Goal: Transaction & Acquisition: Purchase product/service

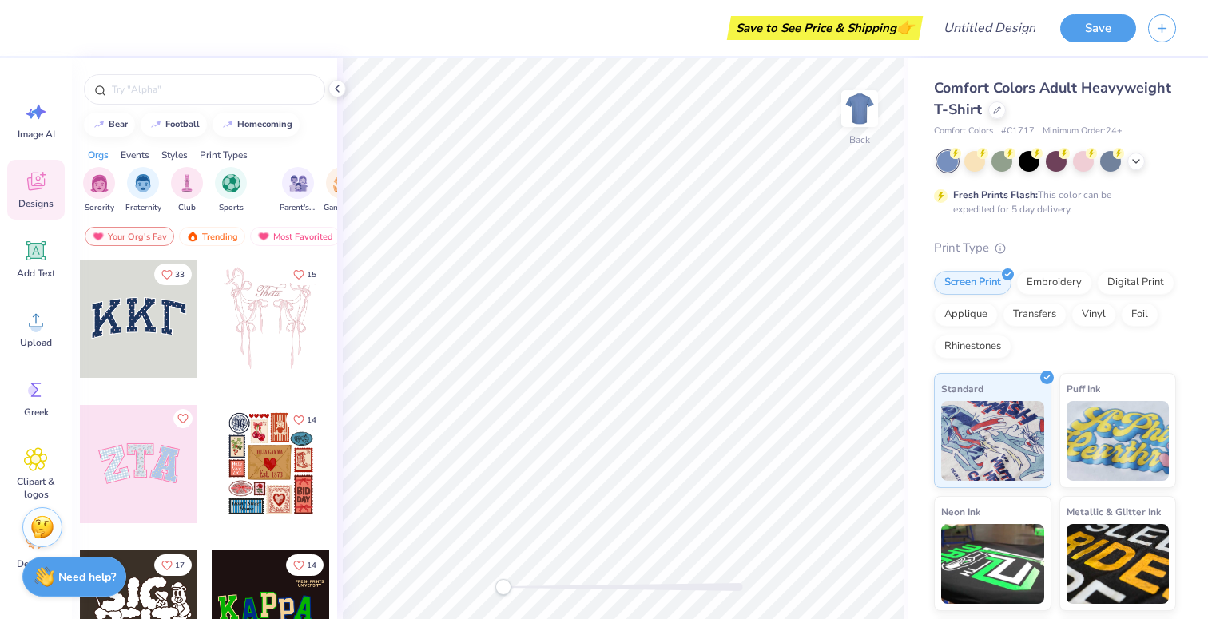
click at [182, 471] on div at bounding box center [139, 464] width 118 height 118
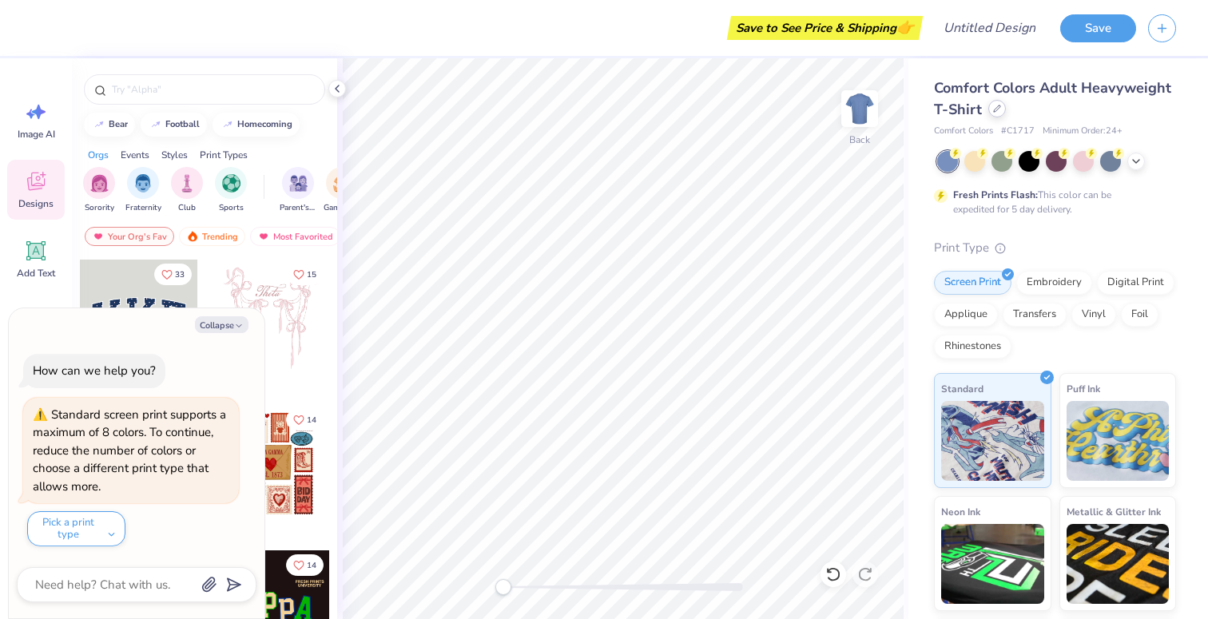
click at [995, 114] on div at bounding box center [998, 109] width 18 height 18
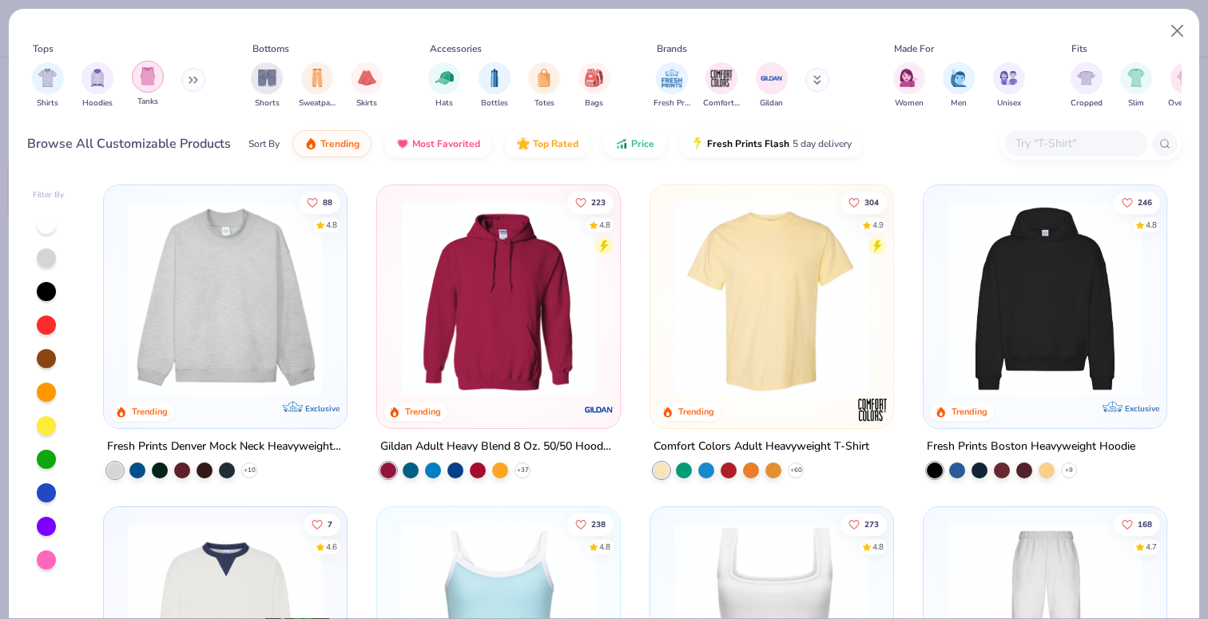
click at [154, 78] on img "filter for Tanks" at bounding box center [148, 76] width 18 height 18
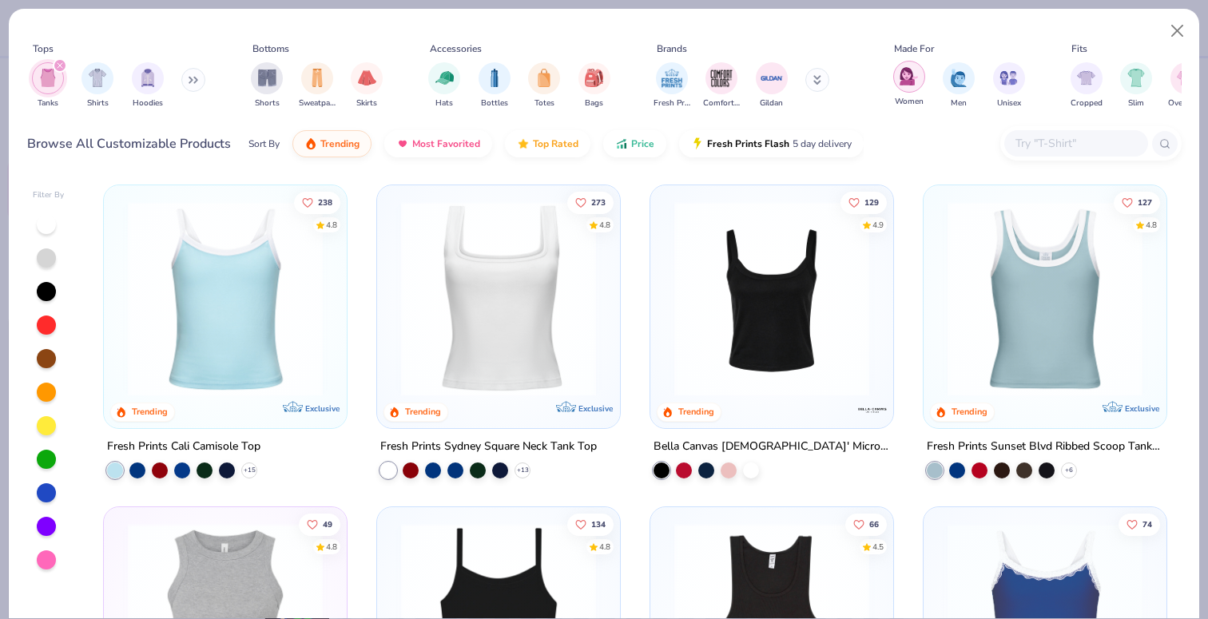
click at [916, 86] on div "filter for Women" at bounding box center [909, 77] width 32 height 32
click at [761, 263] on img at bounding box center [771, 298] width 211 height 195
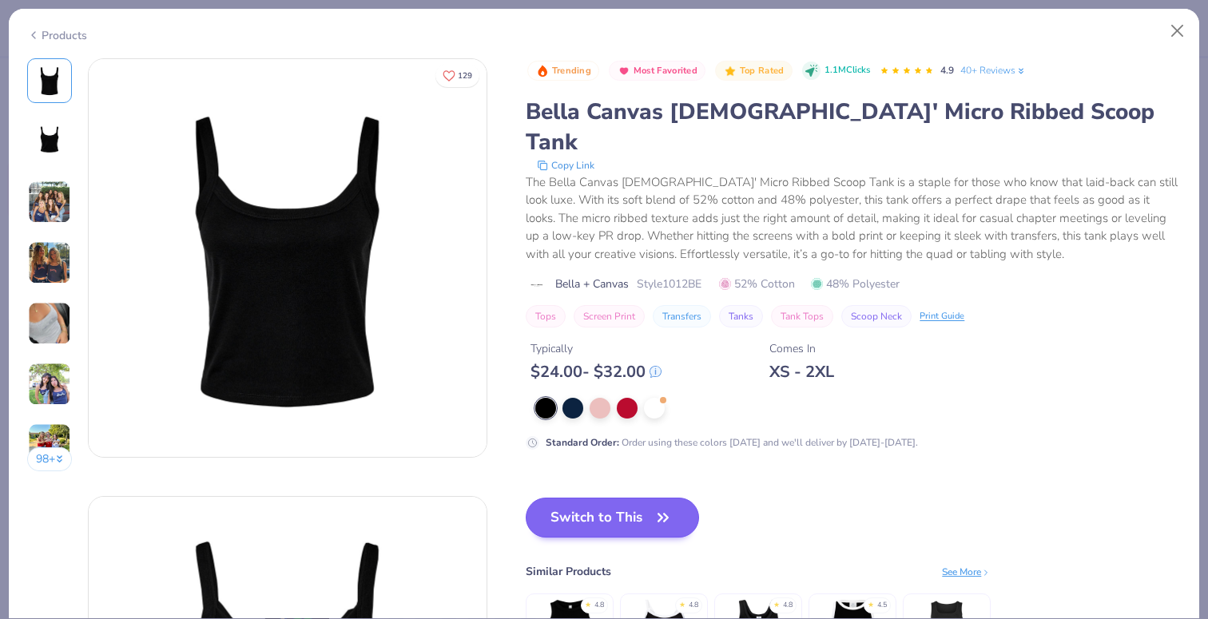
click at [634, 498] on button "Switch to This" at bounding box center [612, 518] width 173 height 40
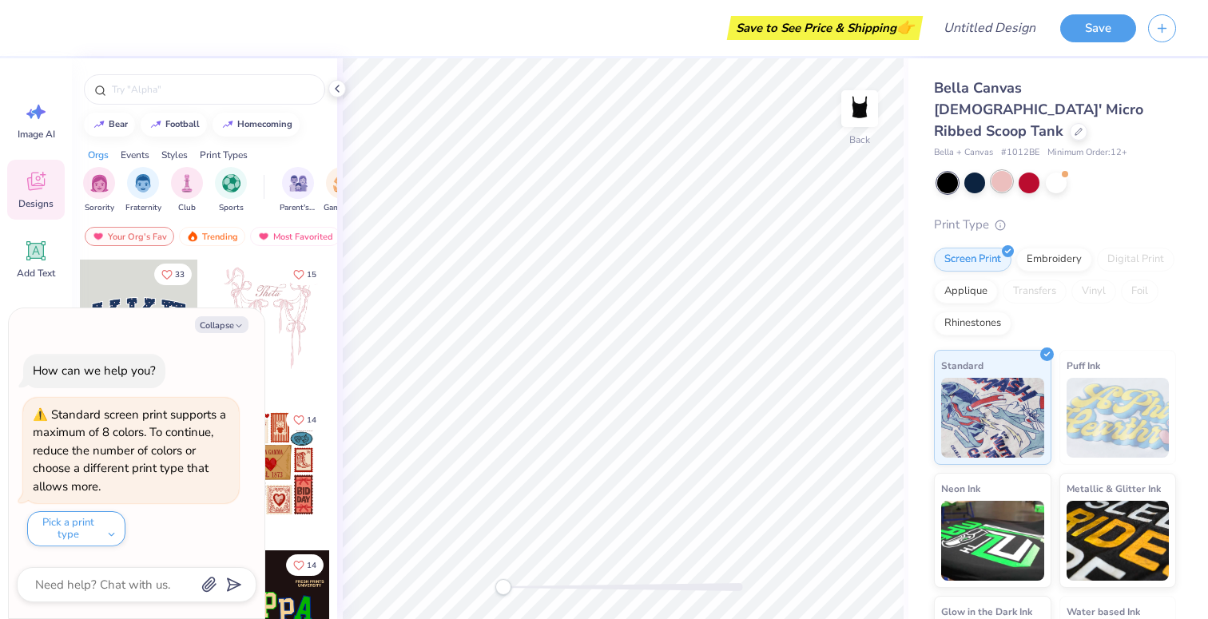
click at [1006, 171] on div at bounding box center [1002, 181] width 21 height 21
click at [1070, 121] on div at bounding box center [1079, 130] width 18 height 18
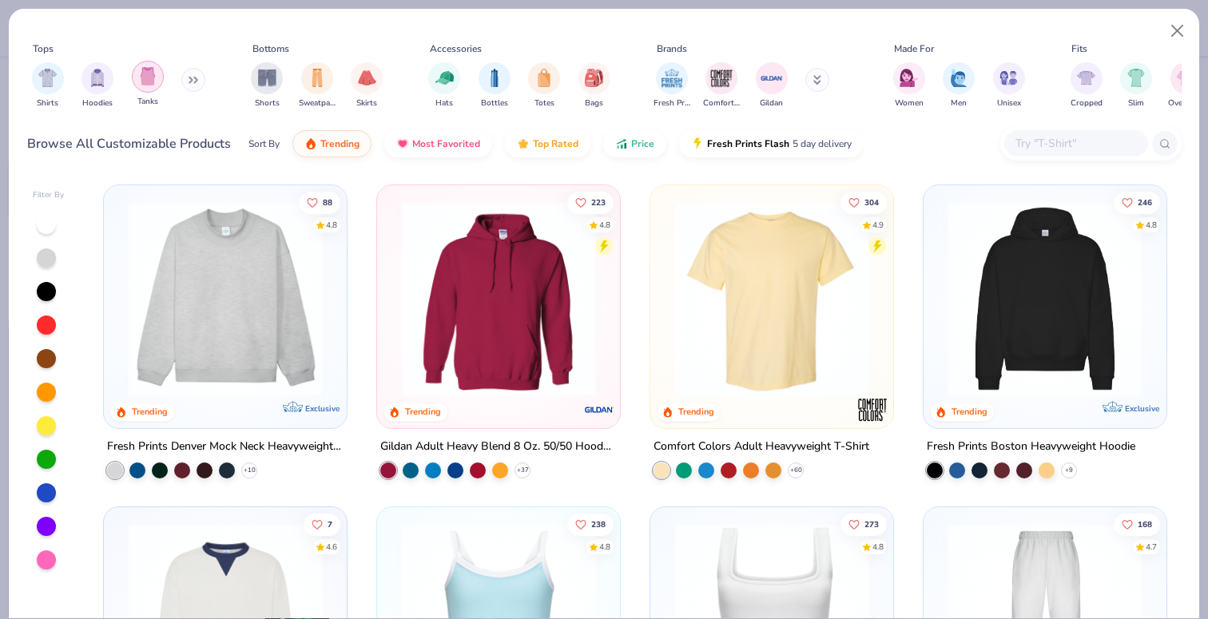
click at [148, 81] on img "filter for Tanks" at bounding box center [148, 76] width 18 height 18
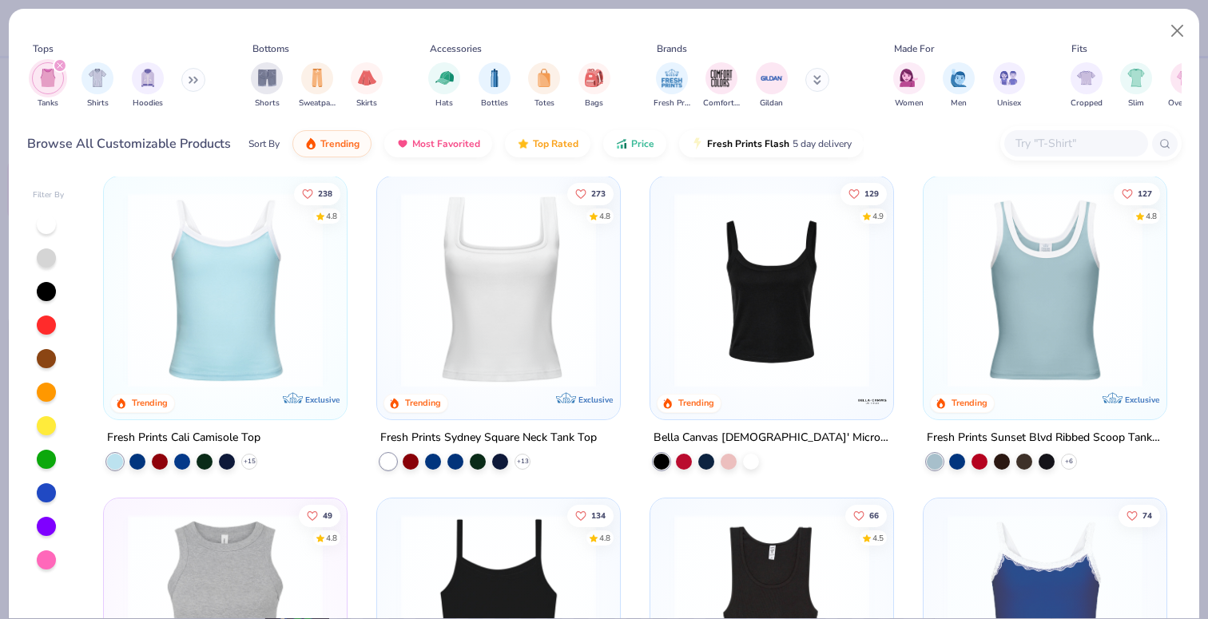
scroll to position [5, 0]
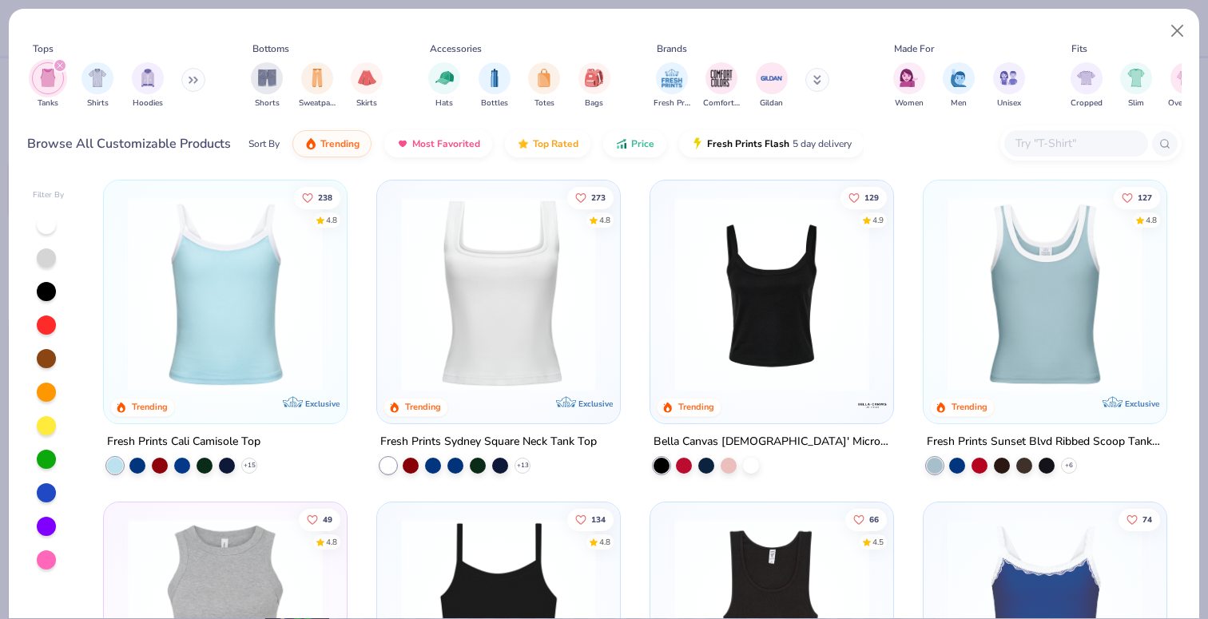
click at [499, 319] on img at bounding box center [498, 294] width 211 height 195
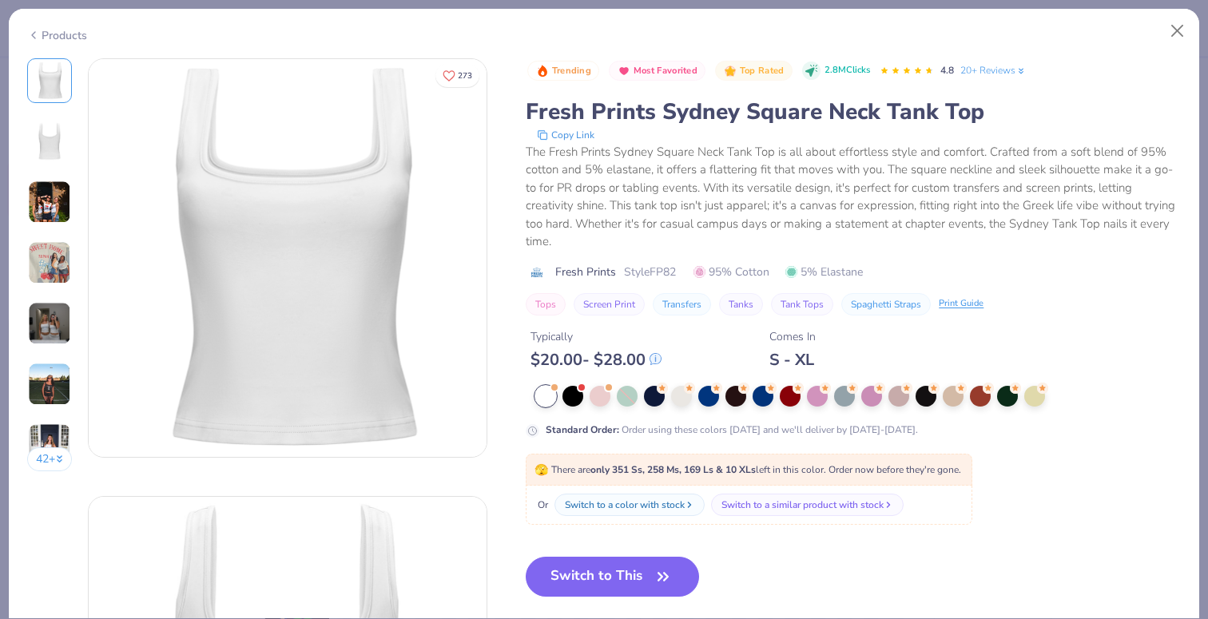
click at [61, 203] on img at bounding box center [49, 202] width 43 height 43
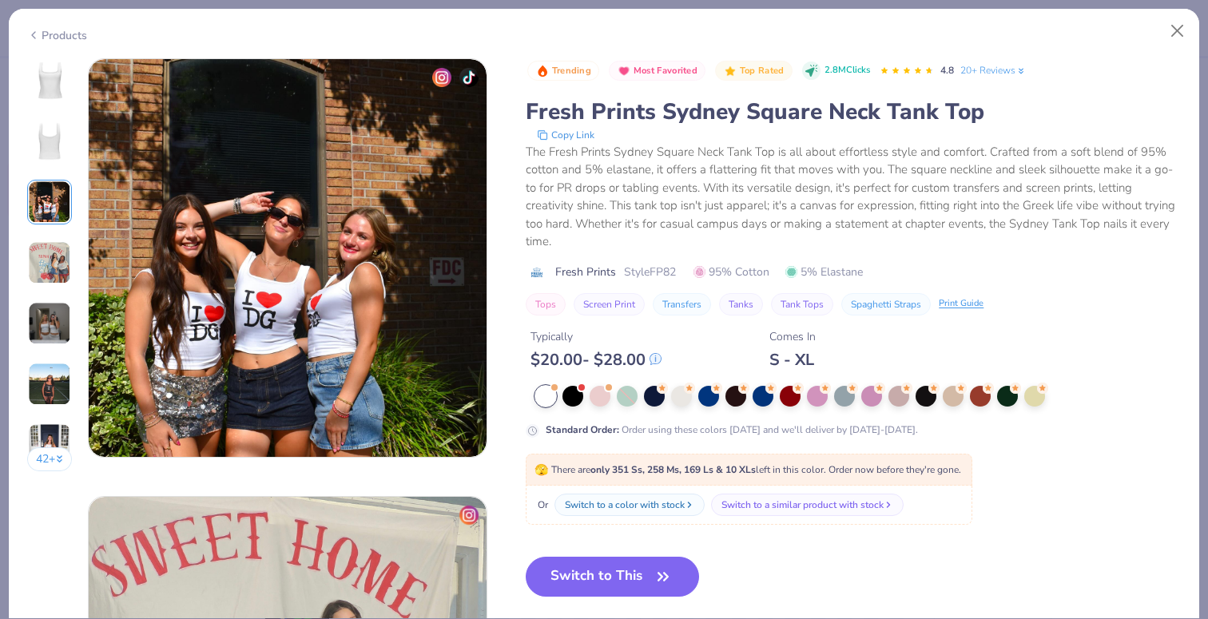
click at [44, 236] on div "42 +" at bounding box center [50, 270] width 46 height 425
click at [55, 243] on img at bounding box center [49, 262] width 43 height 43
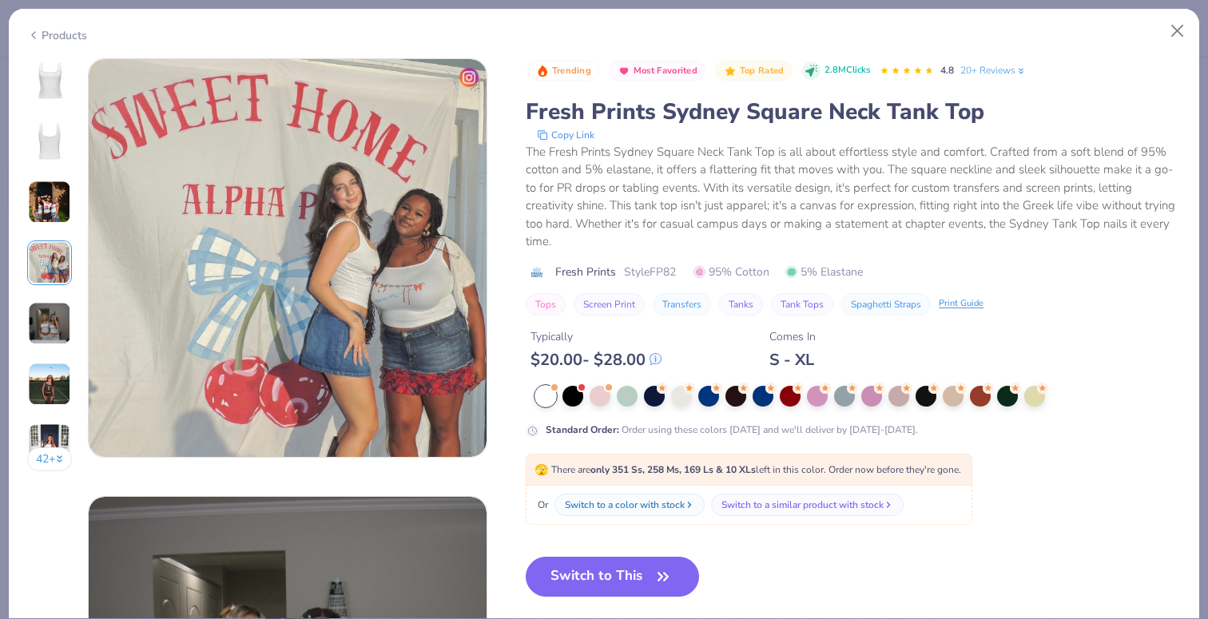
click at [52, 336] on img at bounding box center [49, 323] width 43 height 43
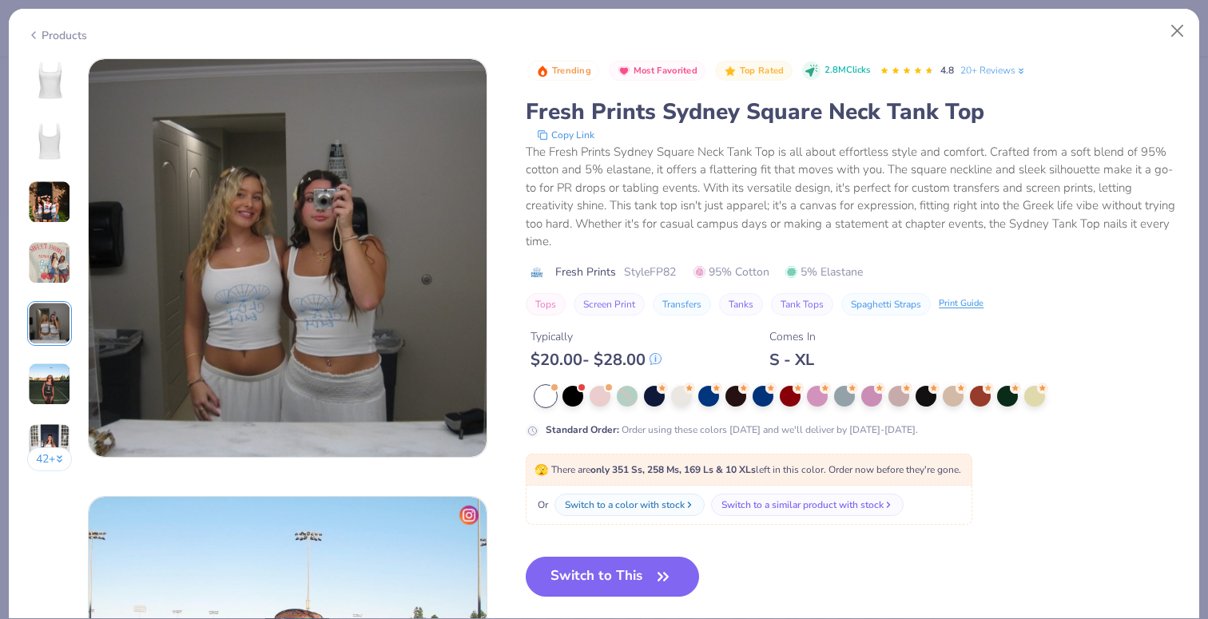
click at [44, 370] on img at bounding box center [49, 384] width 43 height 43
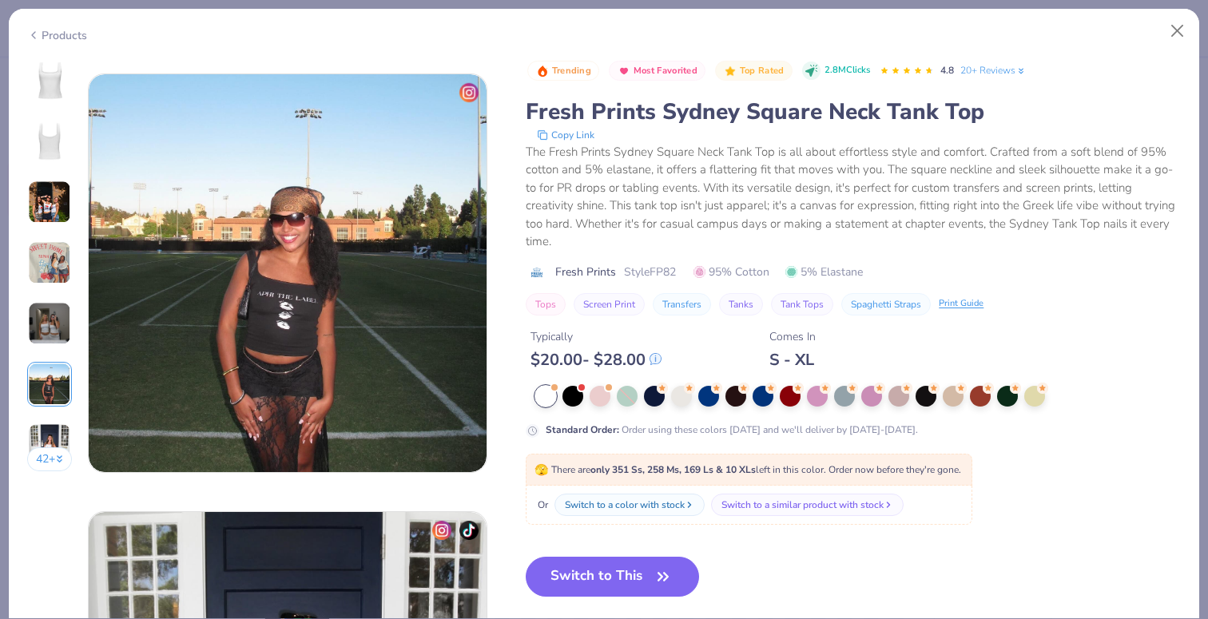
scroll to position [2190, 0]
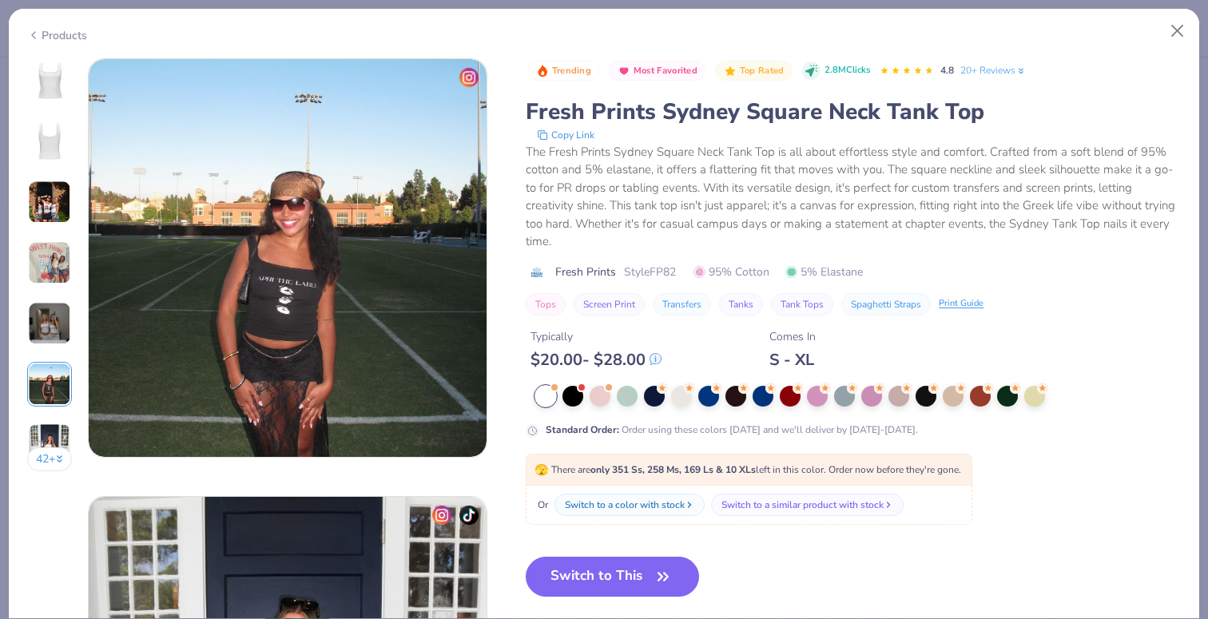
click at [45, 436] on img at bounding box center [49, 445] width 43 height 43
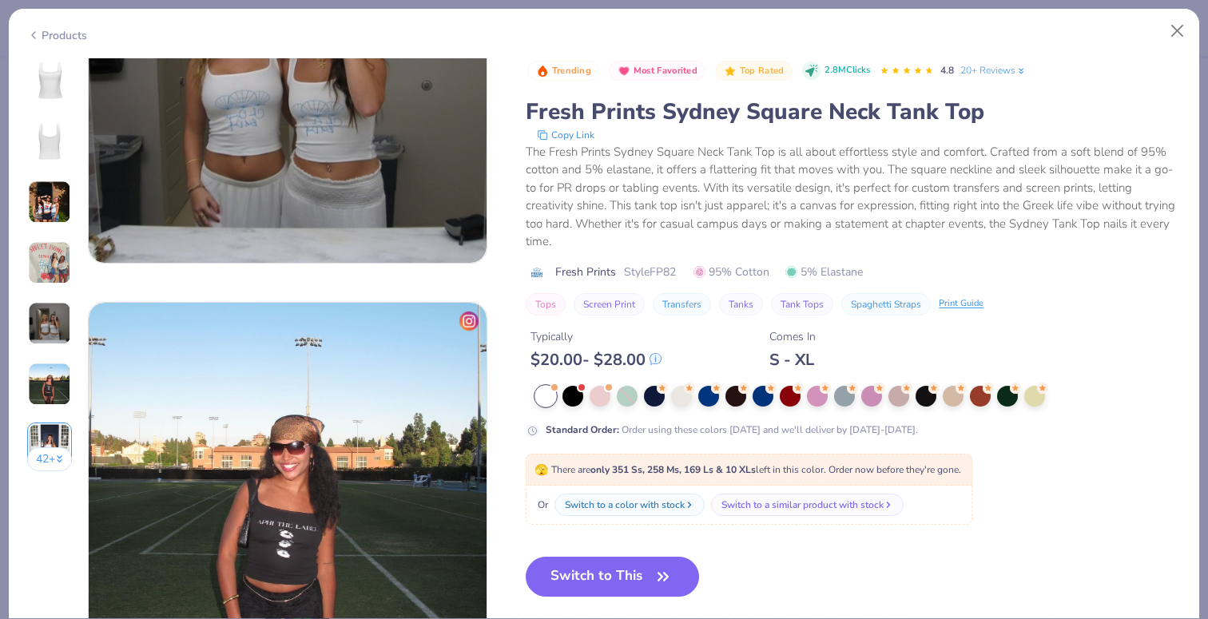
scroll to position [1800, 0]
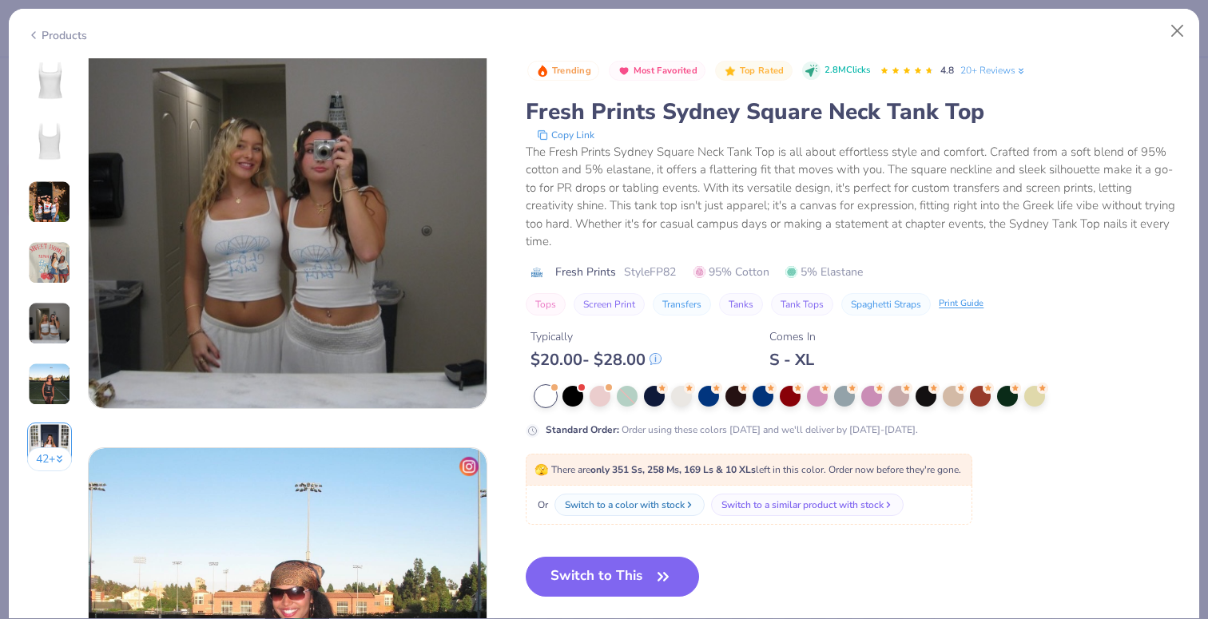
click at [62, 32] on div "Products" at bounding box center [57, 35] width 60 height 17
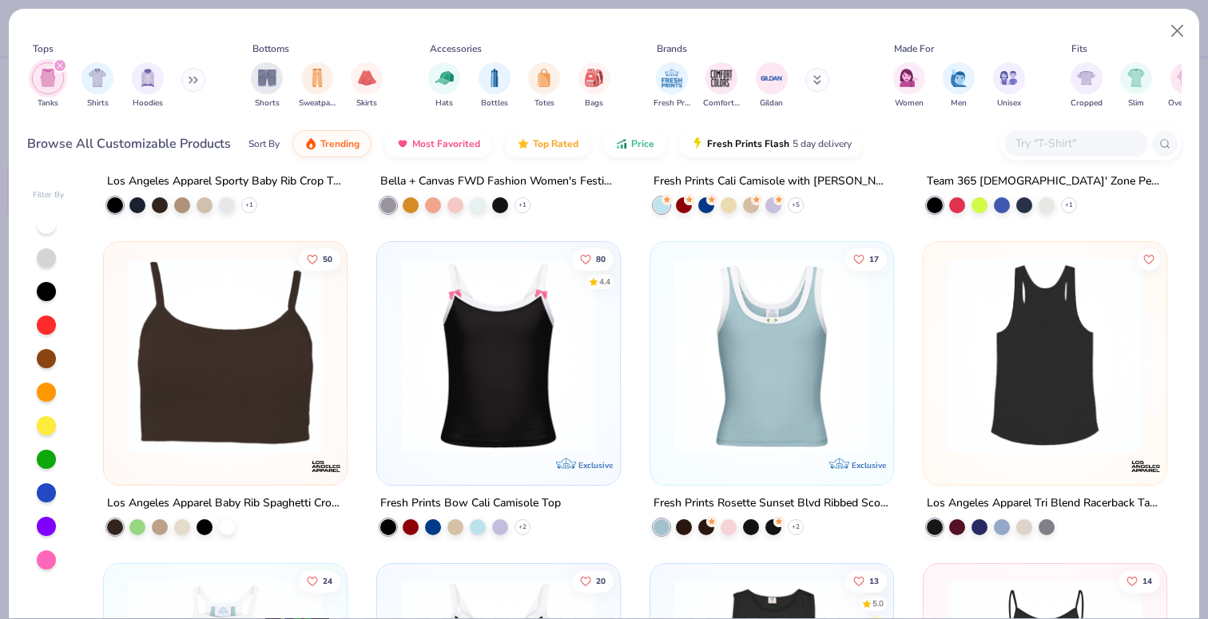
scroll to position [1235, 0]
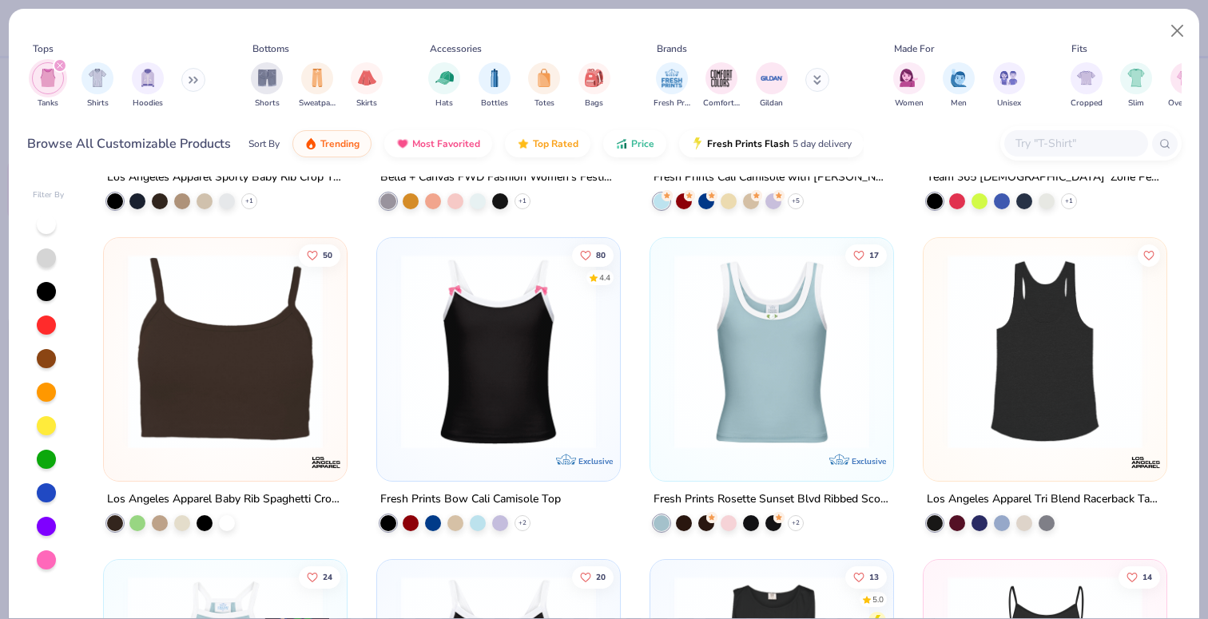
click at [416, 364] on img at bounding box center [498, 351] width 211 height 195
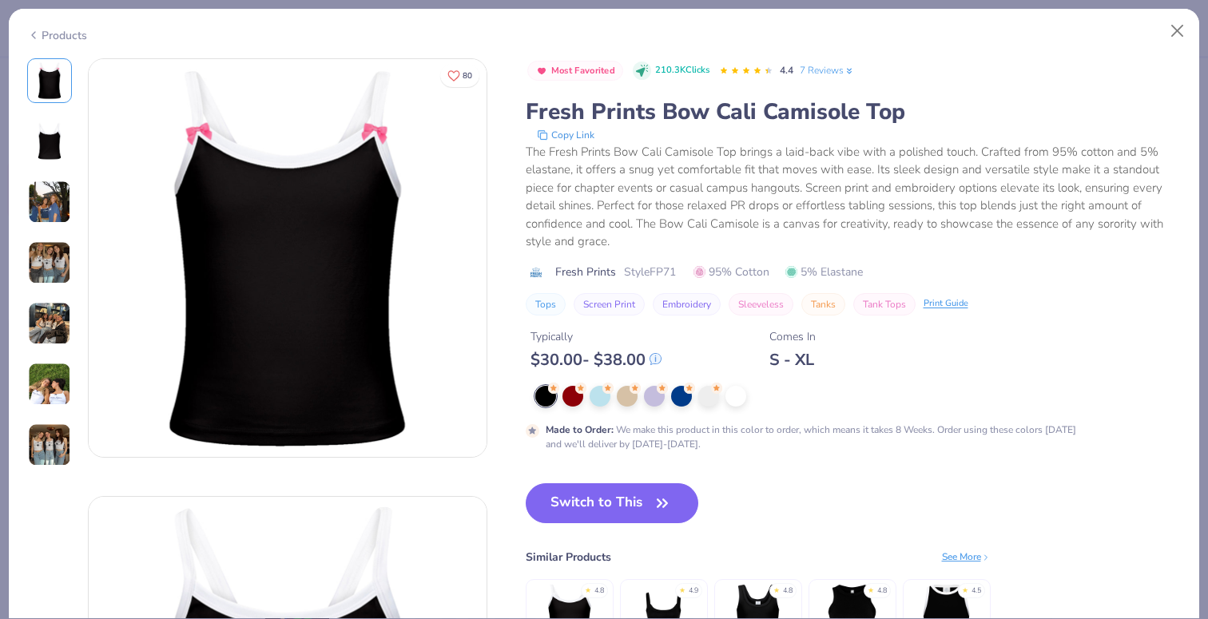
click at [40, 252] on img at bounding box center [49, 262] width 43 height 43
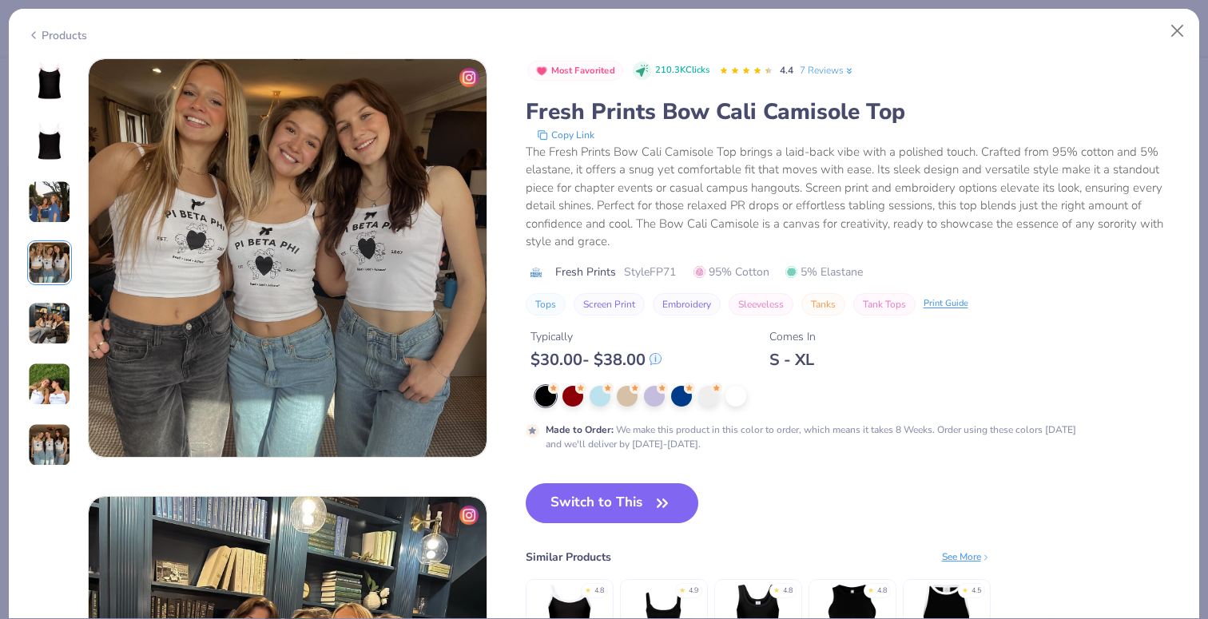
click at [52, 34] on div "Products" at bounding box center [57, 35] width 60 height 17
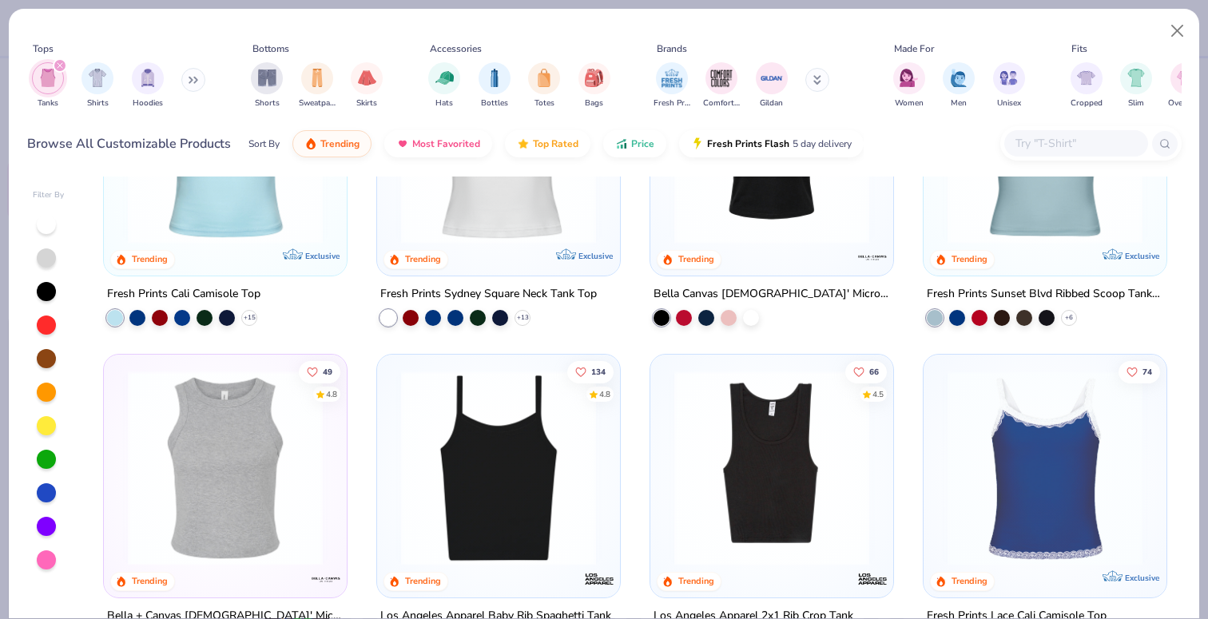
scroll to position [117, 0]
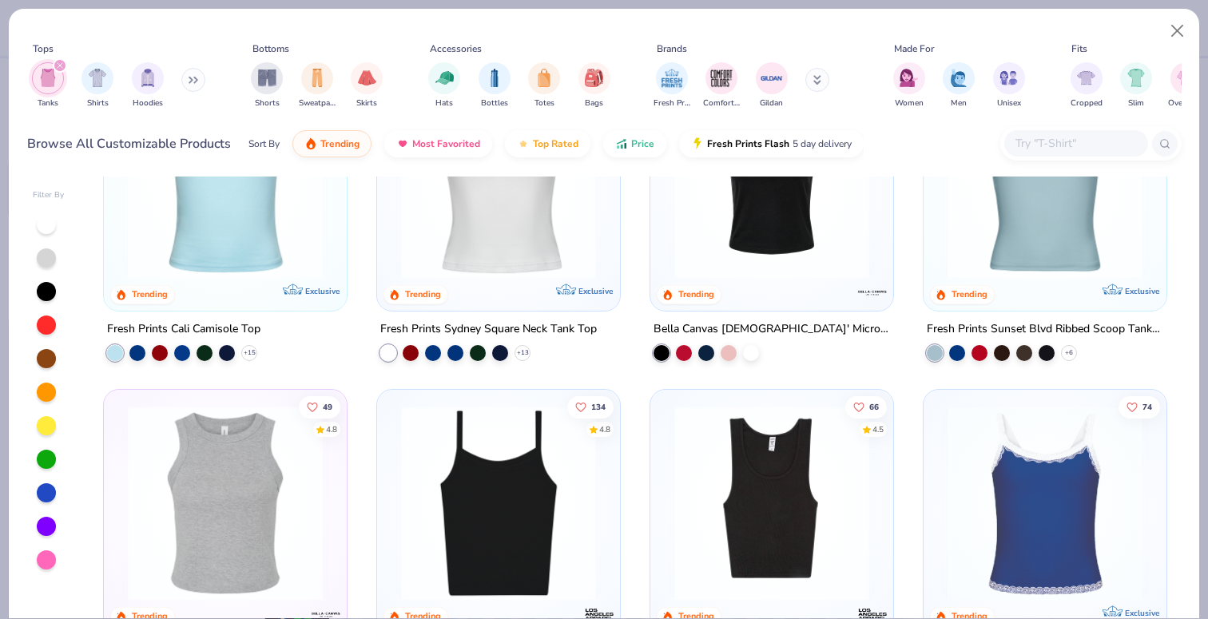
click at [454, 524] on img at bounding box center [498, 503] width 211 height 195
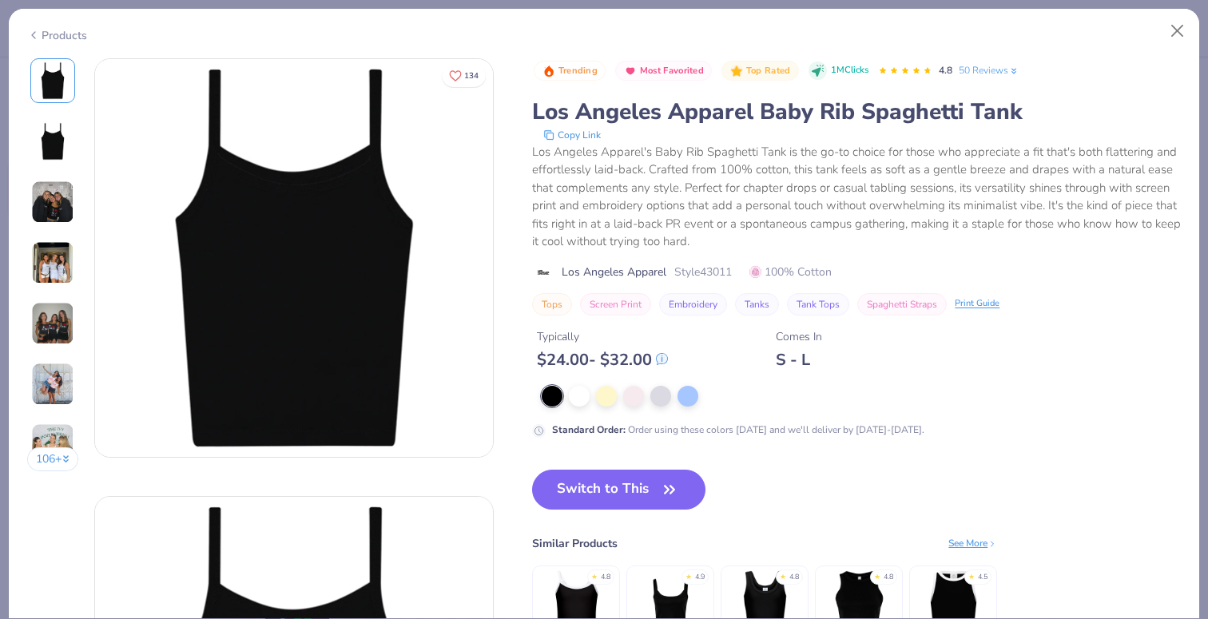
click at [51, 328] on img at bounding box center [52, 323] width 43 height 43
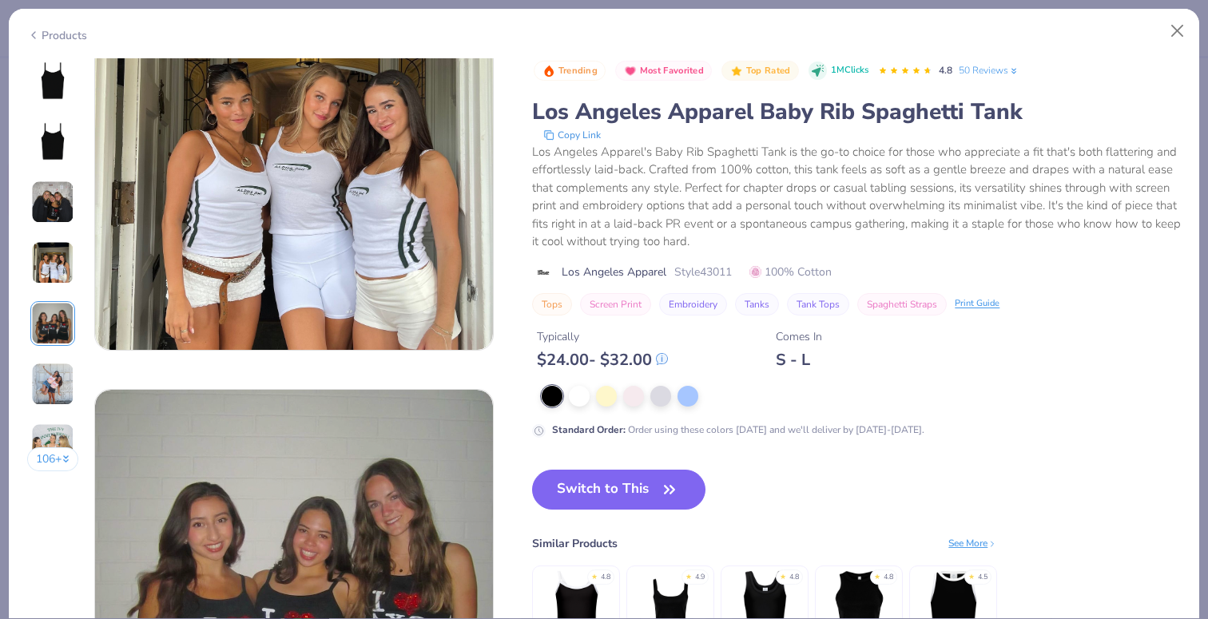
scroll to position [1752, 0]
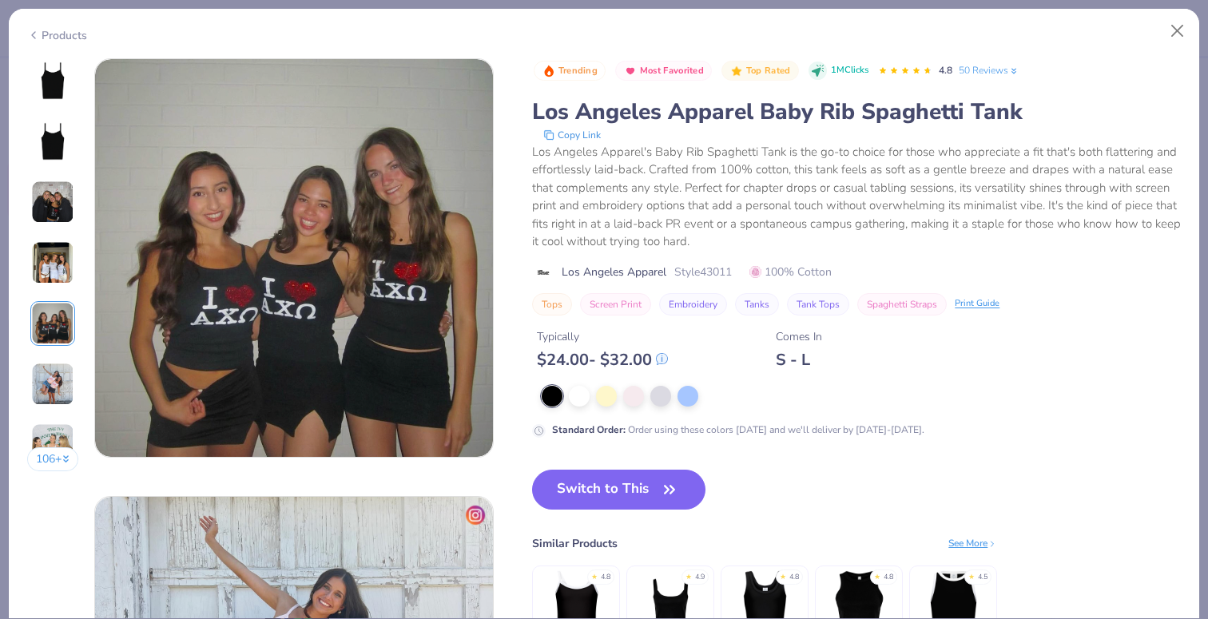
click at [58, 31] on div "Products" at bounding box center [57, 35] width 60 height 17
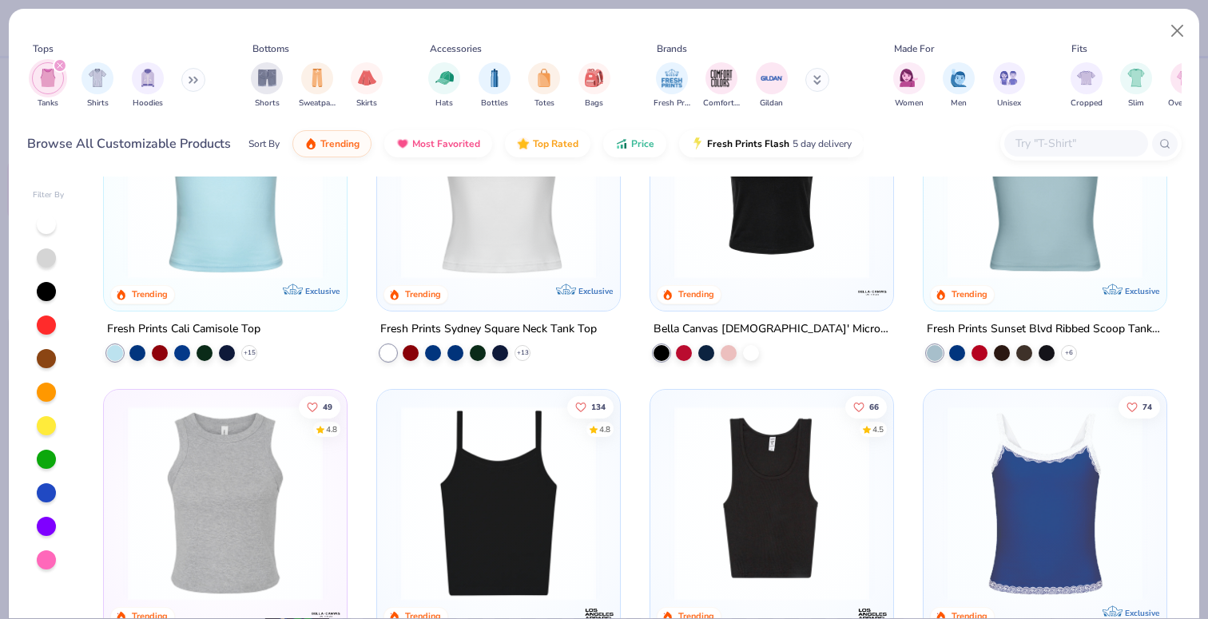
click at [455, 245] on img at bounding box center [498, 181] width 211 height 195
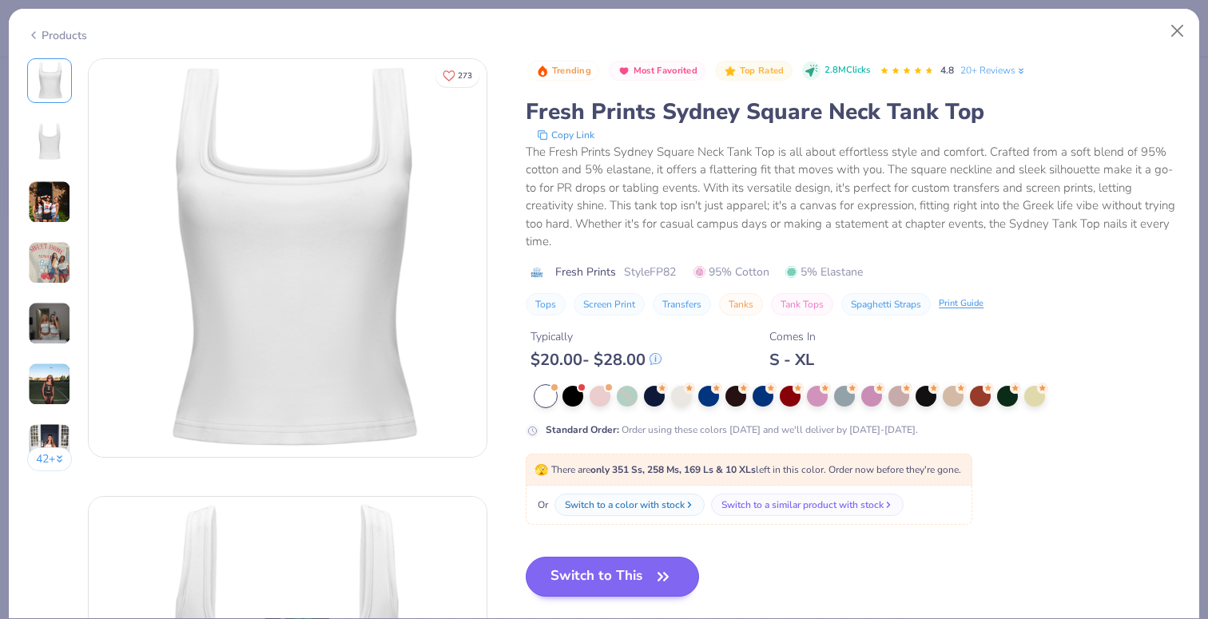
click at [619, 583] on button "Switch to This" at bounding box center [612, 577] width 173 height 40
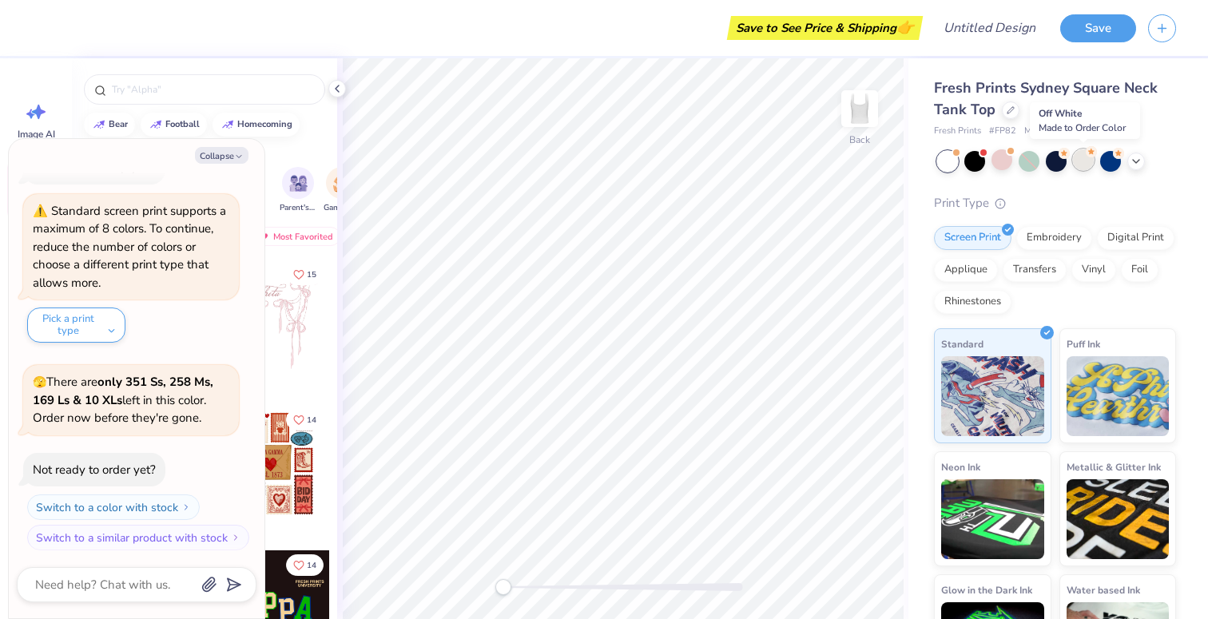
click at [1087, 157] on div at bounding box center [1083, 159] width 21 height 21
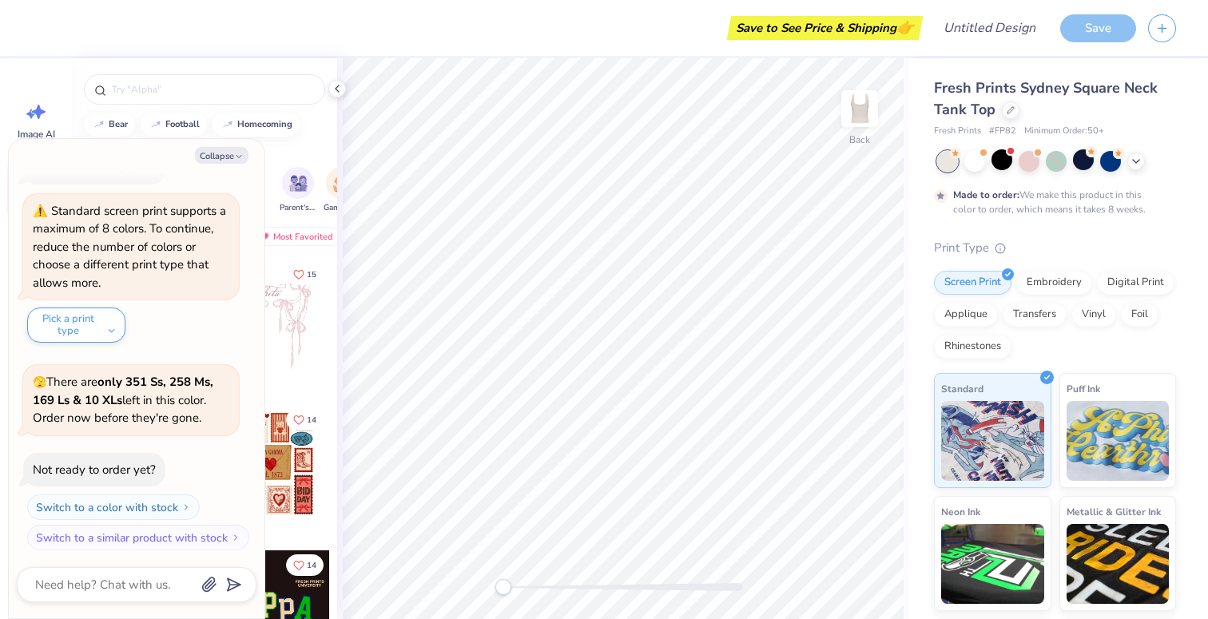
scroll to position [166, 0]
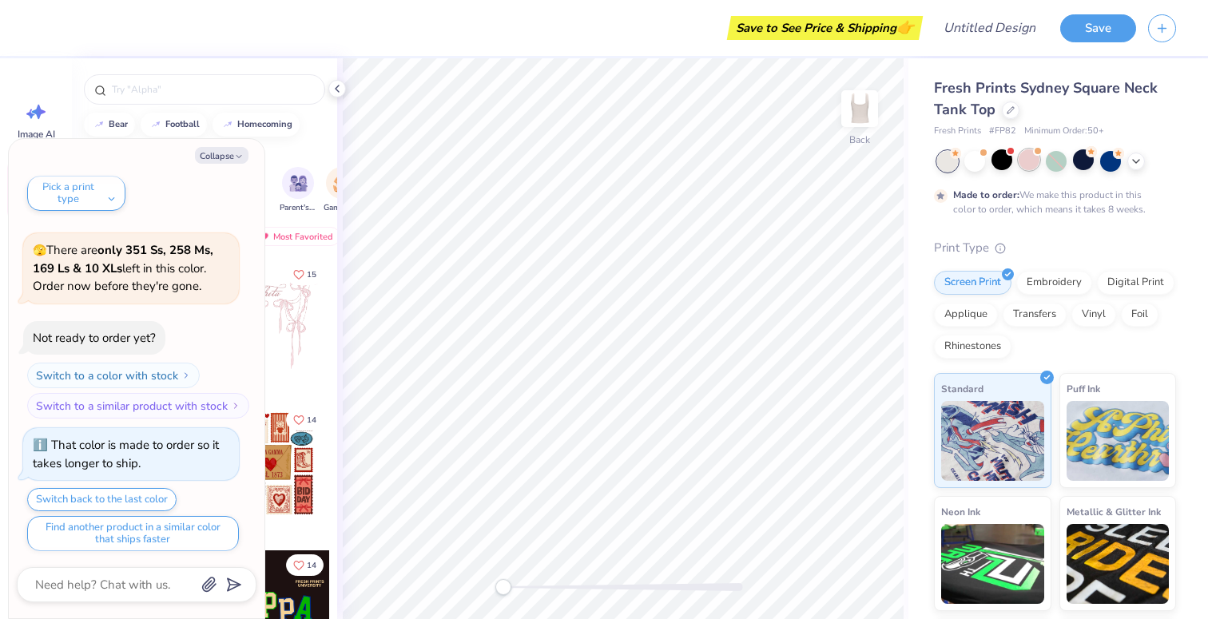
click at [1019, 164] on div at bounding box center [1029, 159] width 21 height 21
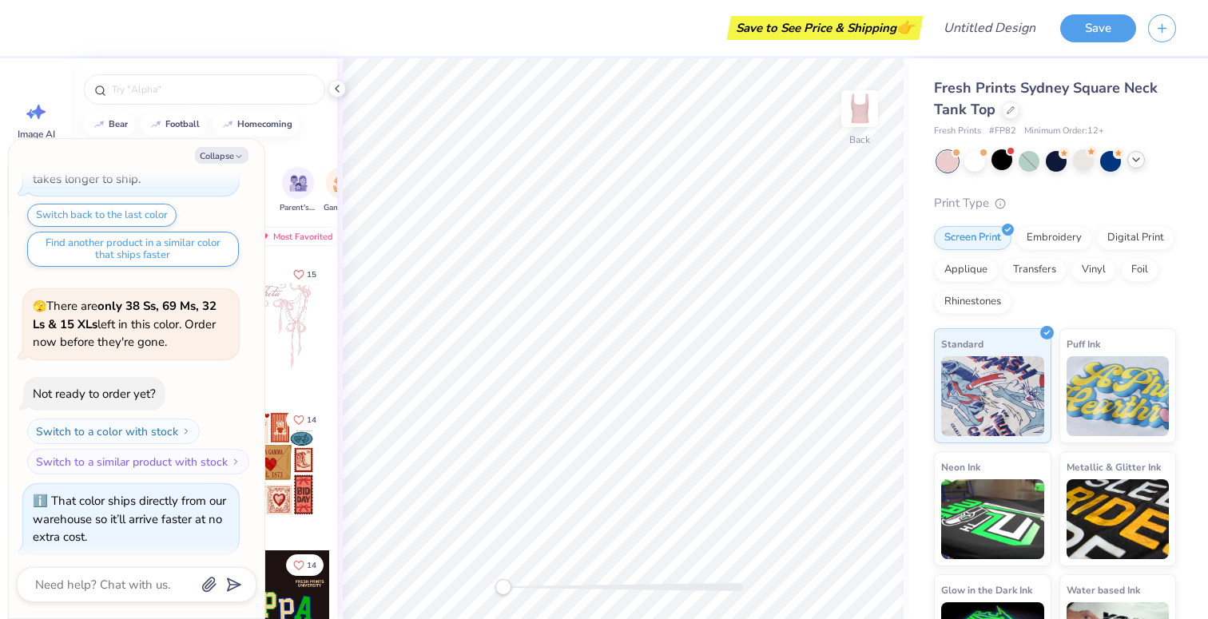
click at [1137, 165] on div at bounding box center [1137, 160] width 18 height 18
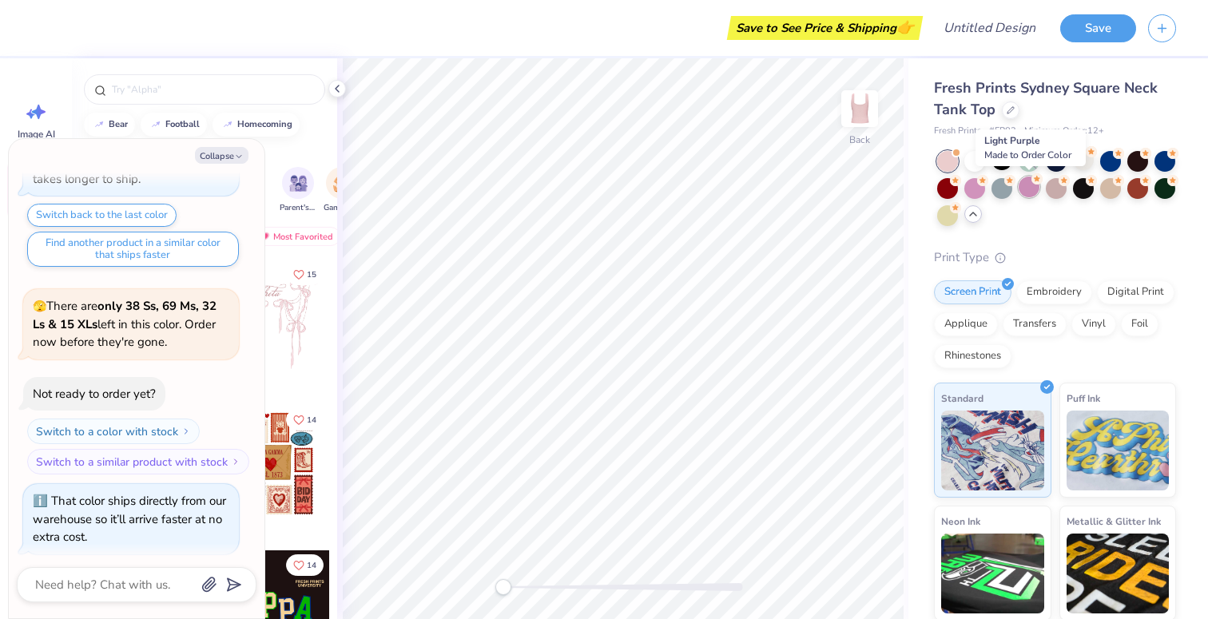
click at [1032, 186] on div at bounding box center [1029, 187] width 21 height 21
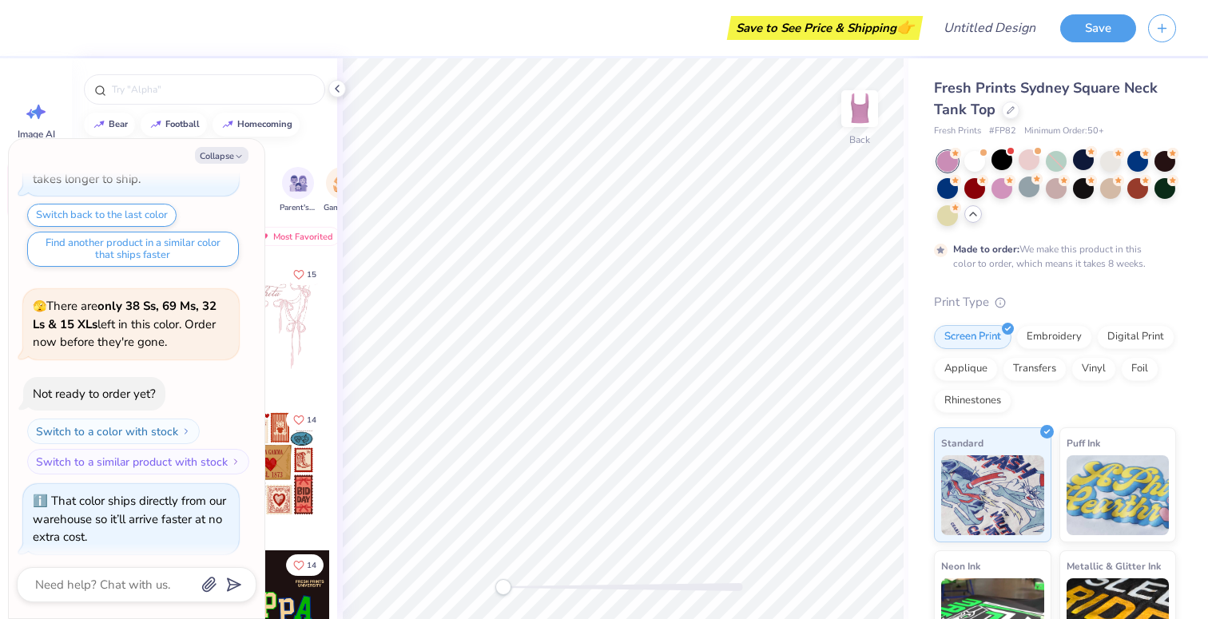
scroll to position [583, 0]
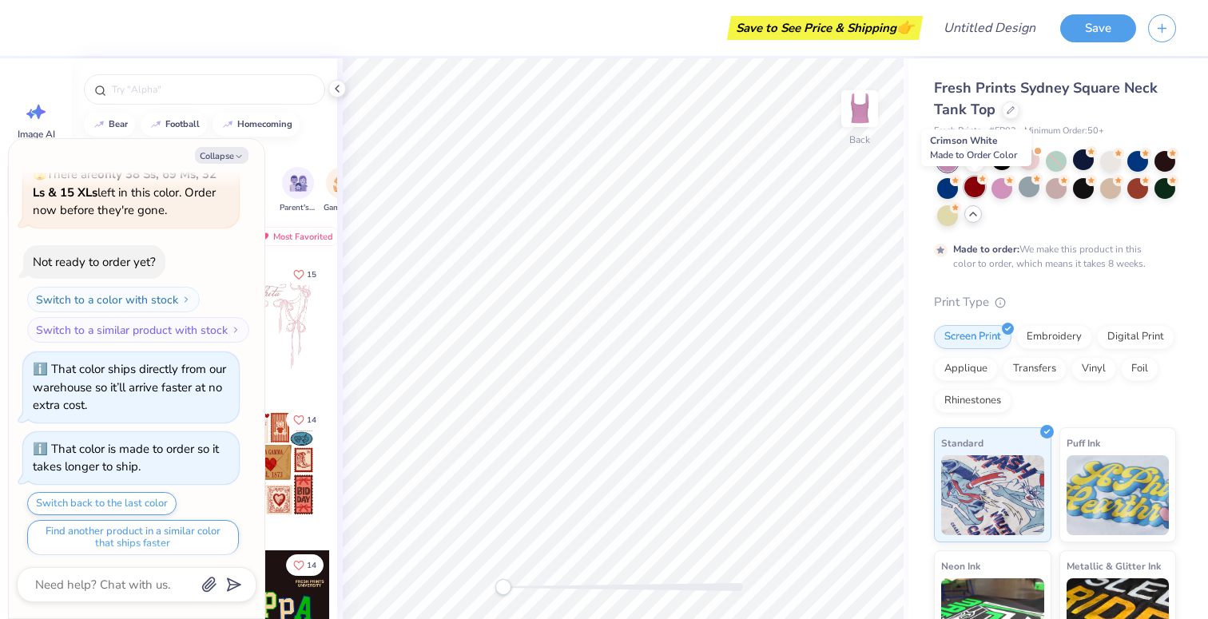
click at [979, 189] on div at bounding box center [975, 187] width 21 height 21
click at [1138, 193] on div at bounding box center [1138, 187] width 21 height 21
click at [974, 165] on div at bounding box center [975, 159] width 21 height 21
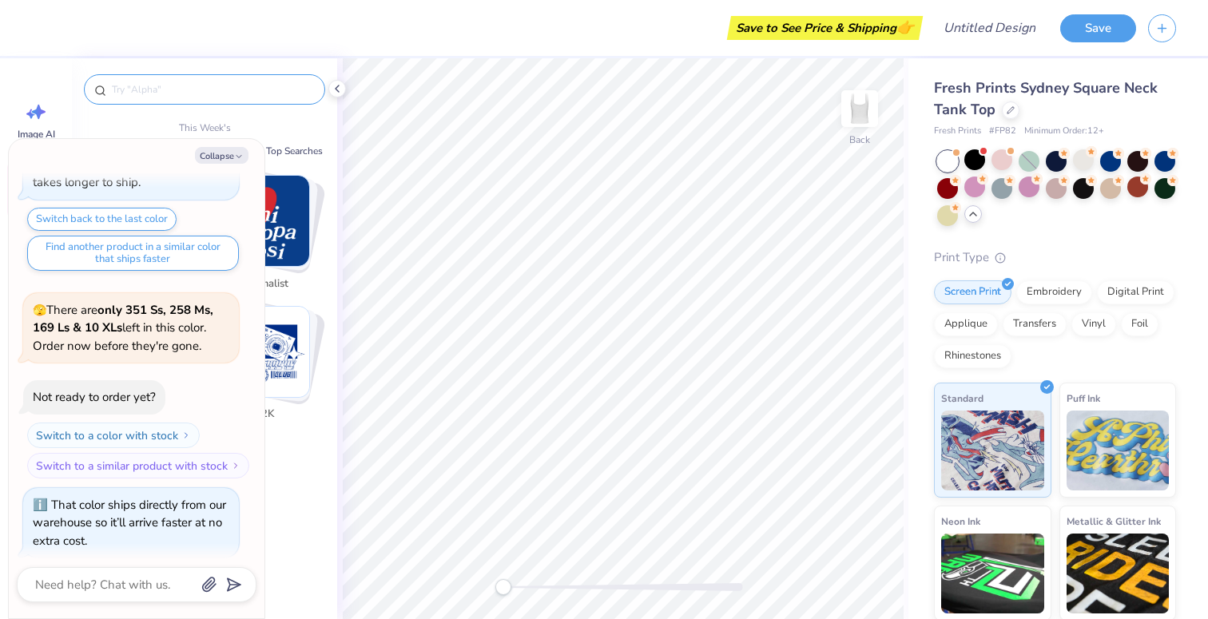
click at [221, 97] on input "text" at bounding box center [212, 90] width 205 height 16
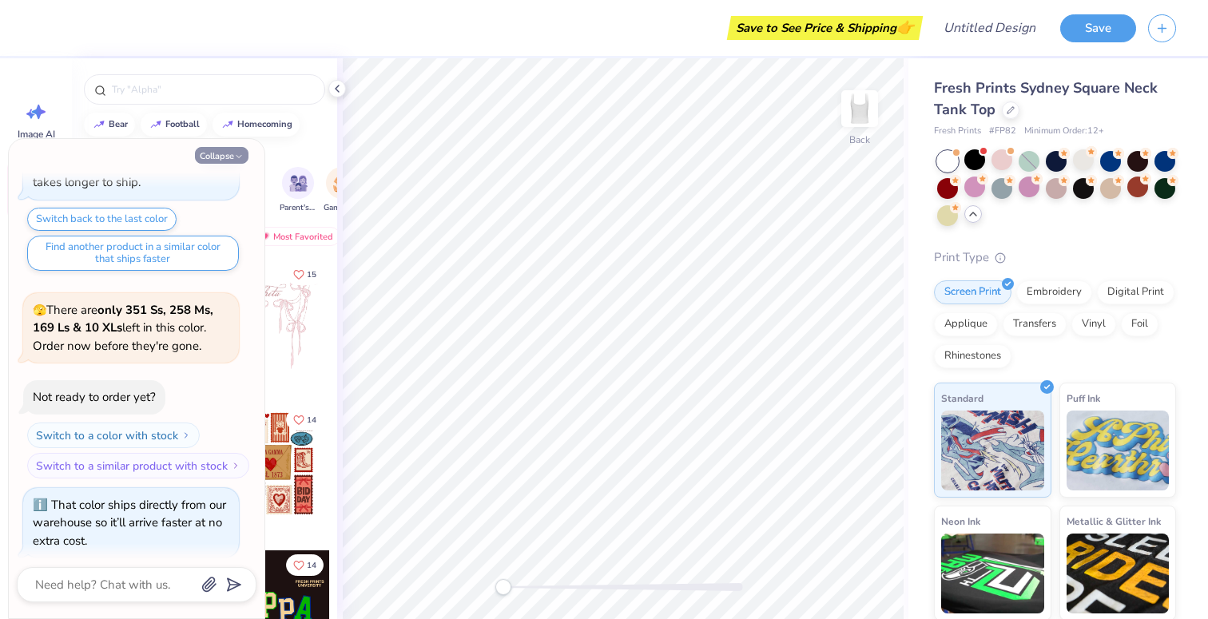
click at [225, 153] on button "Collapse" at bounding box center [222, 155] width 54 height 17
type textarea "x"
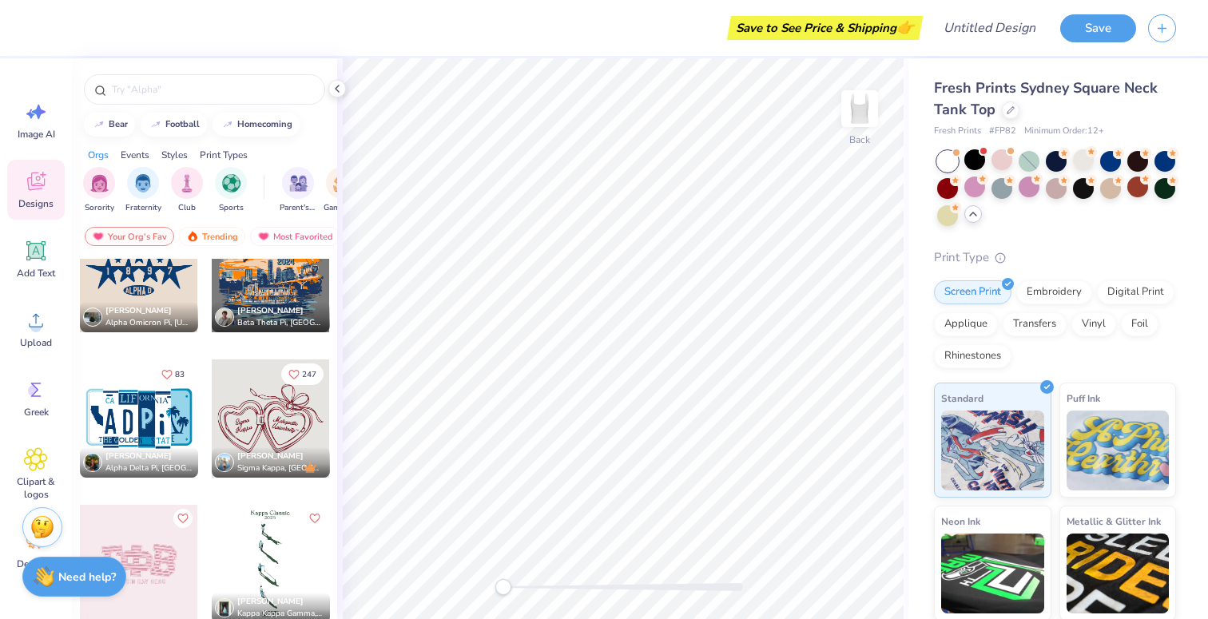
scroll to position [4704, 0]
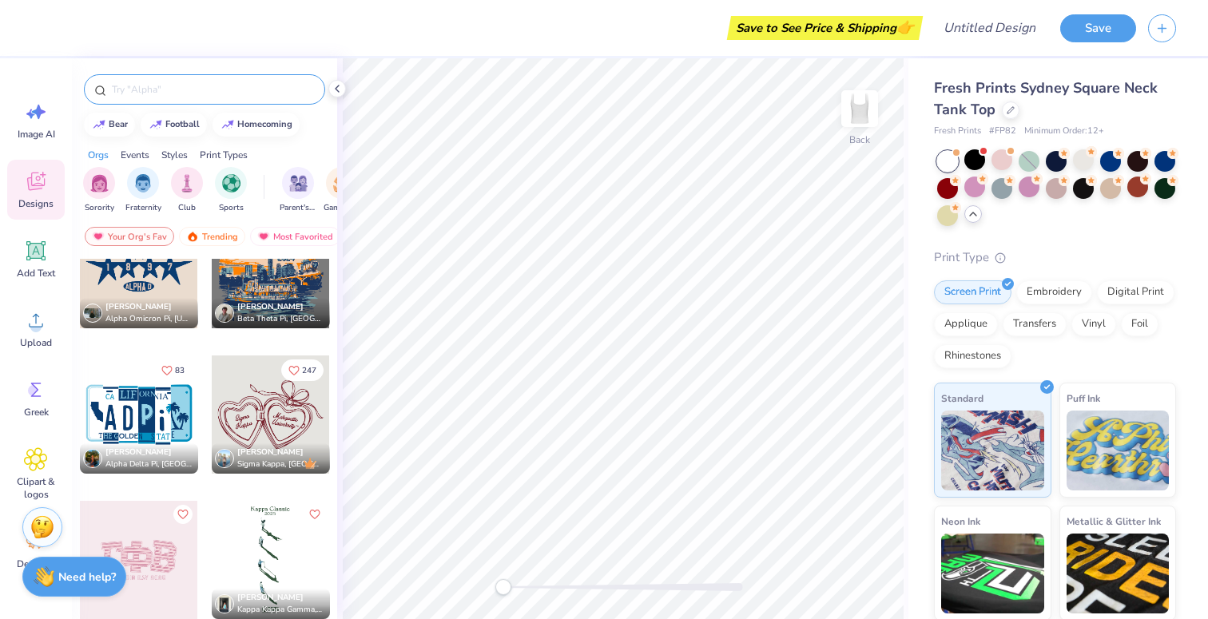
click at [211, 93] on input "text" at bounding box center [212, 90] width 205 height 16
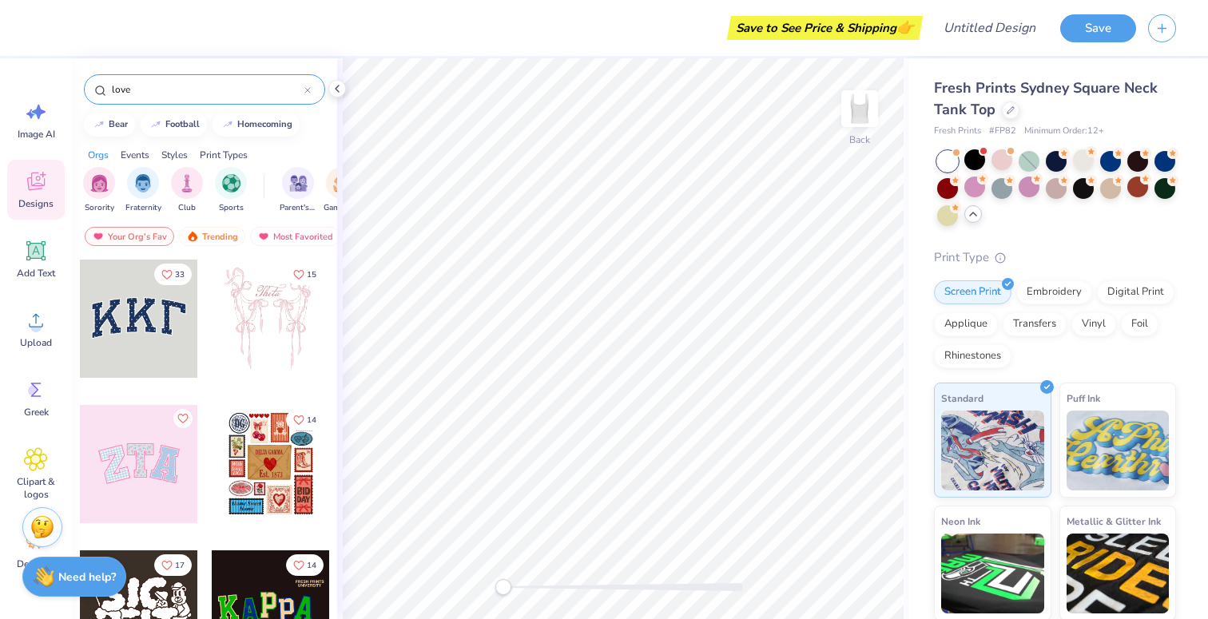
type input "love"
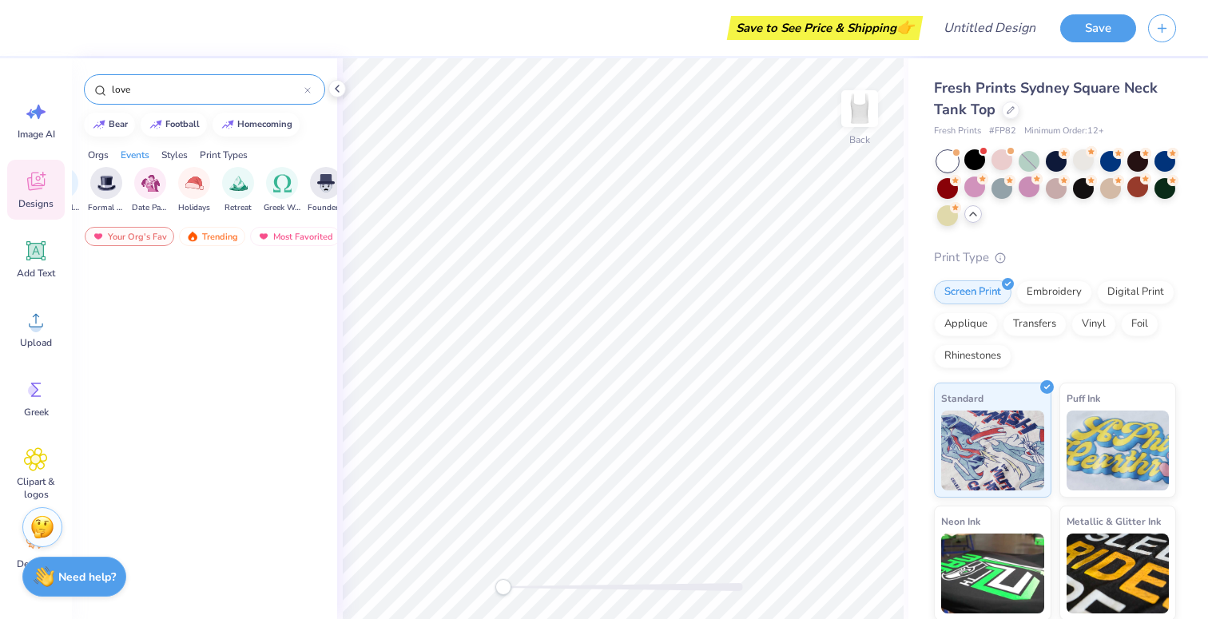
scroll to position [0, 0]
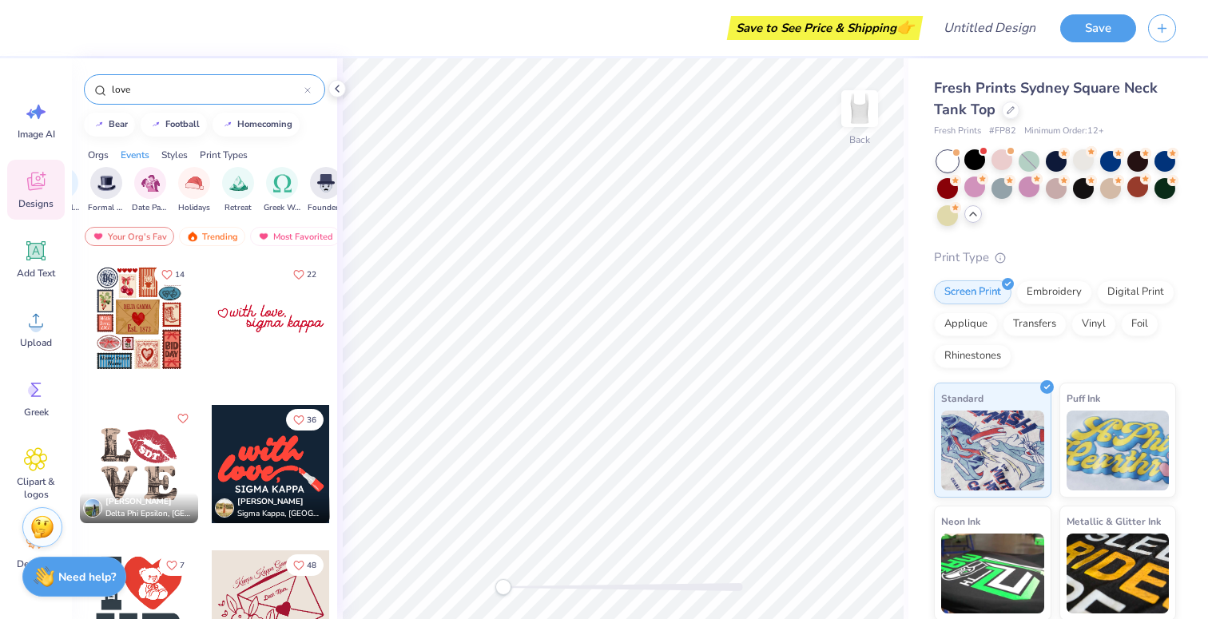
click at [154, 352] on div at bounding box center [139, 319] width 118 height 118
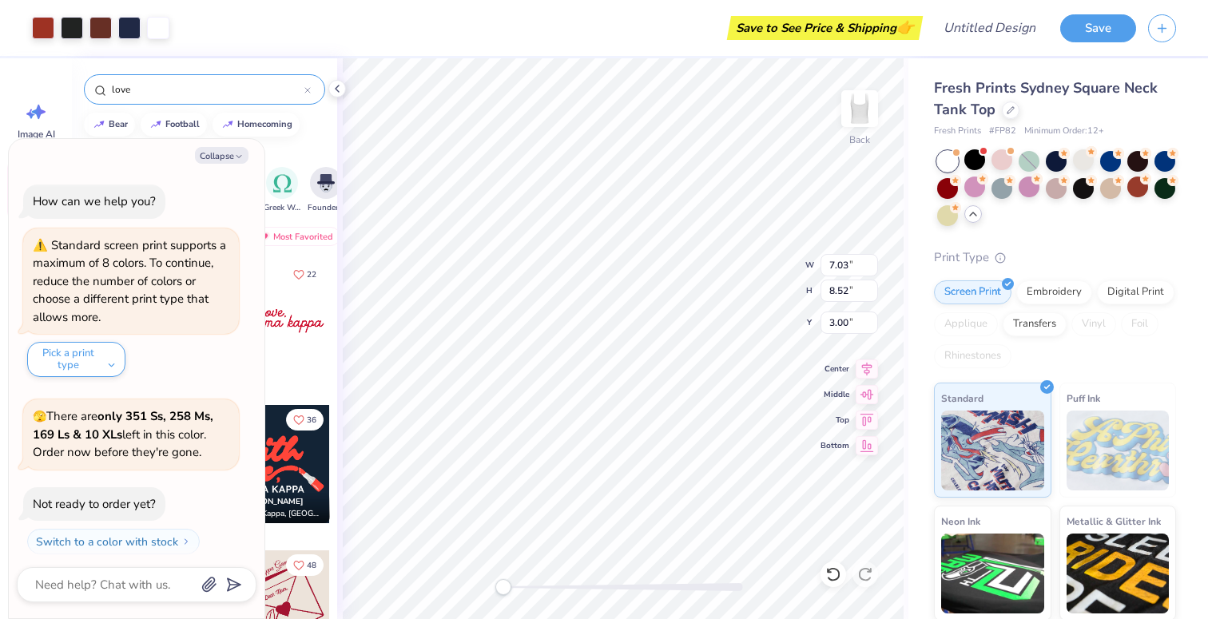
scroll to position [999, 0]
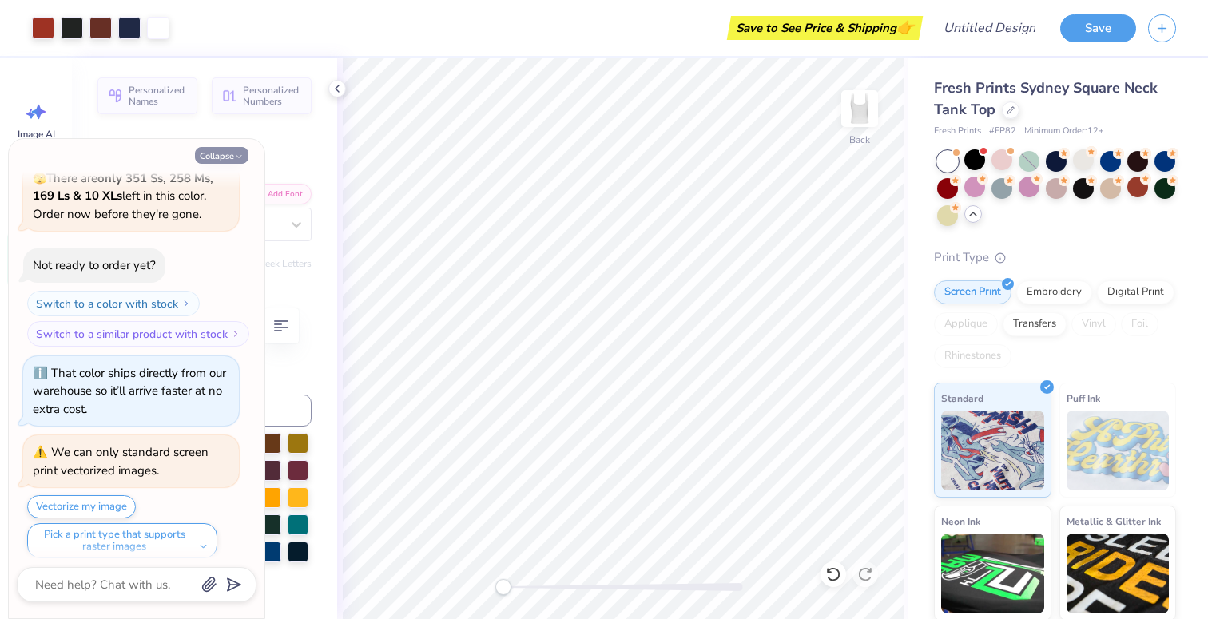
click at [240, 159] on icon "button" at bounding box center [239, 157] width 10 height 10
type textarea "x"
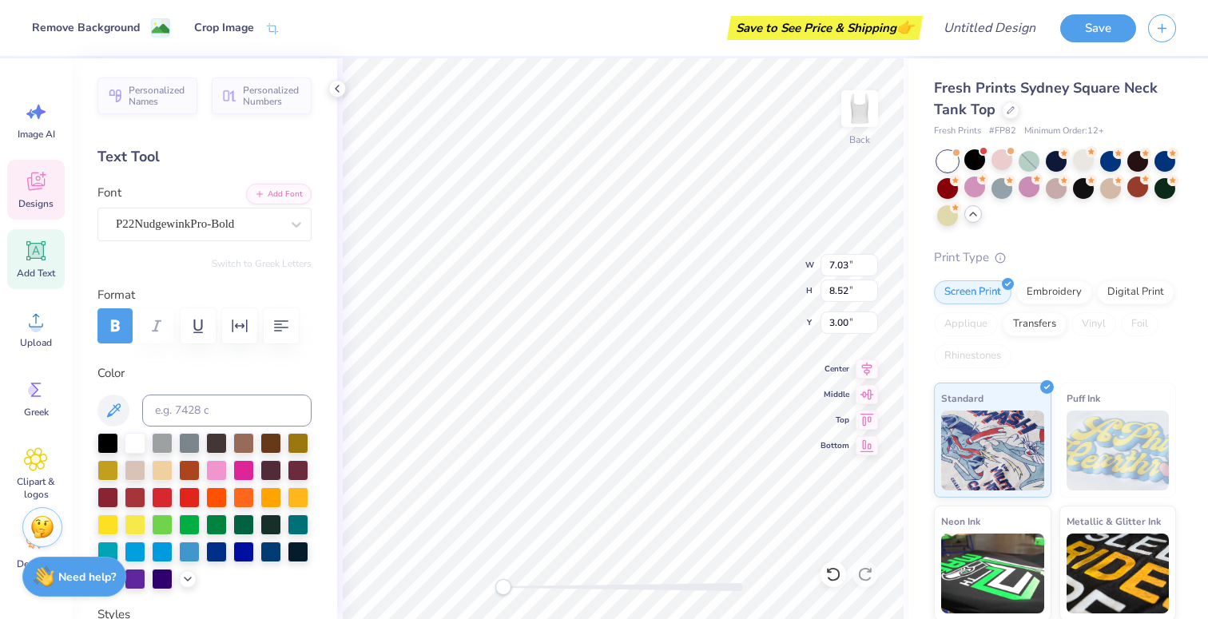
type input "0.88"
type input "0.46"
type input "7.96"
type input "2.28"
type input "0.41"
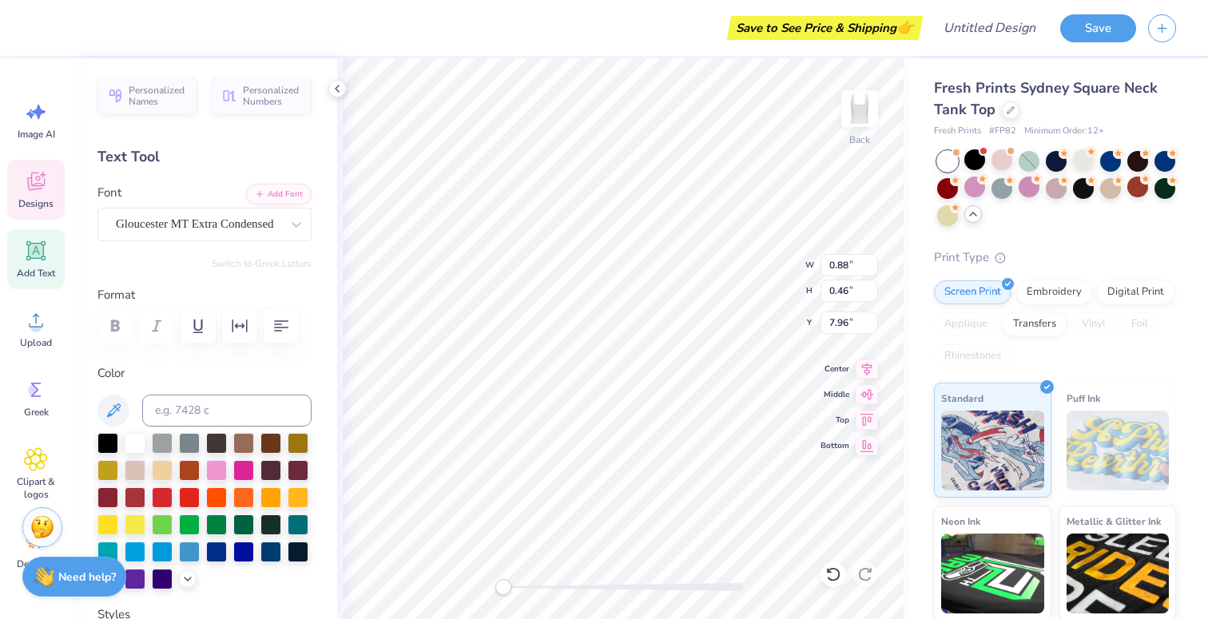
type input "6.09"
type textarea "ZETA TAU ALPHA"
type input "1.08"
type input "0.59"
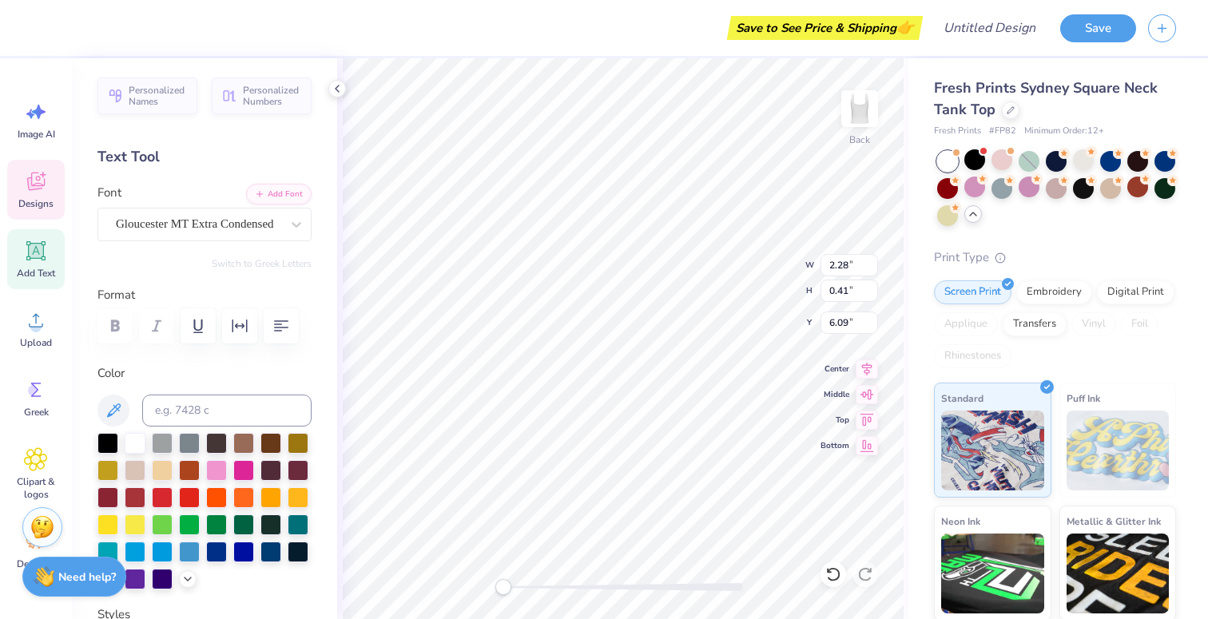
type input "9.97"
type textarea "Little"
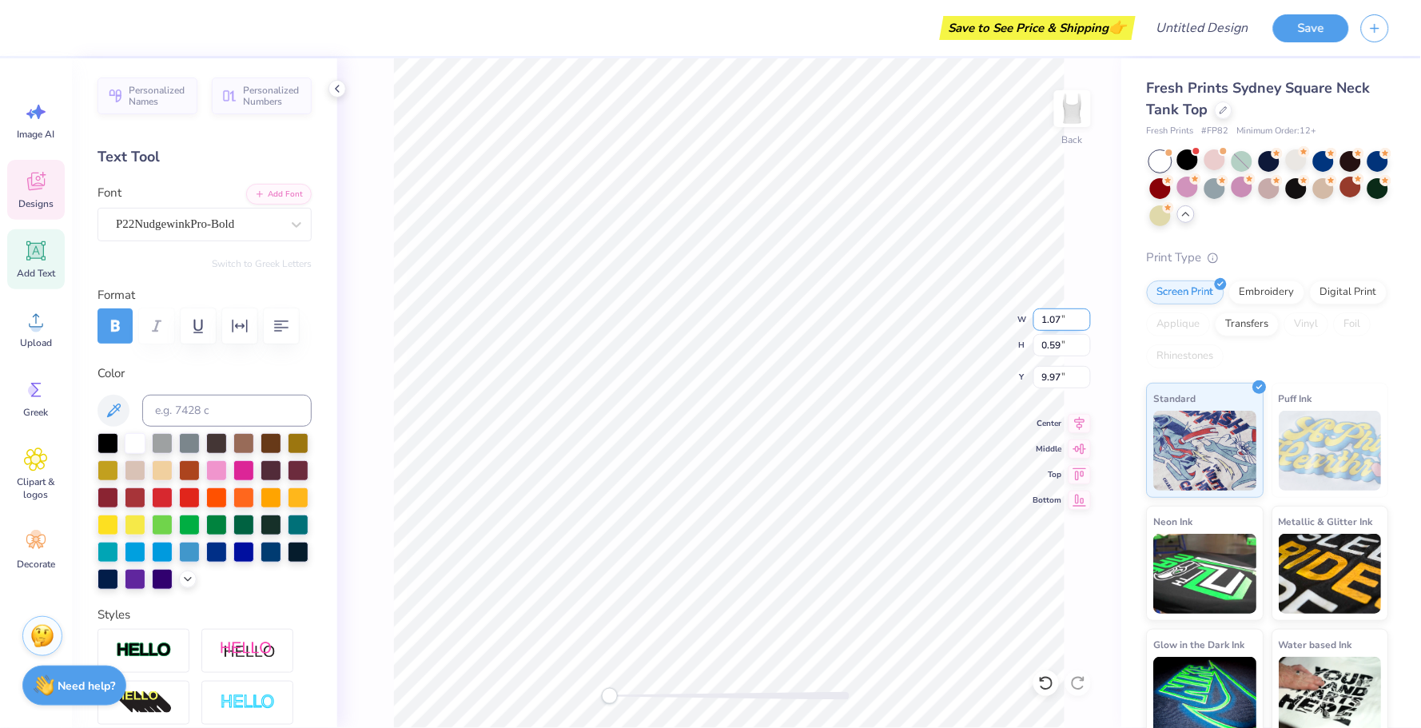
click at [1084, 321] on input "1.07" at bounding box center [1062, 319] width 58 height 22
click at [1085, 322] on input "1.06" at bounding box center [1062, 319] width 58 height 22
click at [1085, 322] on input "1.05" at bounding box center [1062, 319] width 58 height 22
click at [1085, 322] on input "1.04" at bounding box center [1062, 319] width 58 height 22
type input "1.03"
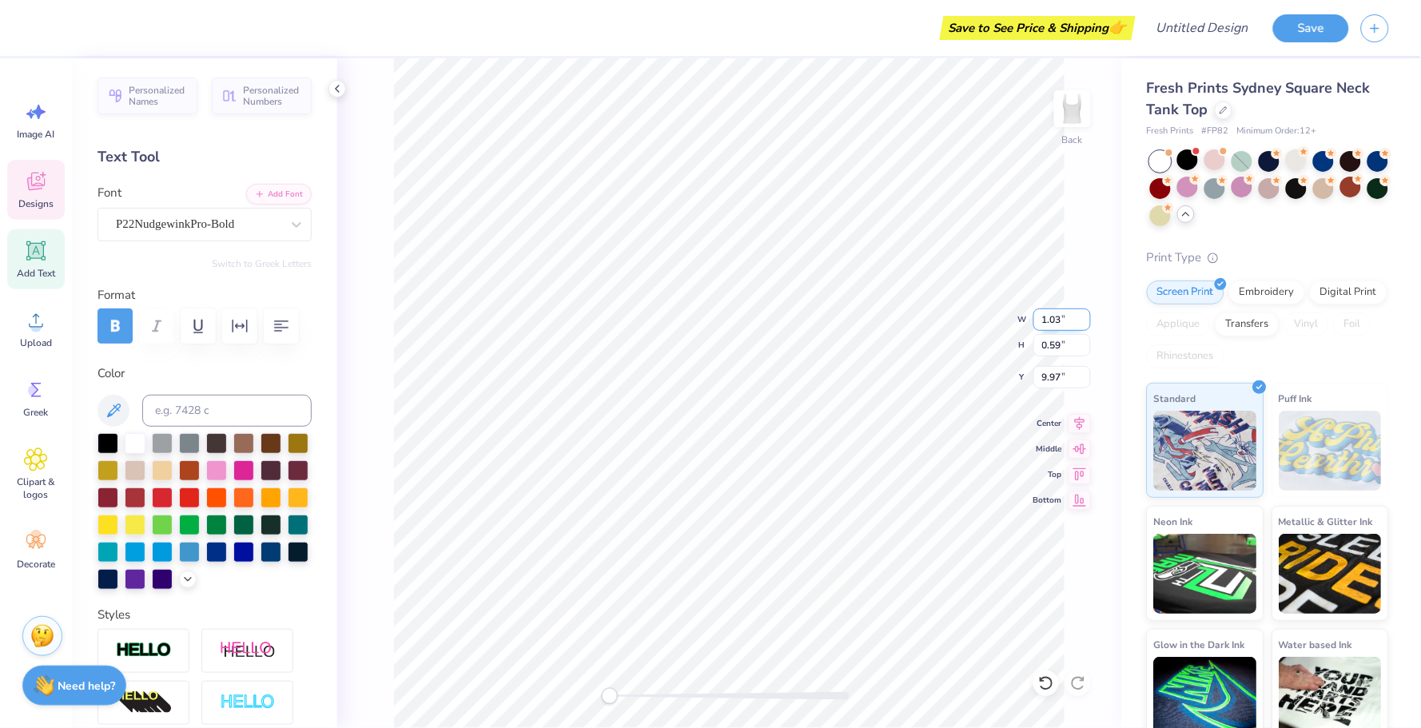
click at [1085, 322] on input "1.03" at bounding box center [1062, 319] width 58 height 22
type textarea "Big Little"
click at [1082, 428] on icon at bounding box center [1079, 421] width 22 height 19
type input "7.03"
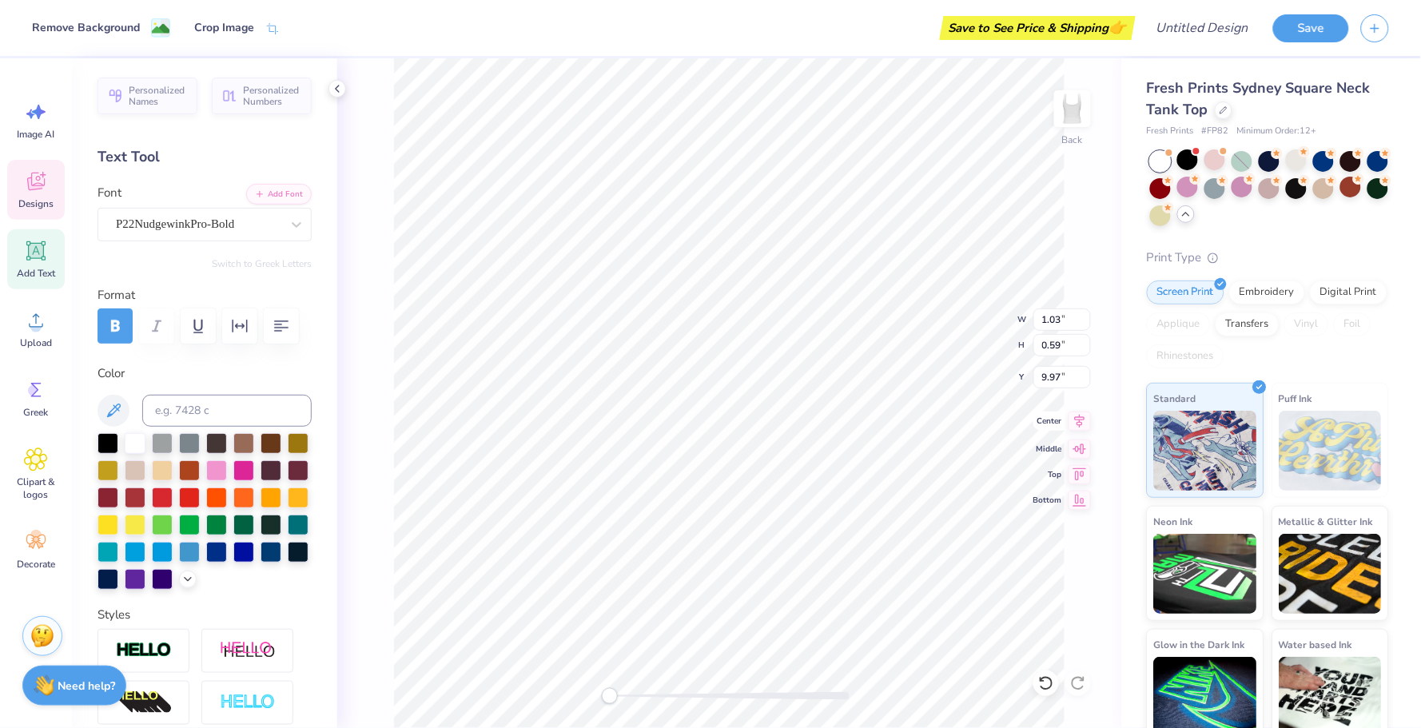
type input "8.52"
type input "3.00"
type input "1.53"
type input "1.37"
type input "9.58"
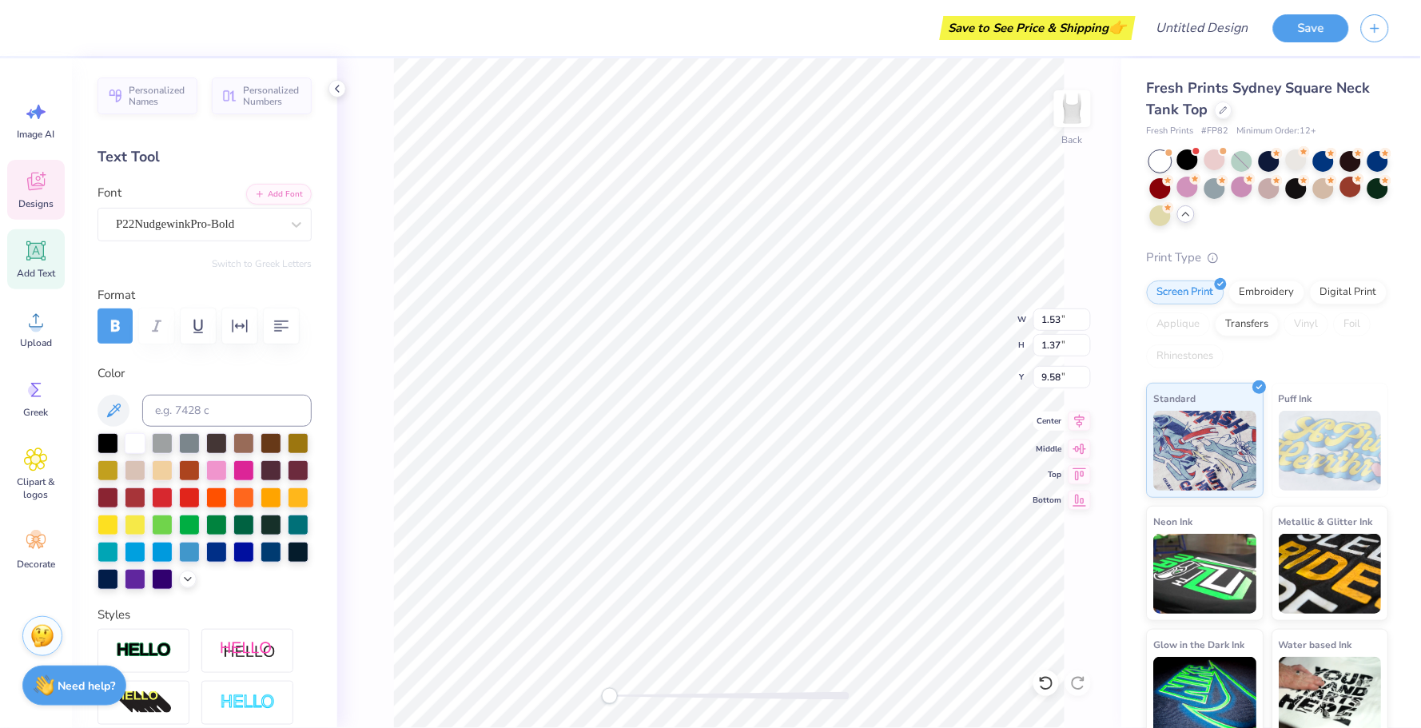
scroll to position [0, 1]
type textarea "Big Little"
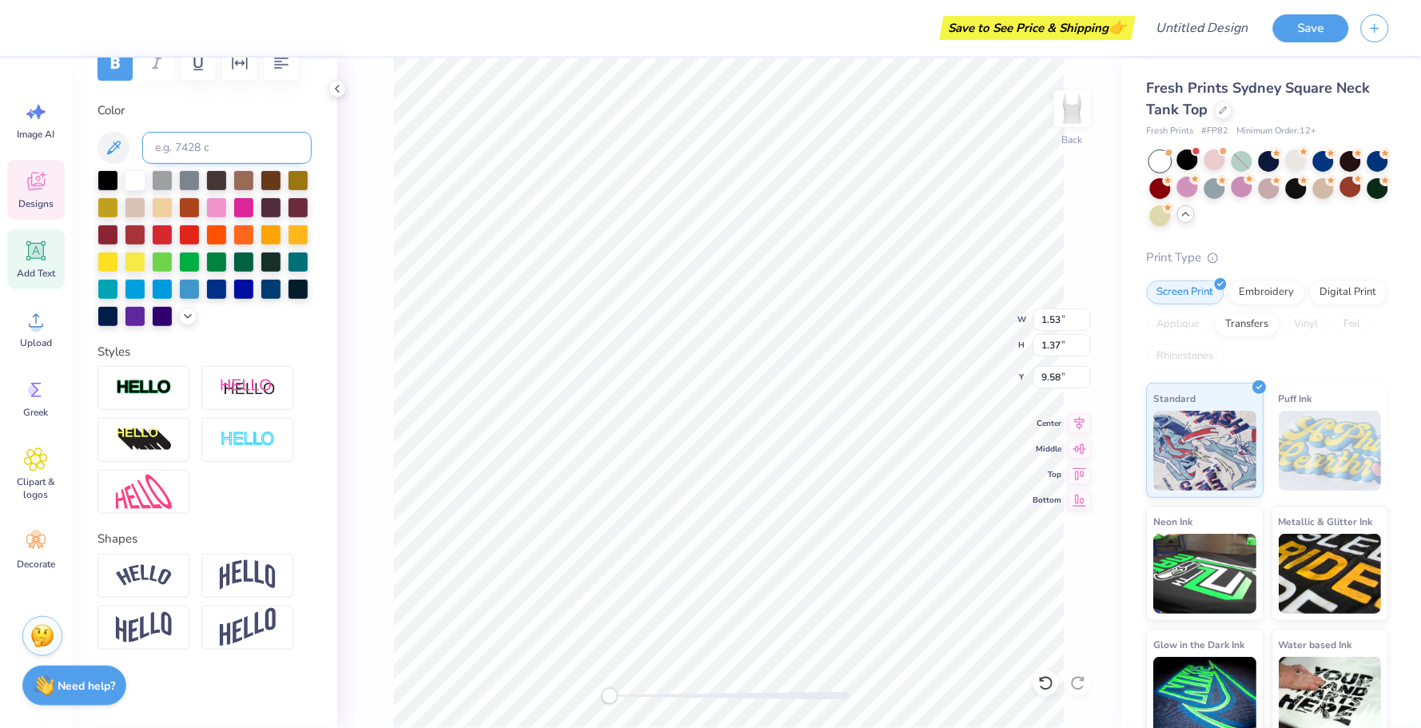
scroll to position [262, 0]
type input "0.88"
type input "0.46"
type input "7.96"
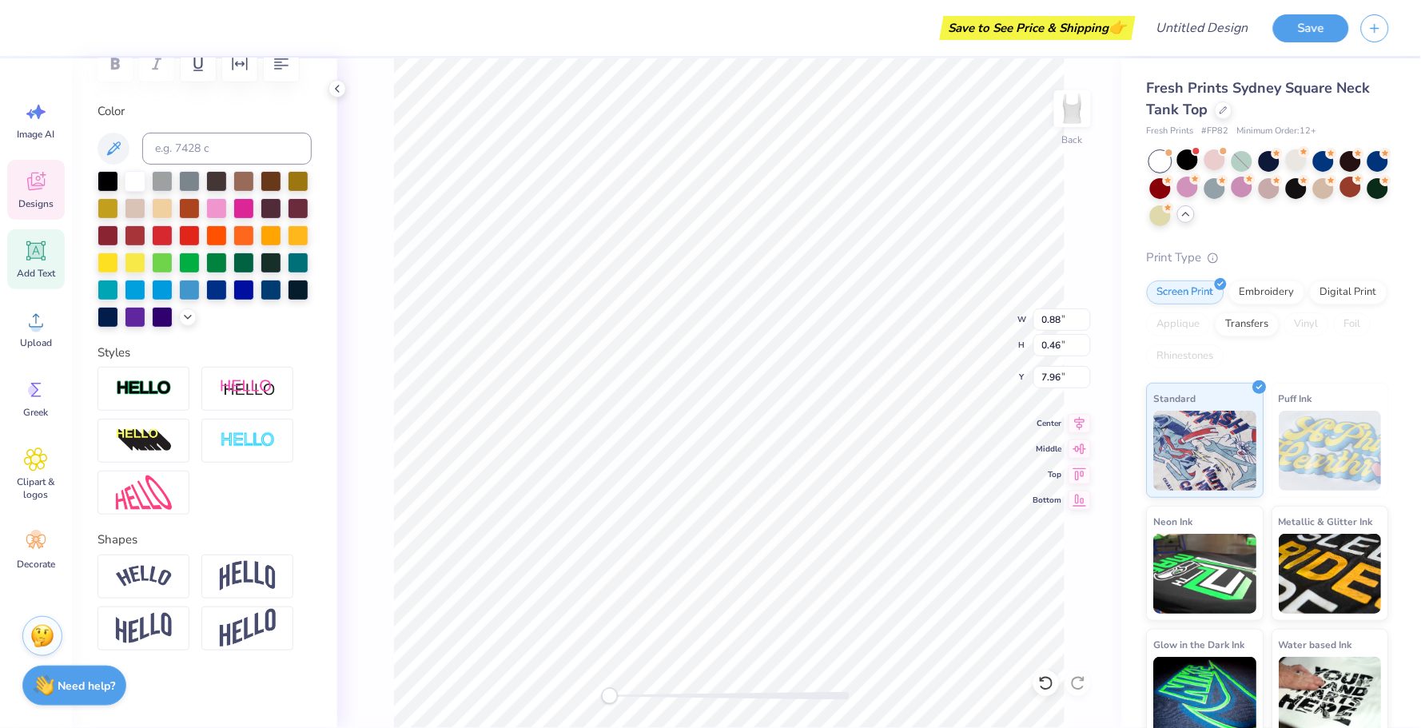
type textarea "1898"
type input "0.69"
type input "0.32"
type input "7.88"
type textarea "ZTA"
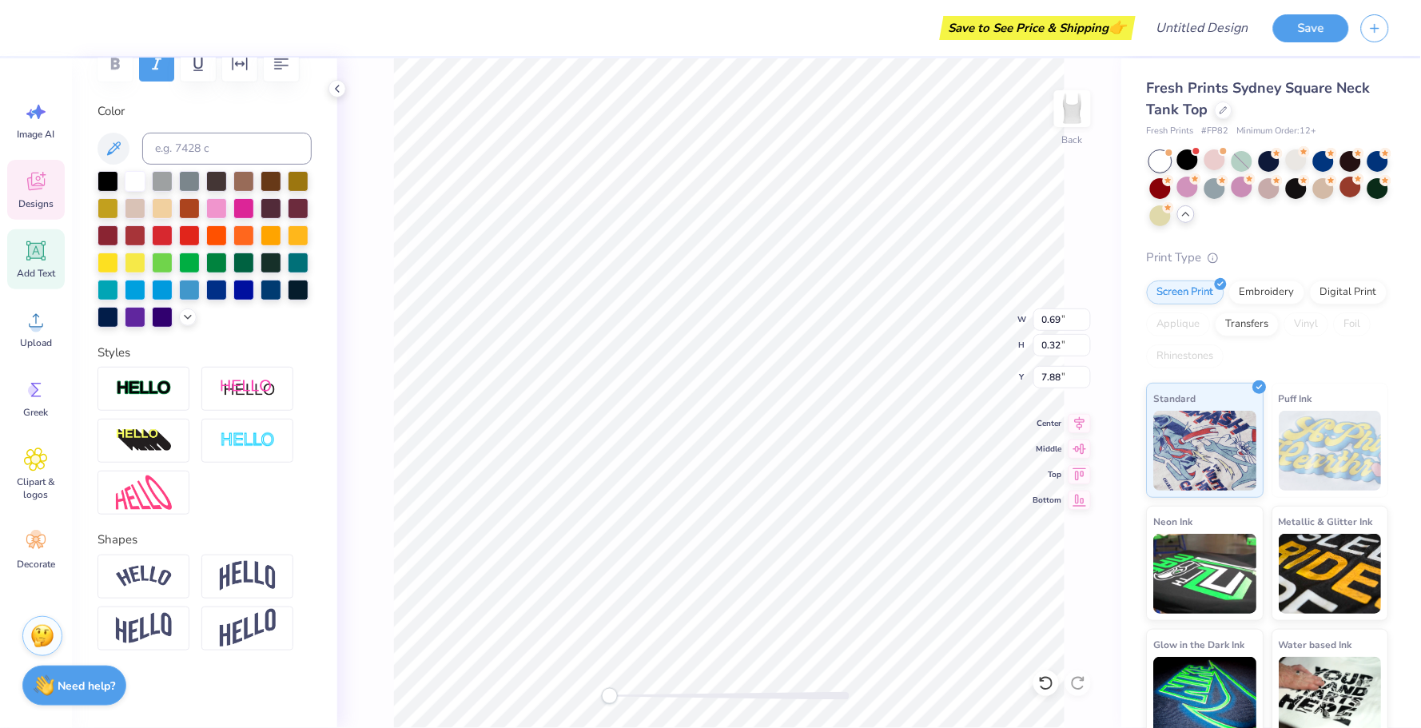
type input "0.76"
type input "0.72"
type input "3.53"
type textarea "ZTA"
click at [1082, 347] on input "1.36" at bounding box center [1062, 345] width 58 height 22
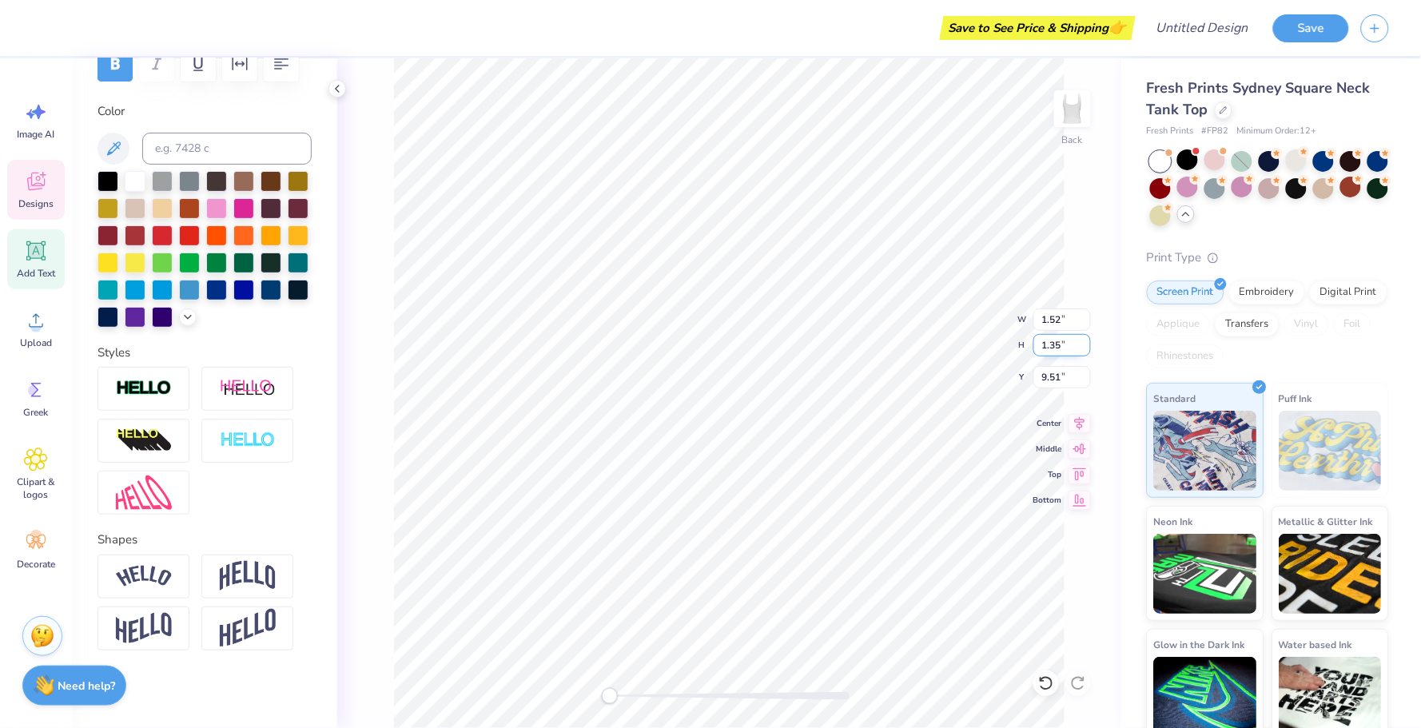
click at [1082, 347] on input "1.35" at bounding box center [1062, 345] width 58 height 22
click at [1082, 347] on input "1.34" at bounding box center [1062, 345] width 58 height 22
type input "1.33"
click at [1082, 347] on input "1.33" at bounding box center [1062, 345] width 58 height 22
click at [1052, 315] on input "1.52" at bounding box center [1062, 319] width 58 height 22
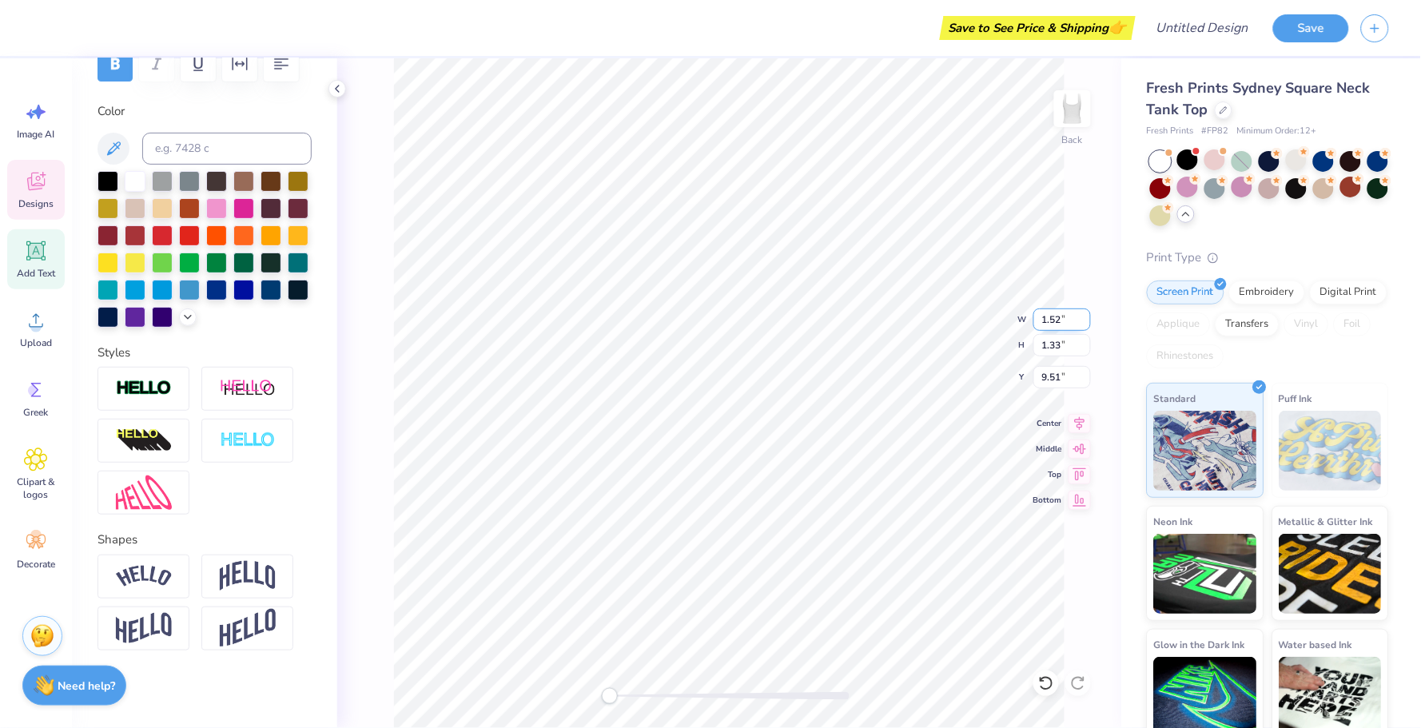
click at [1052, 315] on input "1.52" at bounding box center [1062, 319] width 58 height 22
type input "1.4"
click at [1056, 348] on input "1.33" at bounding box center [1062, 345] width 58 height 22
click at [1052, 345] on input "1.33" at bounding box center [1062, 345] width 58 height 22
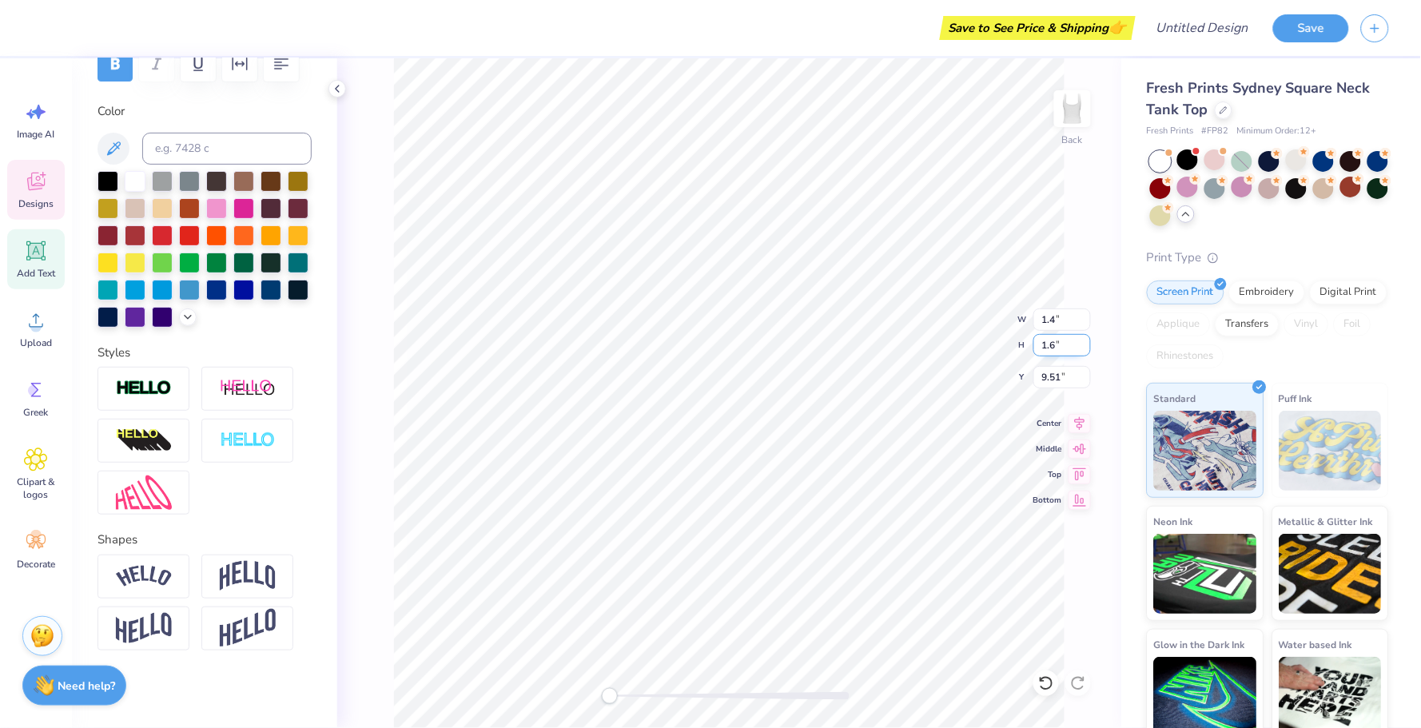
type input "1.6"
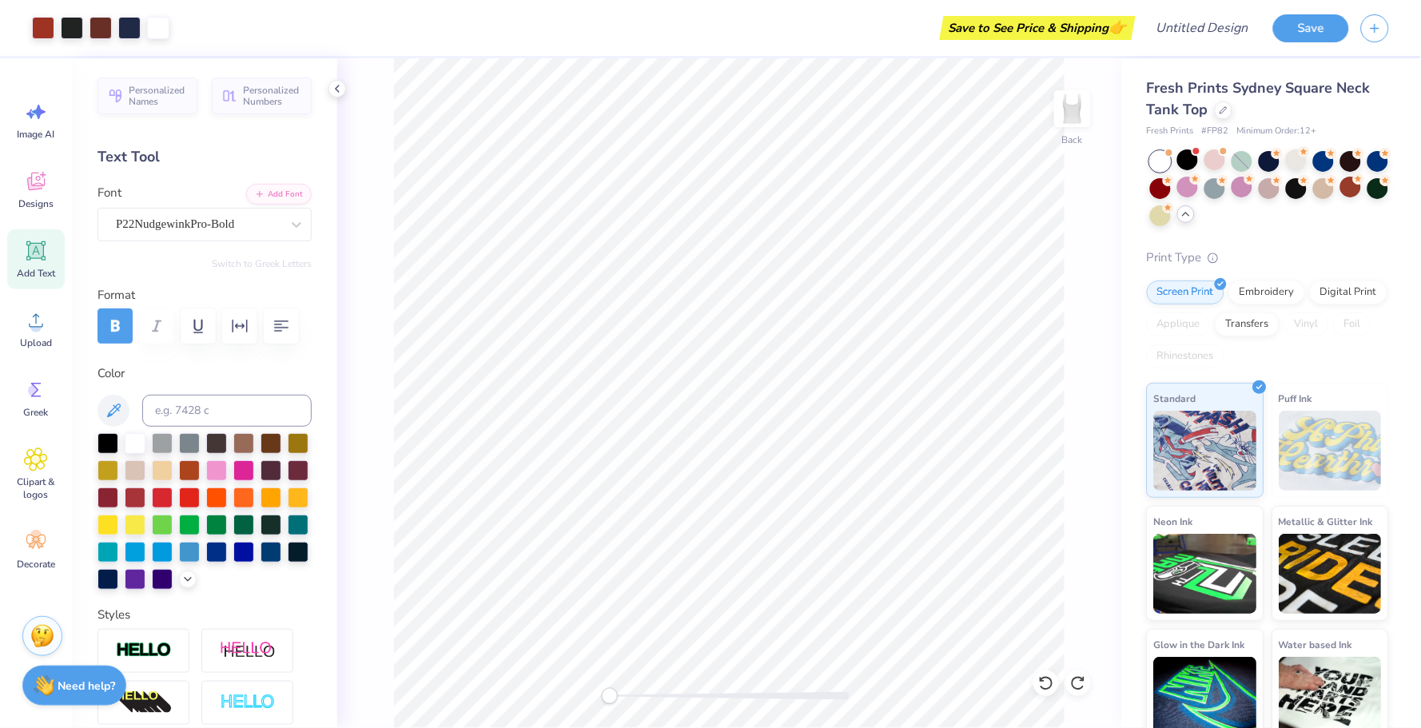
scroll to position [0, 0]
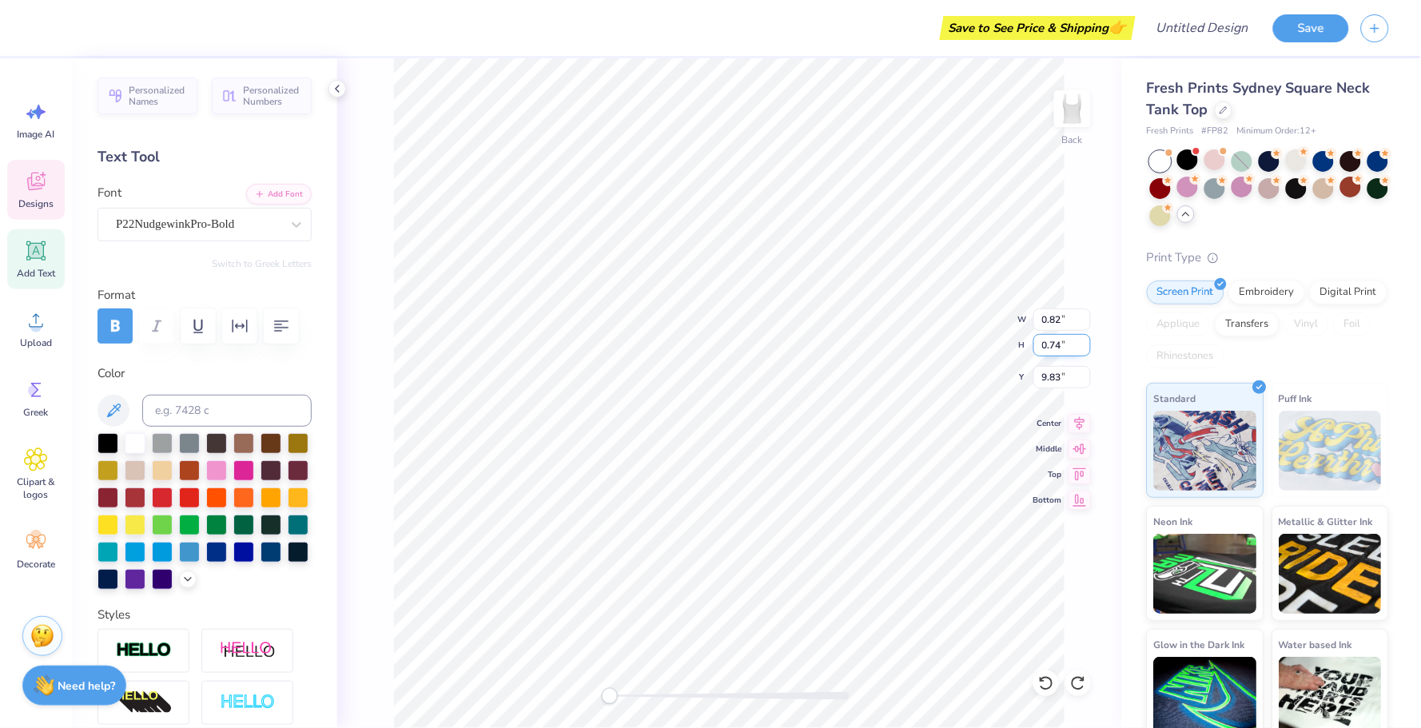
click at [1052, 348] on input "0.74" at bounding box center [1062, 345] width 58 height 22
type input "1.6"
type input "1.01"
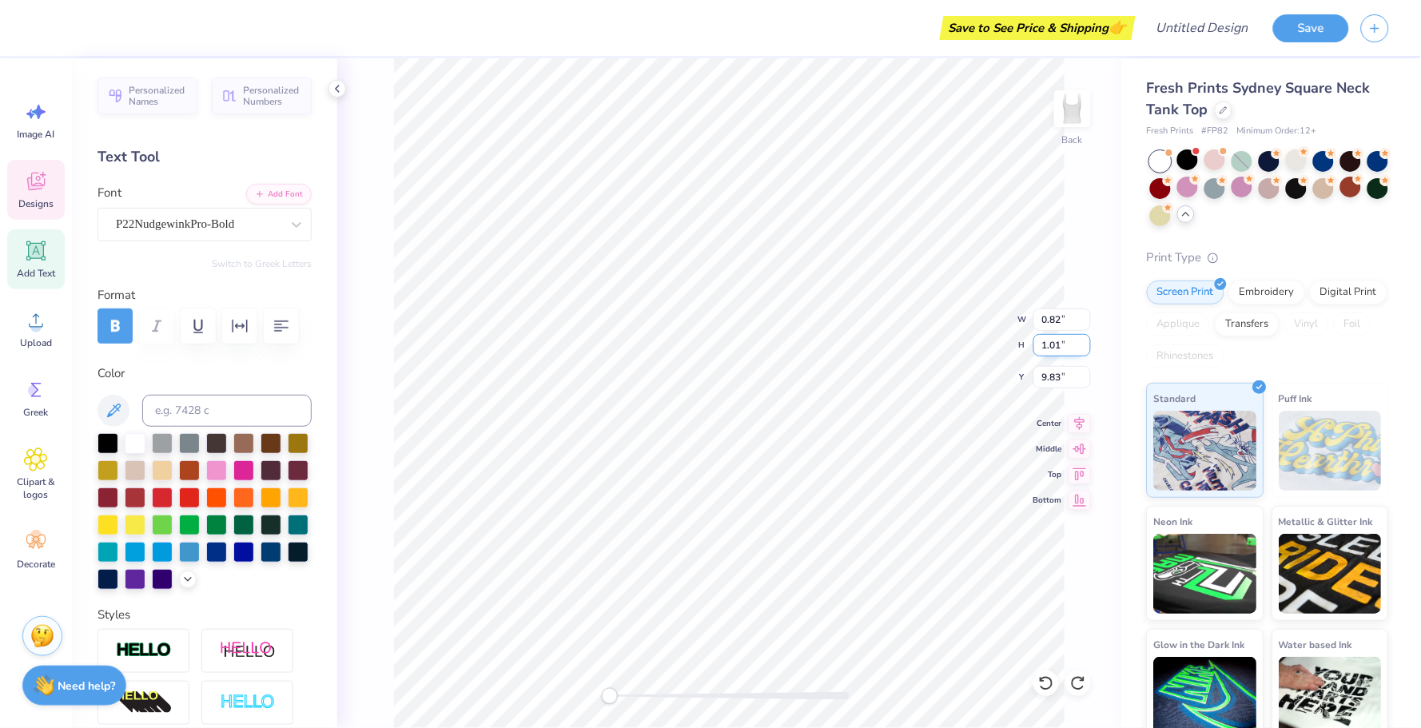
click at [1084, 339] on input "1.01" at bounding box center [1062, 345] width 58 height 22
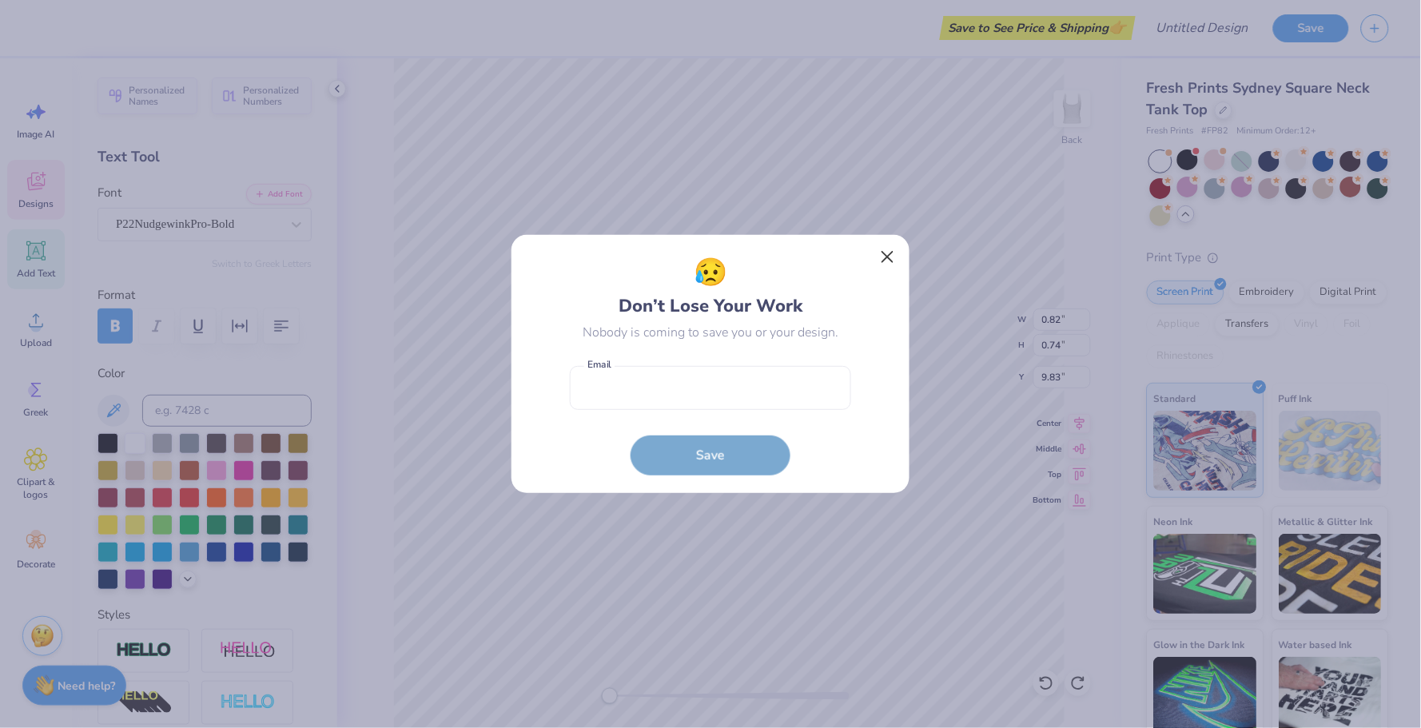
click at [889, 252] on button "Close" at bounding box center [888, 257] width 30 height 30
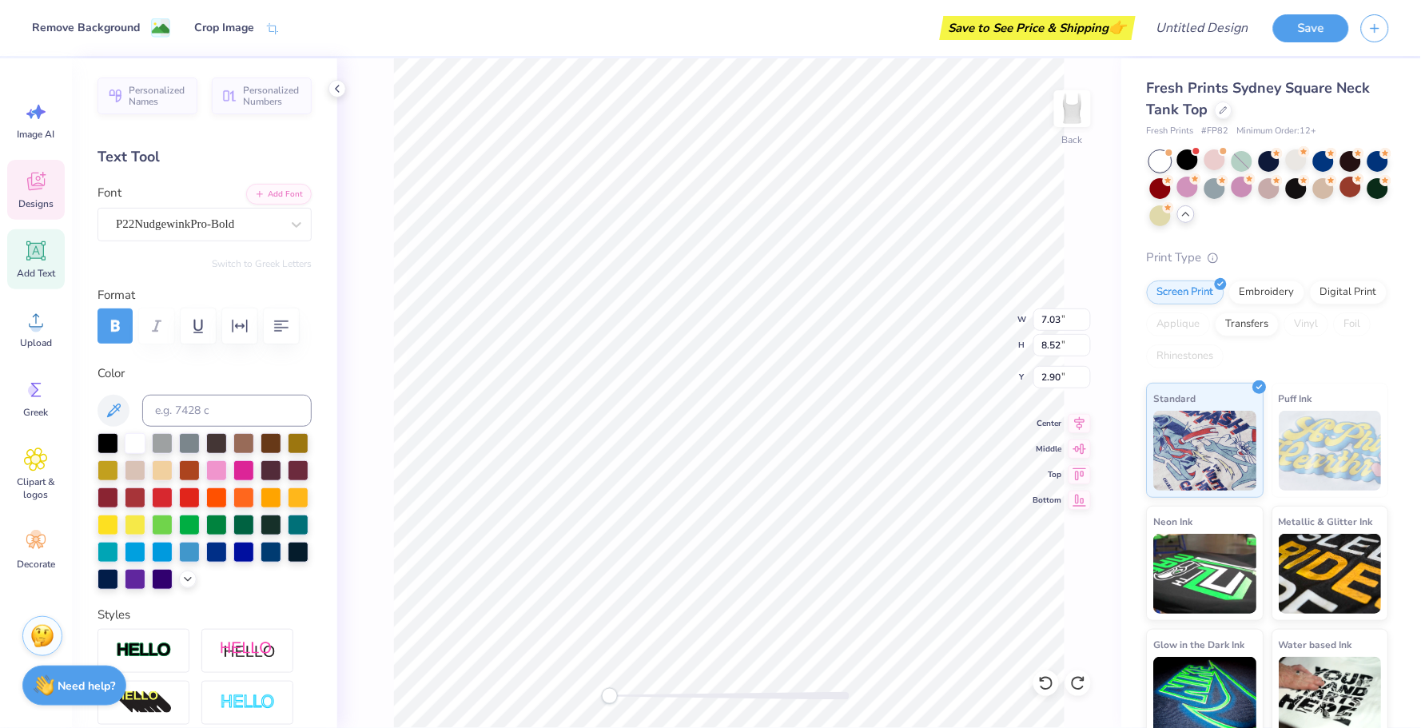
type input "3.00"
type input "1.15"
type input "1.04"
type input "9.56"
type input "7.03"
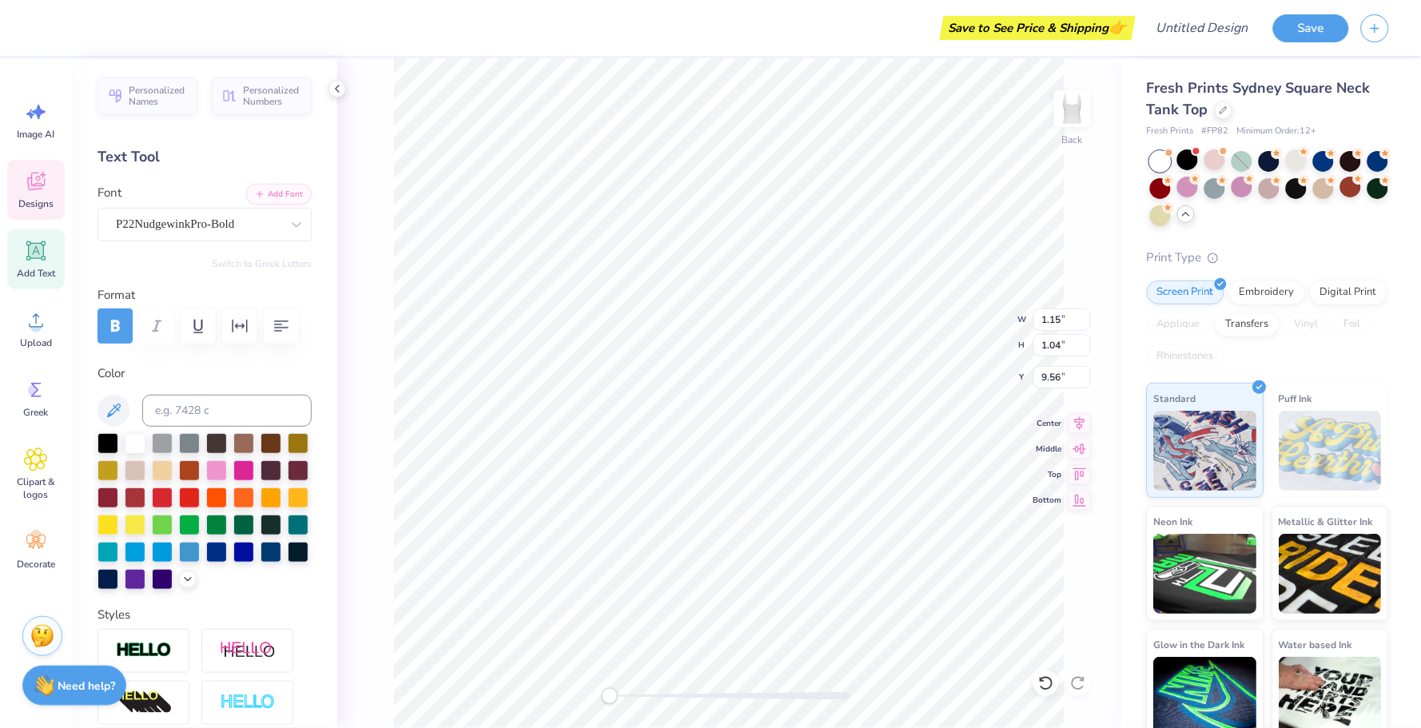
type input "8.52"
type input "3.00"
type input "1.15"
type input "1.04"
type input "12.04"
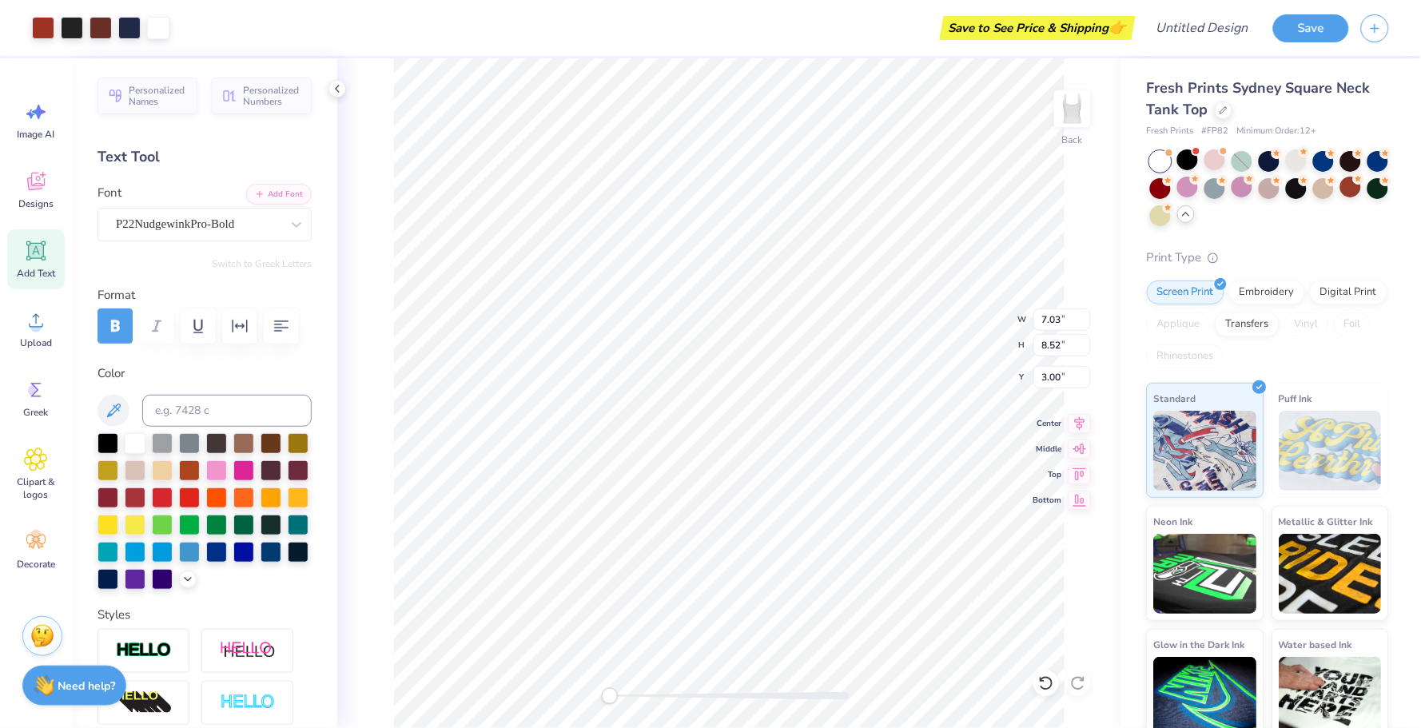
type input "2.39"
click at [1207, 27] on input "Design Title" at bounding box center [1182, 28] width 157 height 32
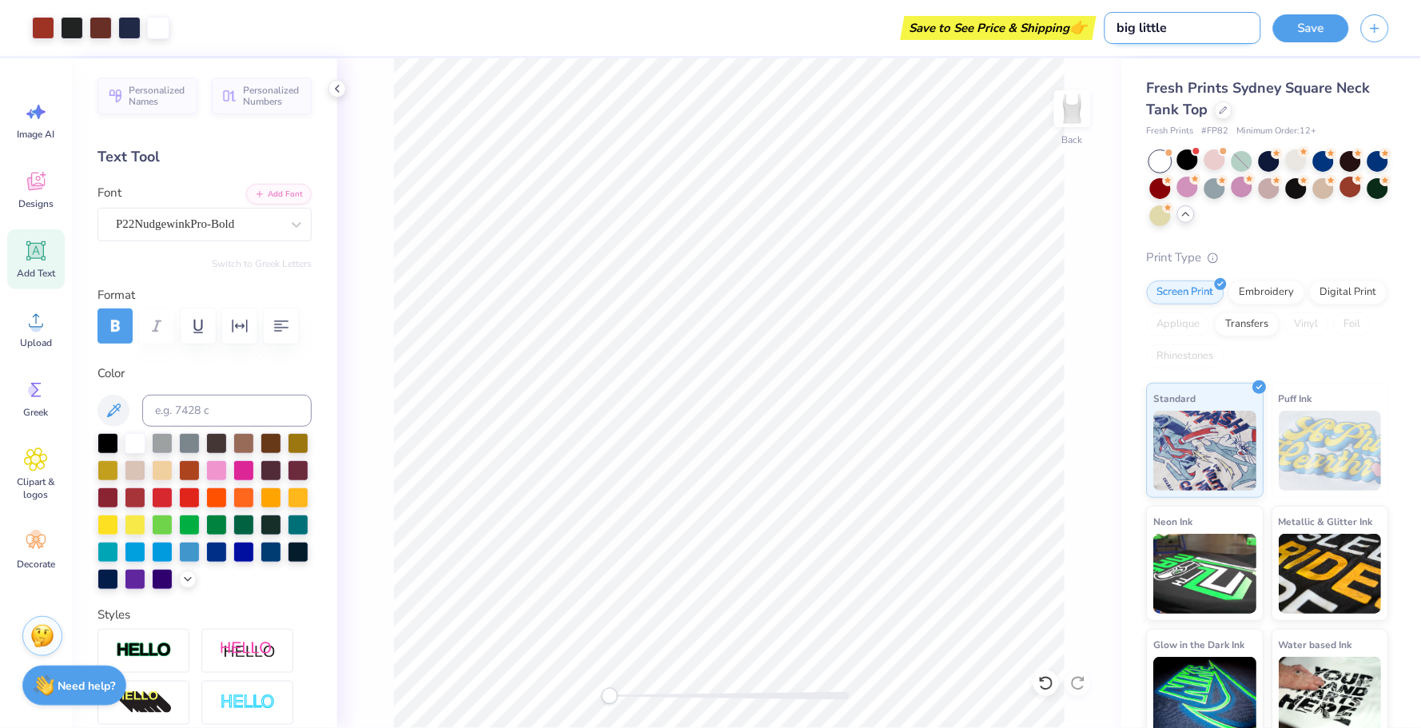
type input "big little"
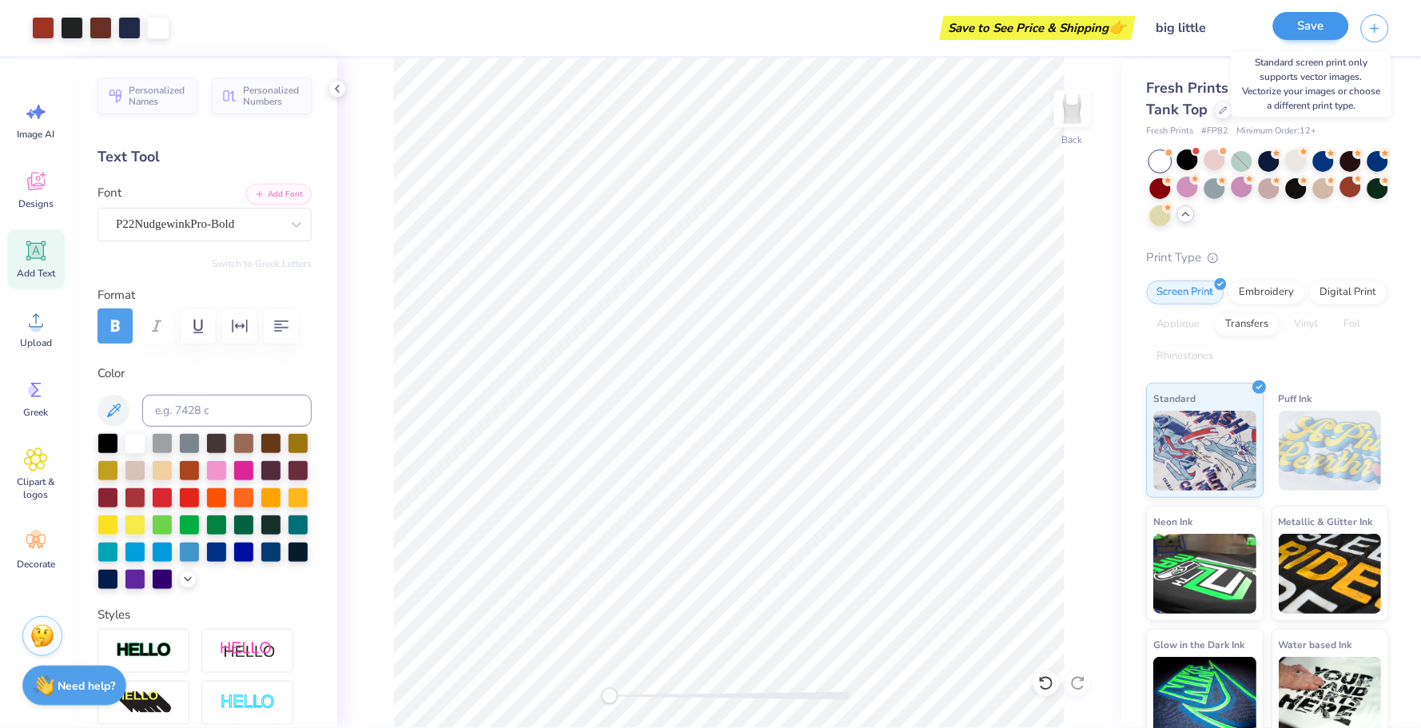
click at [1207, 28] on button "Save" at bounding box center [1311, 26] width 76 height 28
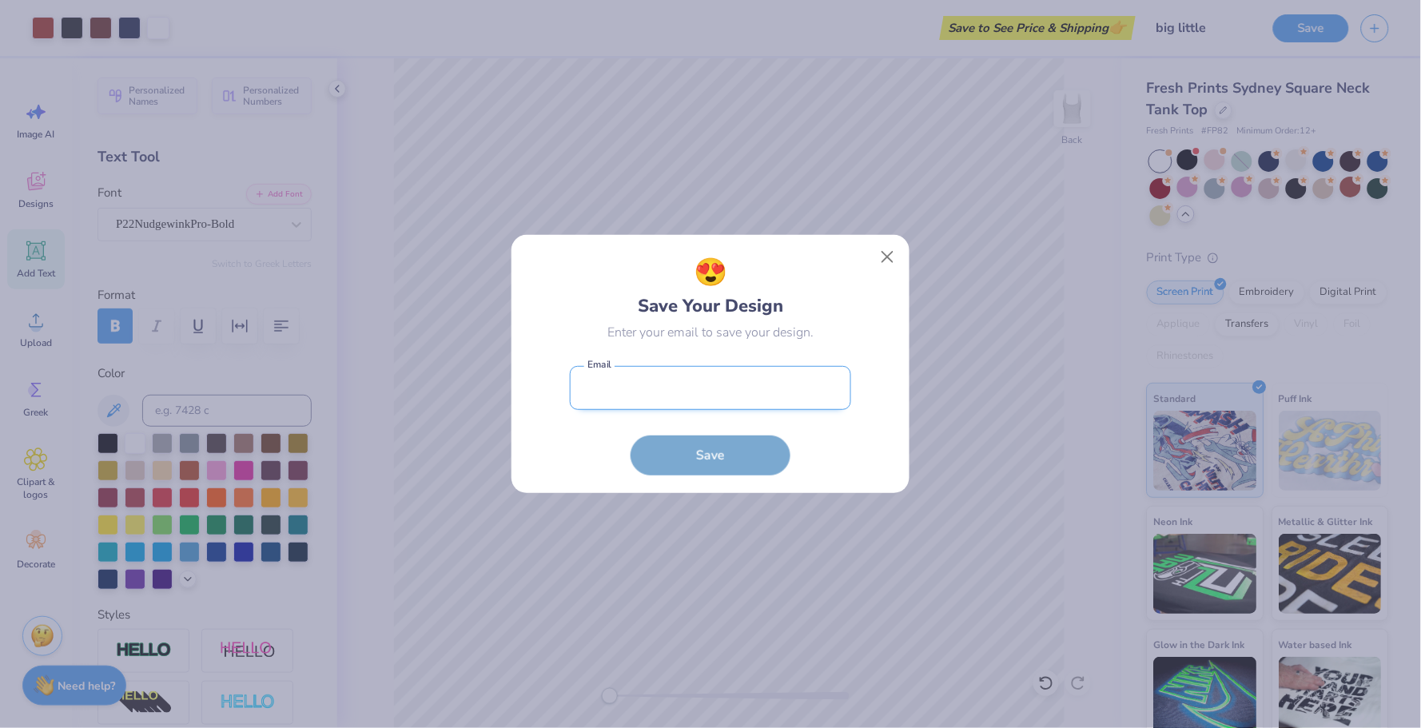
click at [717, 404] on input "email" at bounding box center [710, 388] width 281 height 44
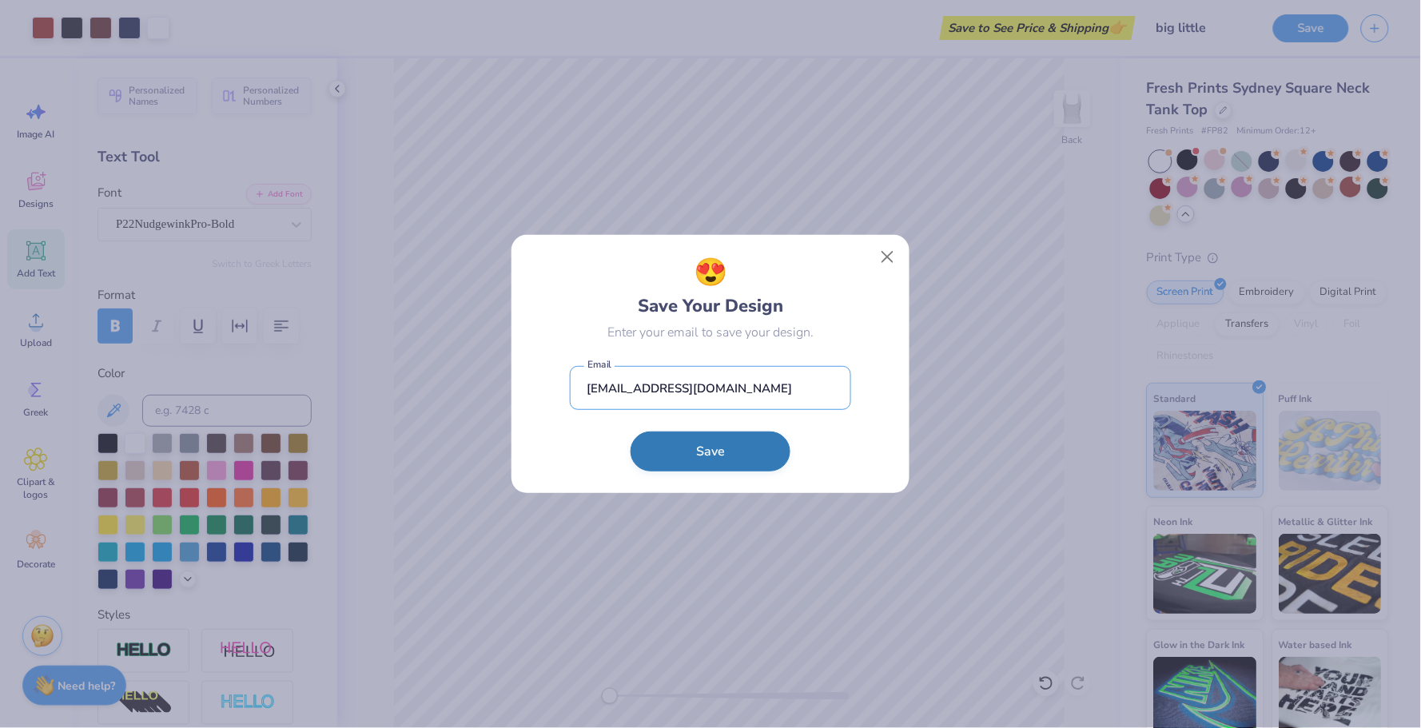
type input "[EMAIL_ADDRESS][DOMAIN_NAME]"
click at [734, 466] on button "Save" at bounding box center [711, 452] width 160 height 40
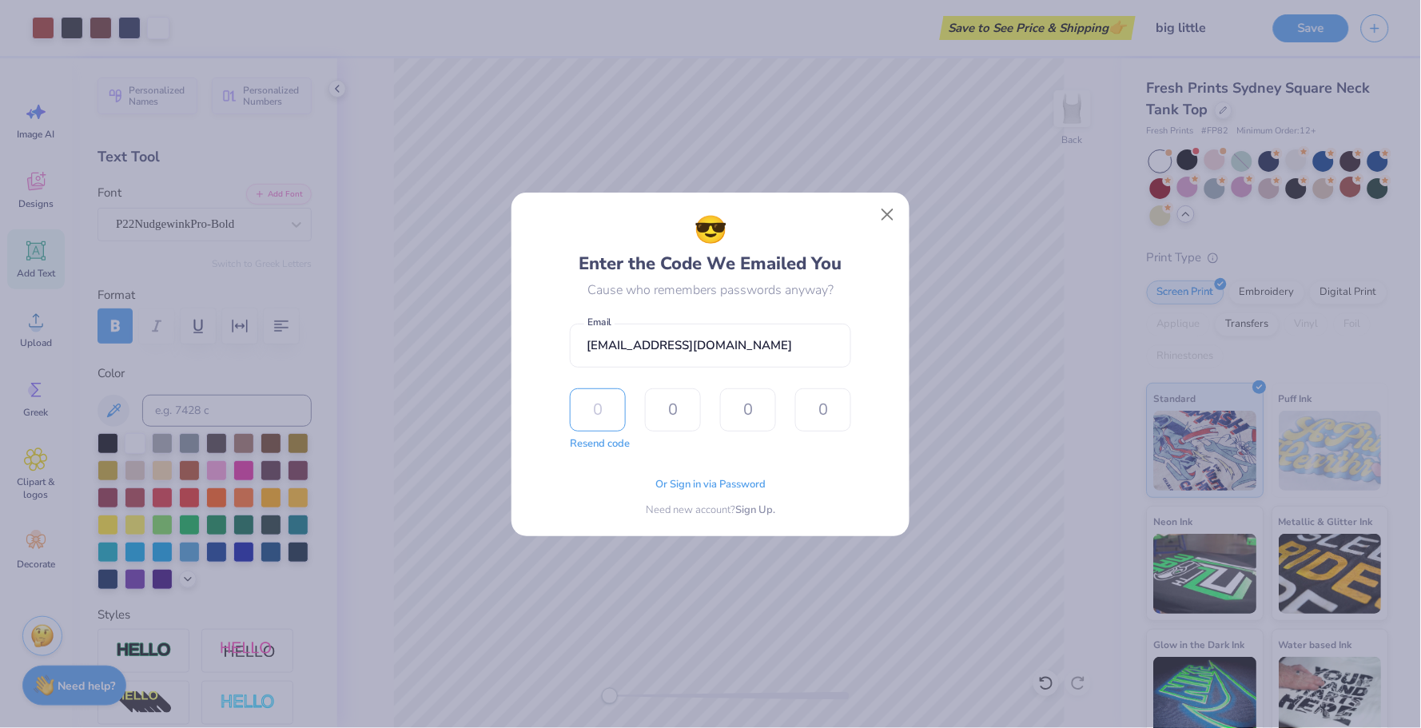
type input "7"
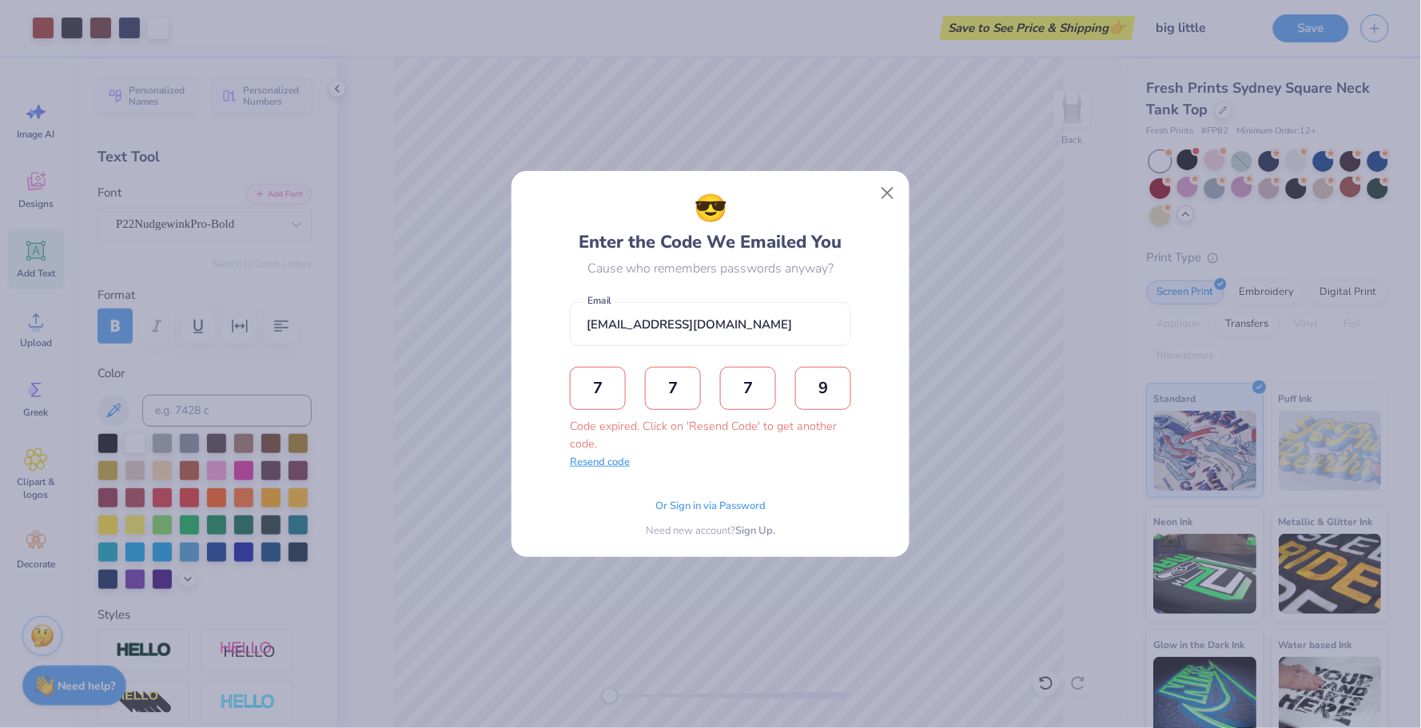
type input "9"
click at [585, 469] on button "Resend code" at bounding box center [600, 463] width 60 height 16
click at [588, 376] on input "text" at bounding box center [598, 388] width 56 height 43
type input "4"
type input "8"
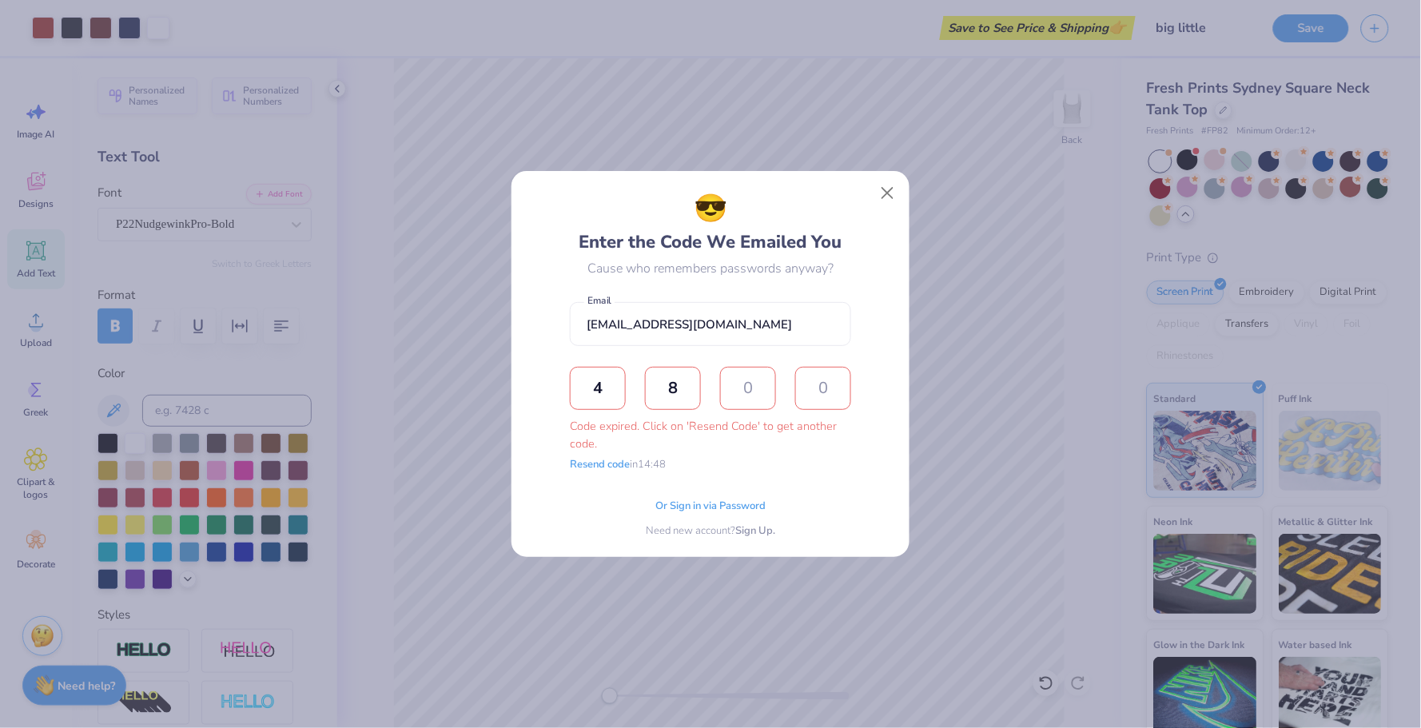
type input "3"
type input "9"
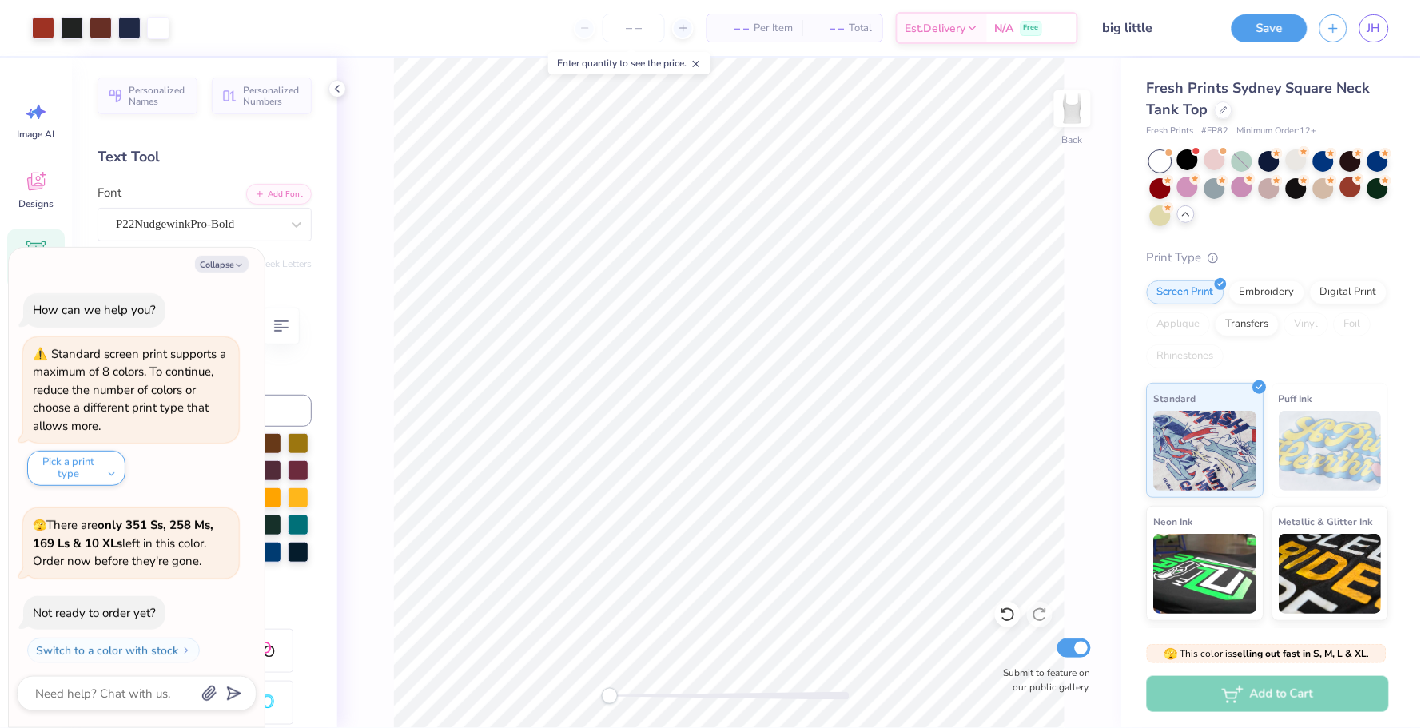
scroll to position [1231, 0]
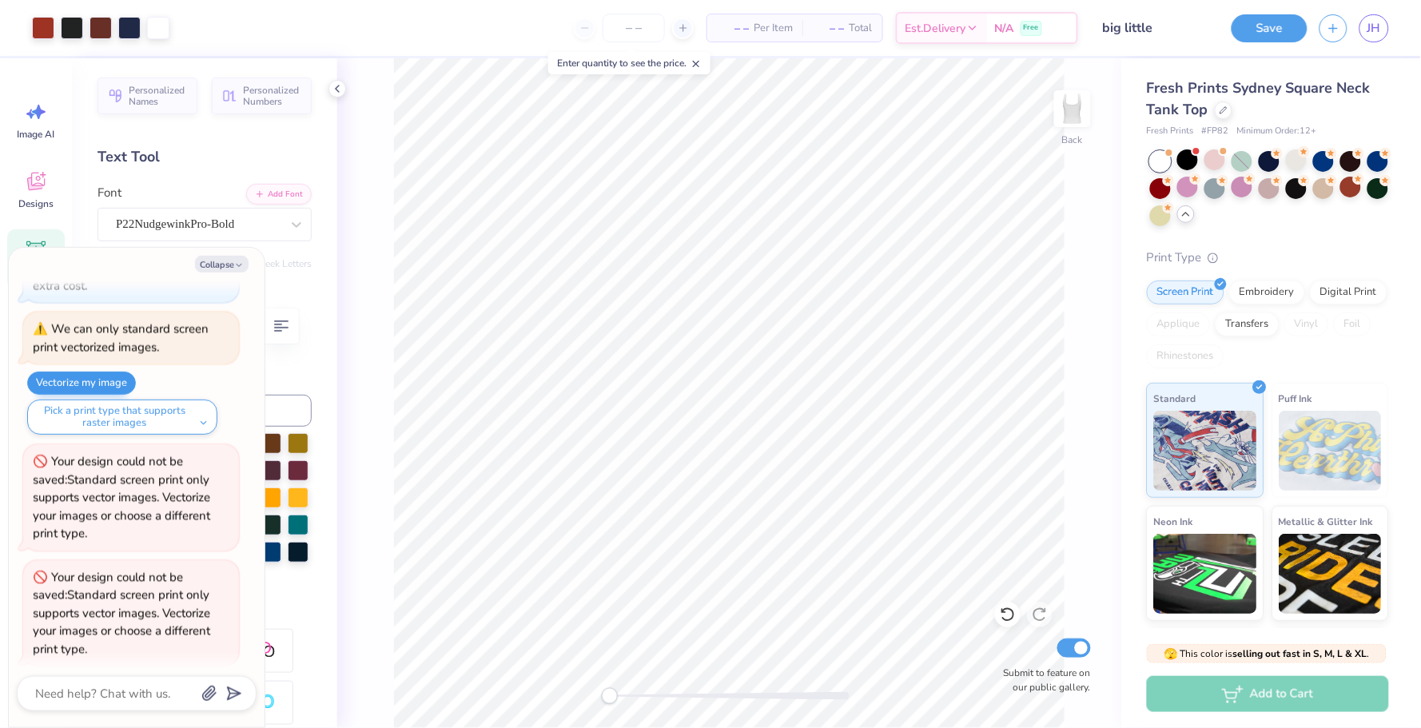
click at [88, 380] on button "Vectorize my image" at bounding box center [81, 383] width 109 height 23
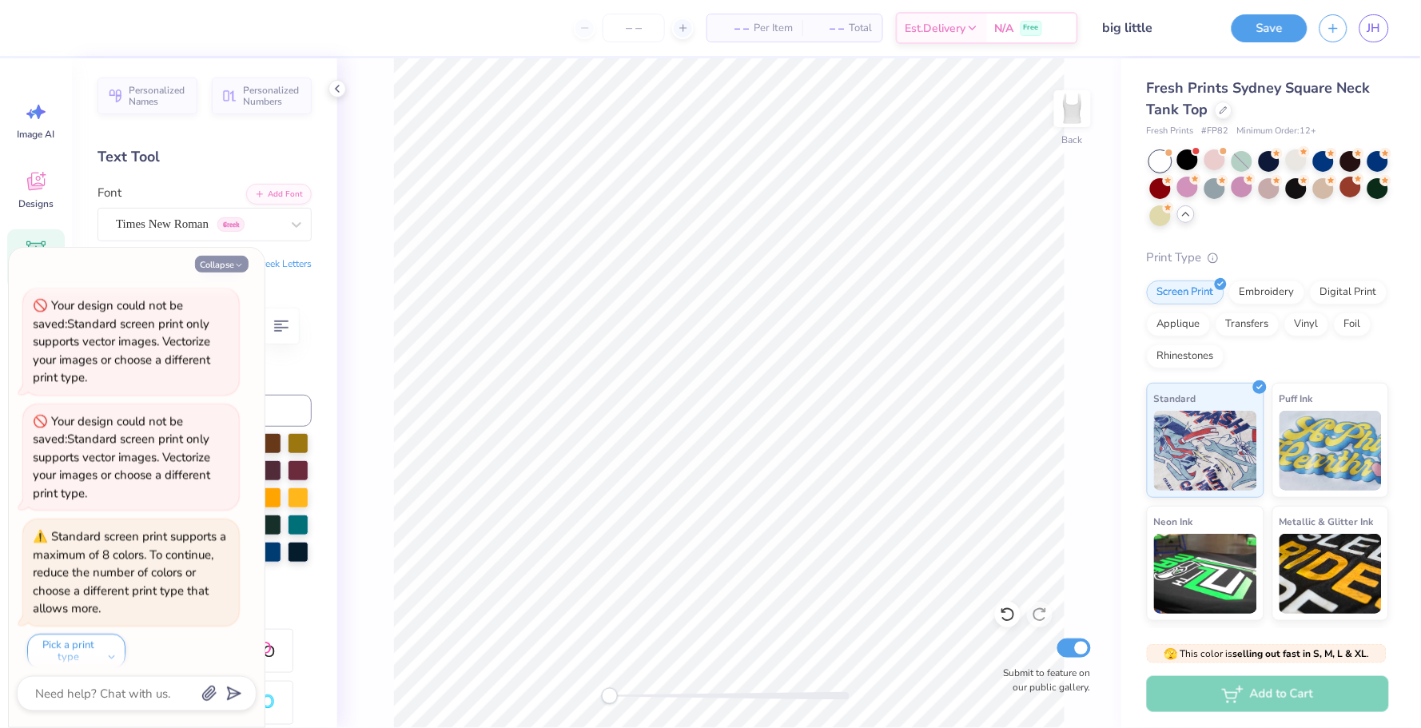
click at [232, 265] on button "Collapse" at bounding box center [222, 264] width 54 height 17
type textarea "x"
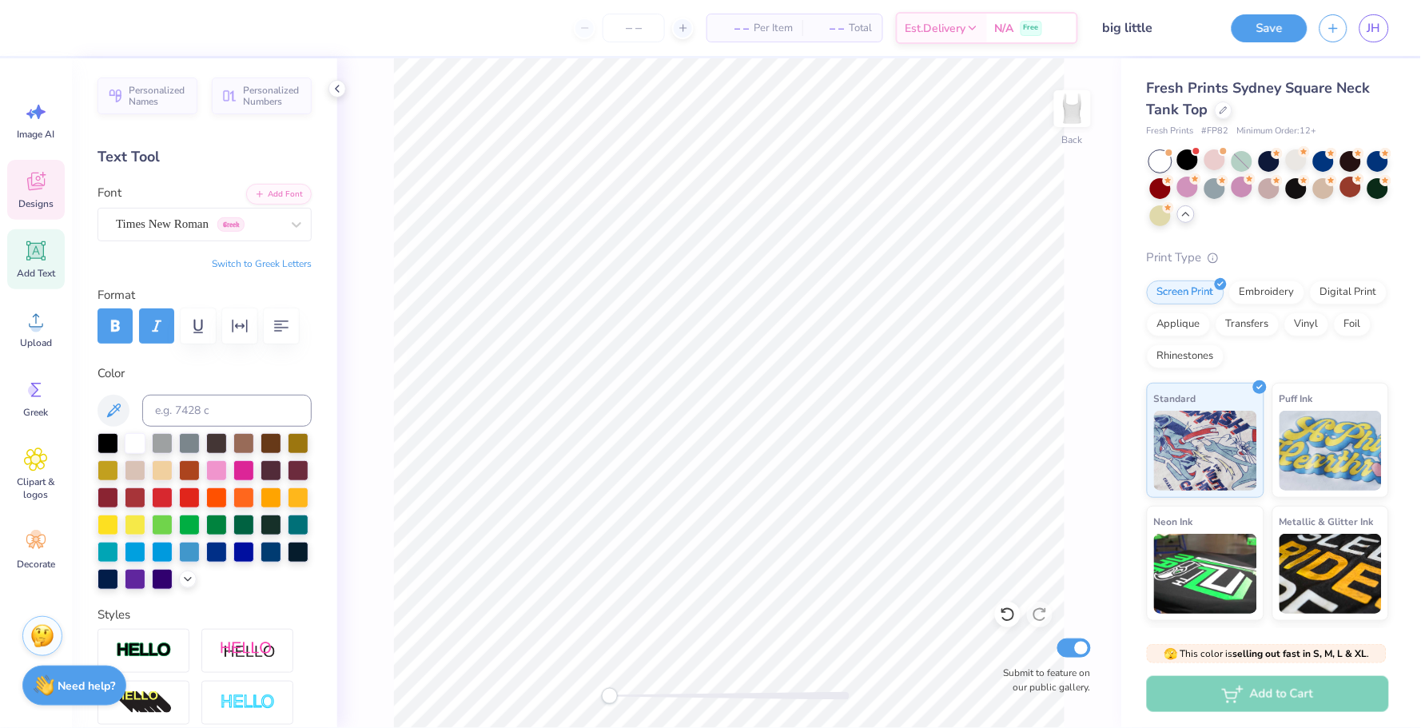
click at [34, 187] on icon at bounding box center [35, 183] width 15 height 13
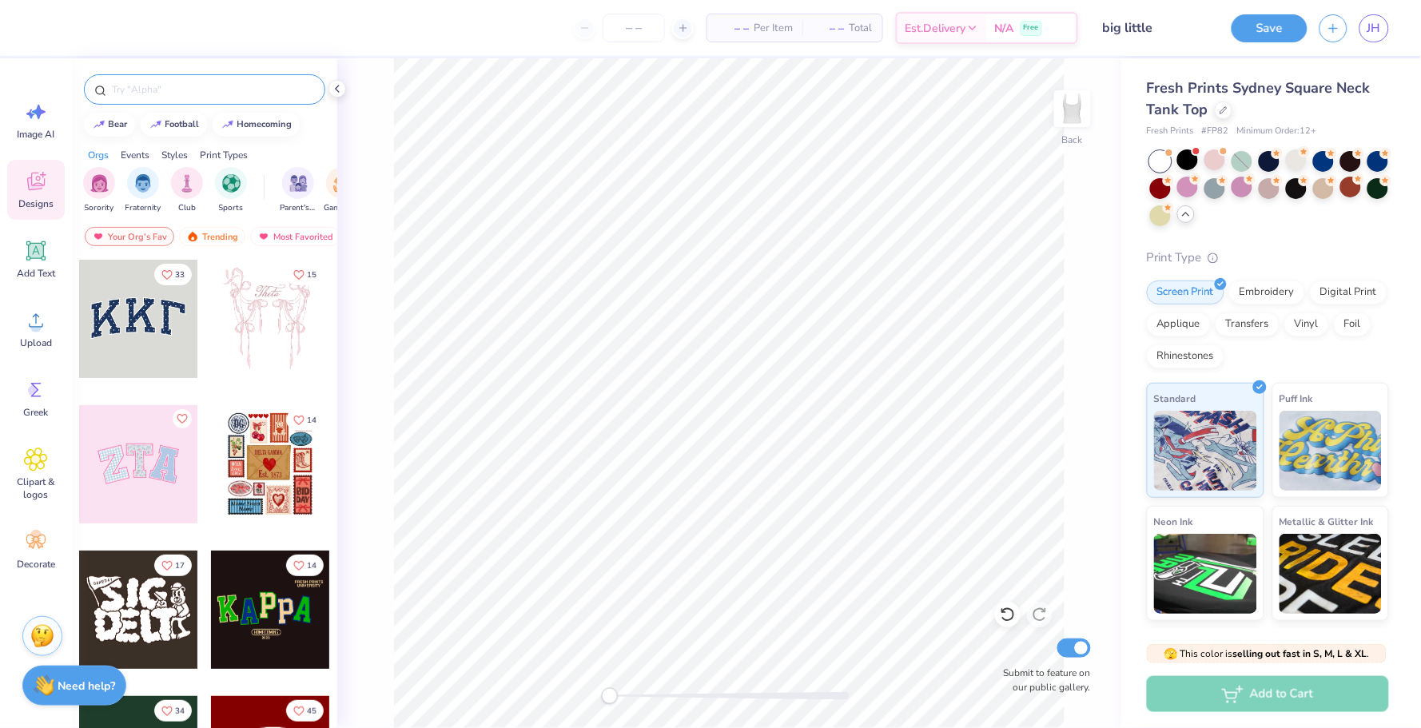
click at [162, 95] on input "text" at bounding box center [212, 90] width 205 height 16
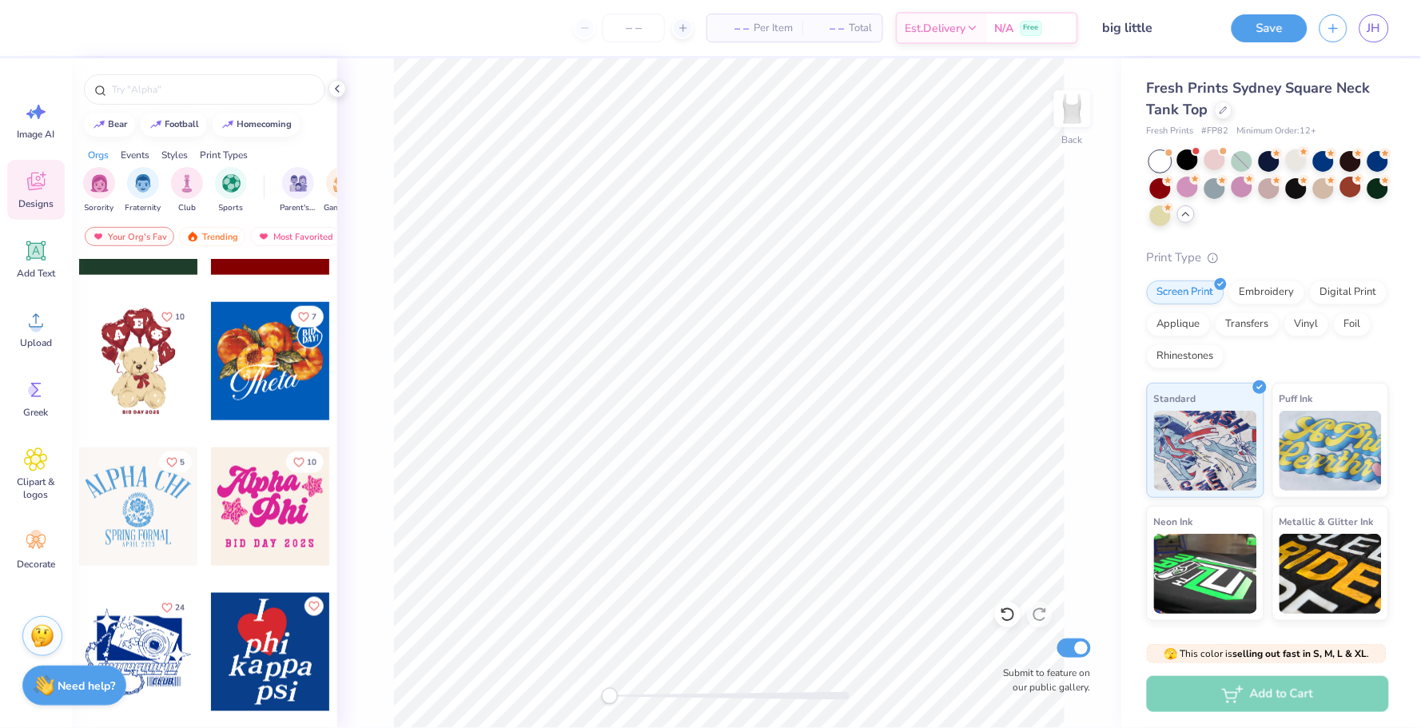
scroll to position [480, 0]
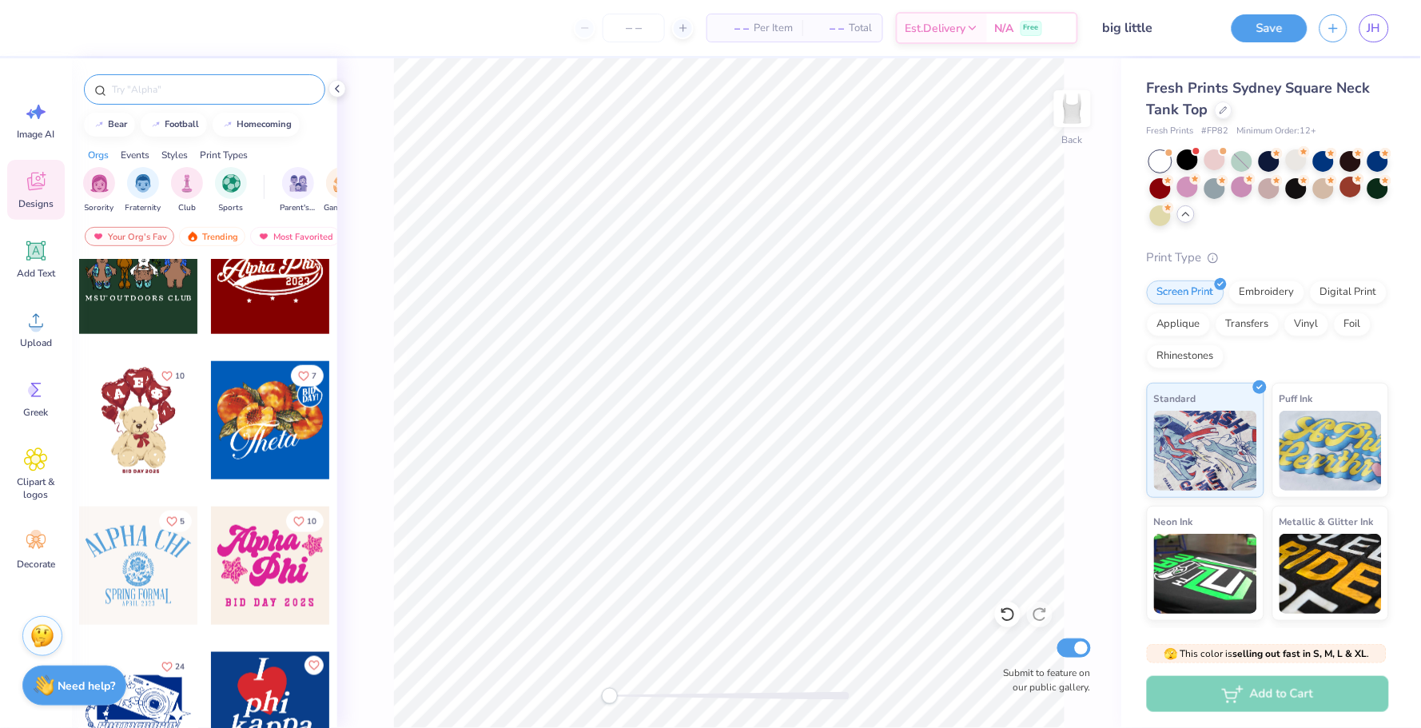
click at [188, 88] on input "text" at bounding box center [212, 90] width 205 height 16
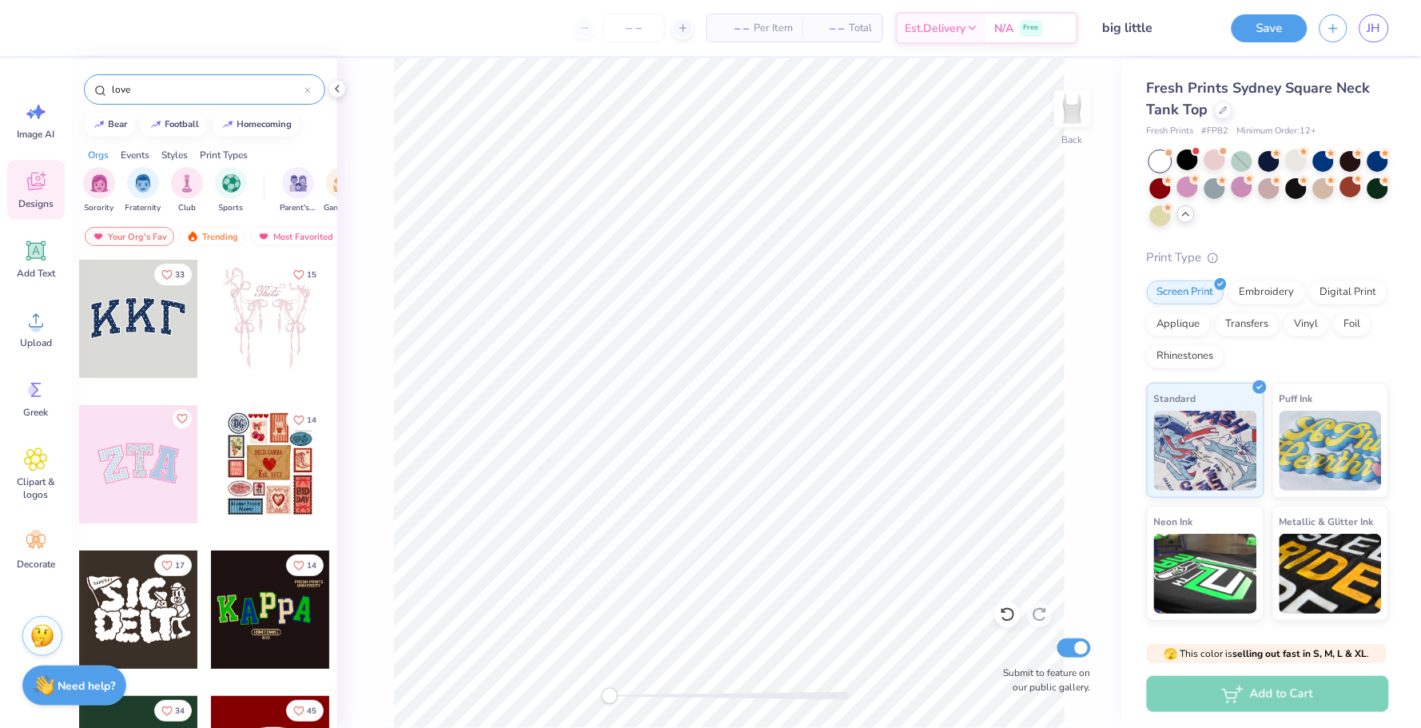
type input "love"
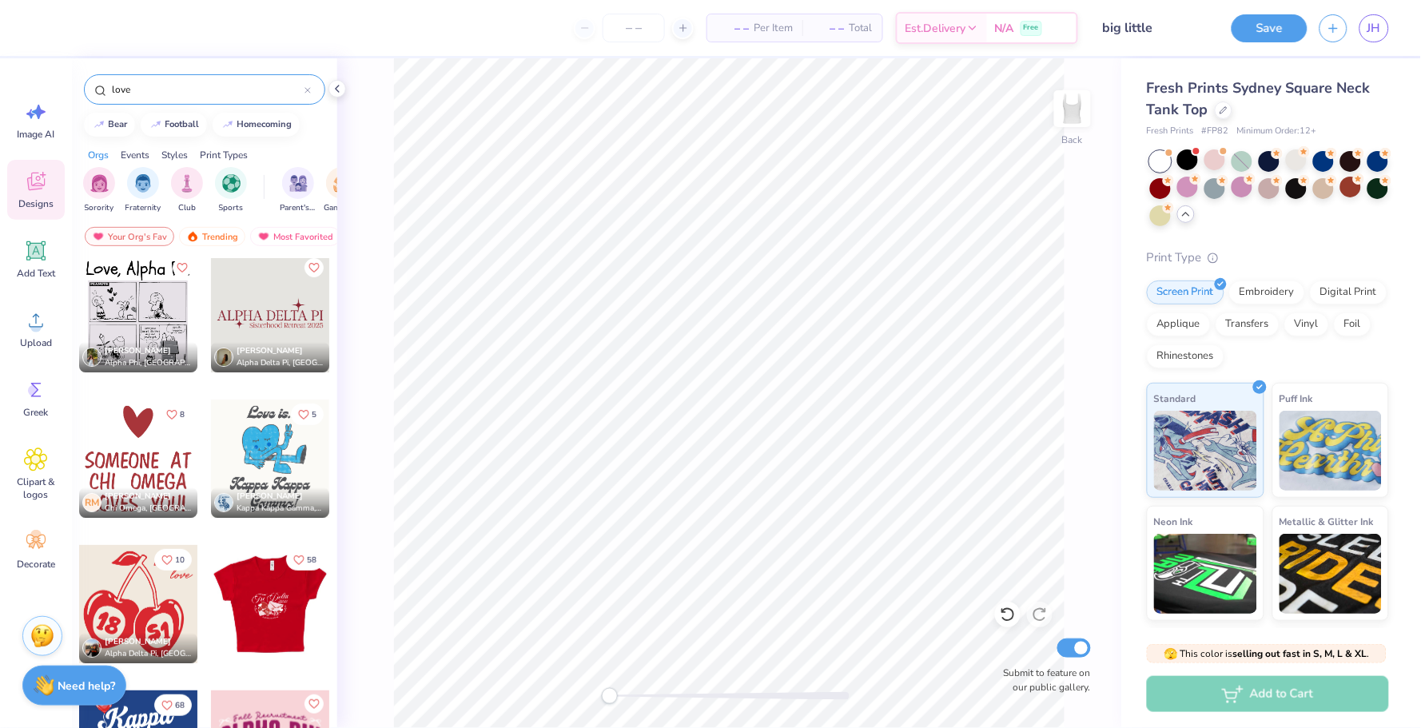
scroll to position [1701, 0]
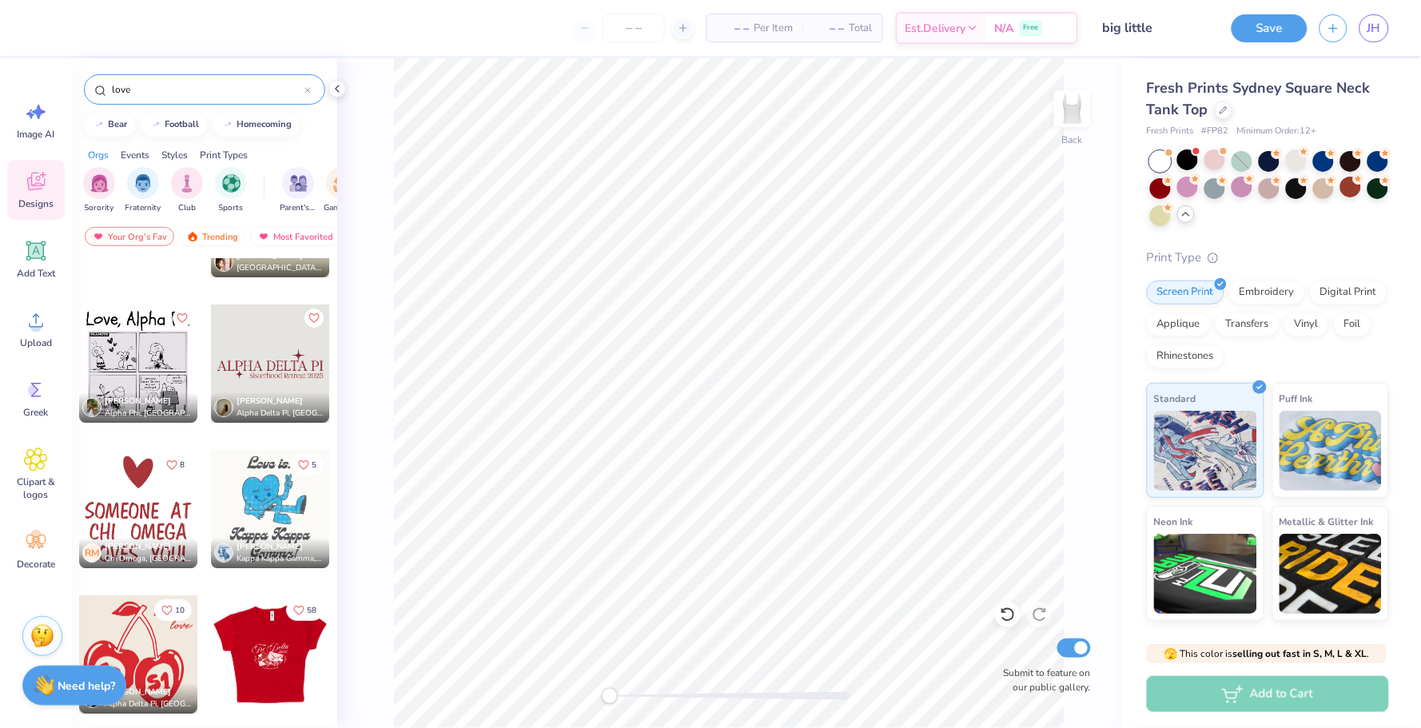
click at [166, 507] on div at bounding box center [138, 509] width 118 height 118
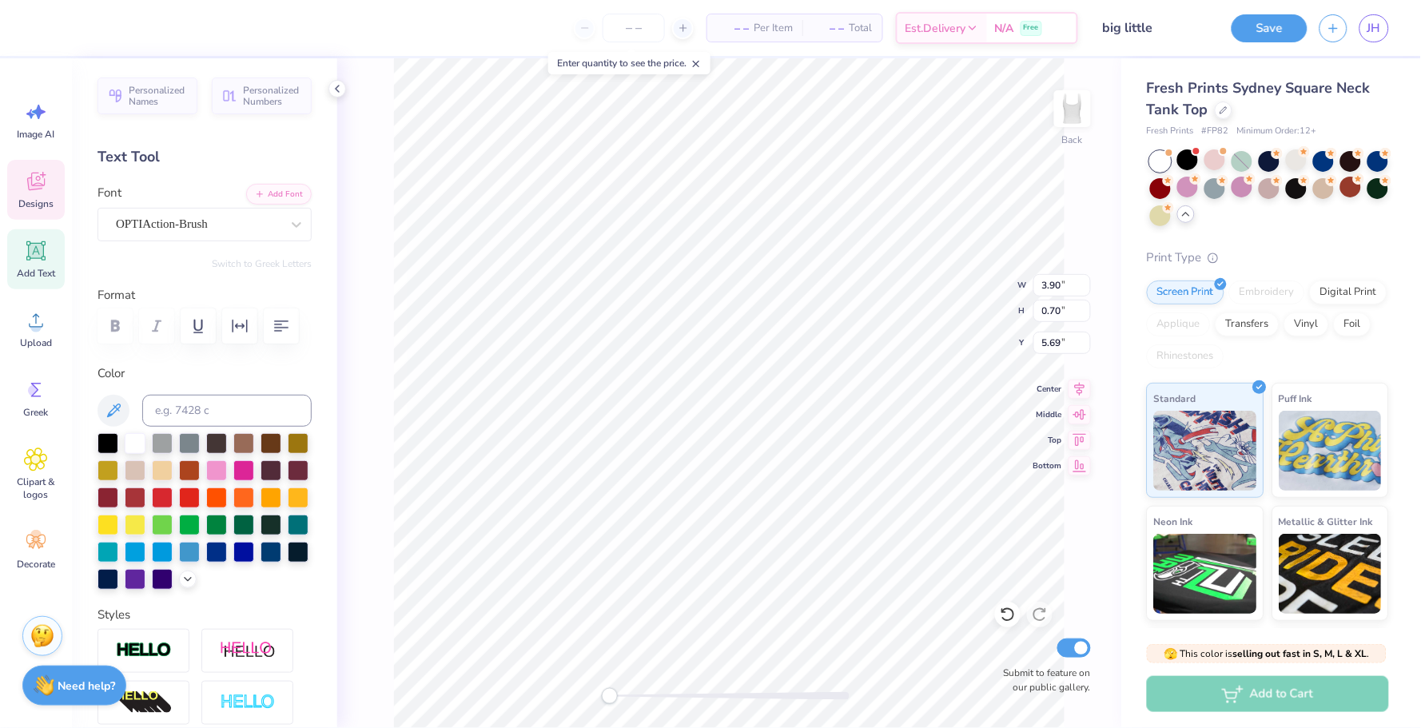
scroll to position [0, 6]
type textarea "ZETA TAU ALPHA"
type input "6.86"
type input "5.77"
type input "2.68"
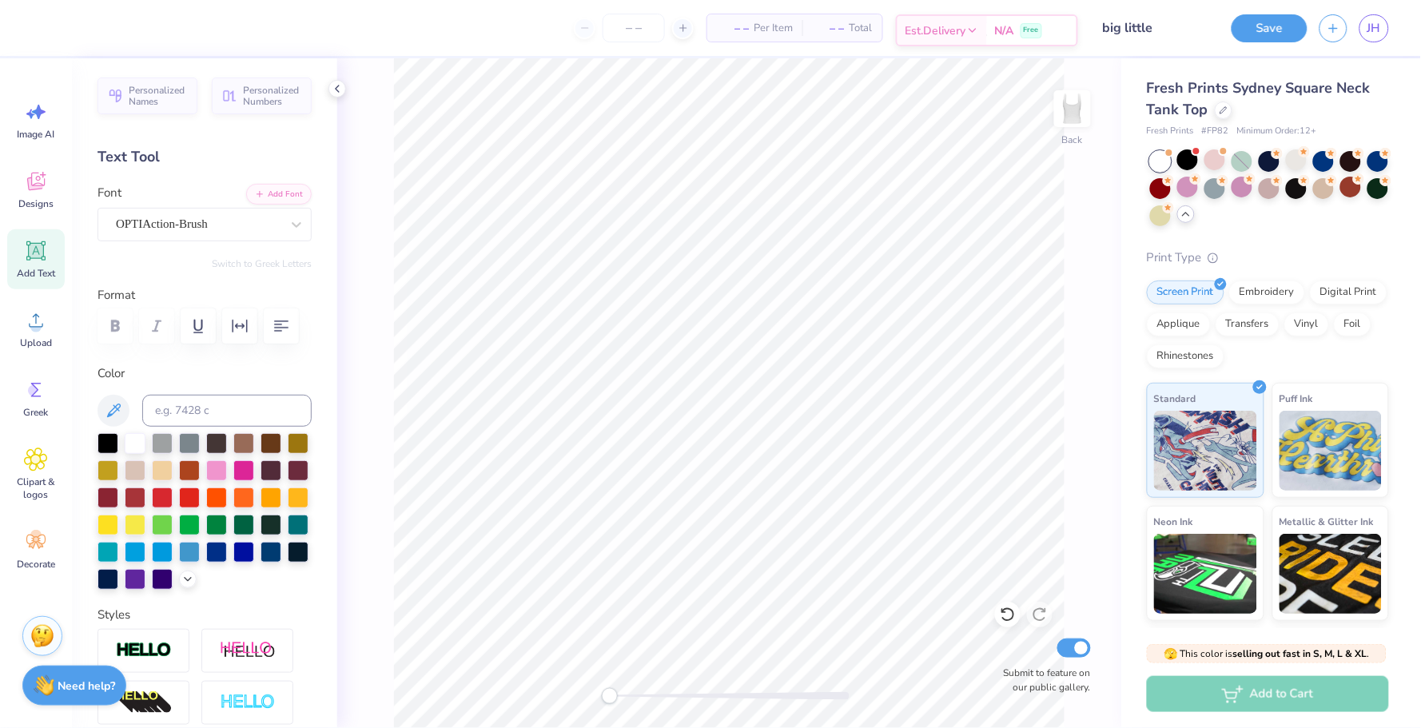
click at [989, 30] on div "N/A Free" at bounding box center [1032, 30] width 90 height 29
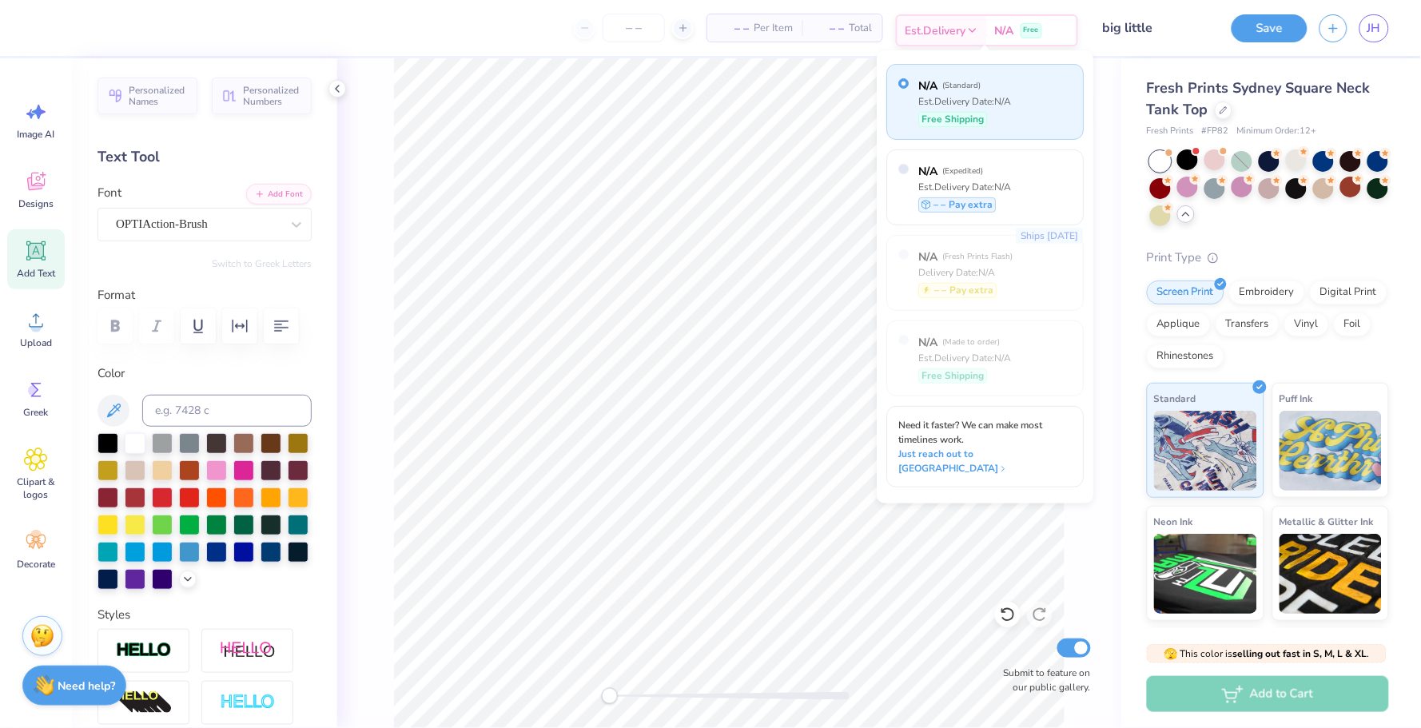
click at [1014, 29] on span "N/A" at bounding box center [1004, 30] width 19 height 17
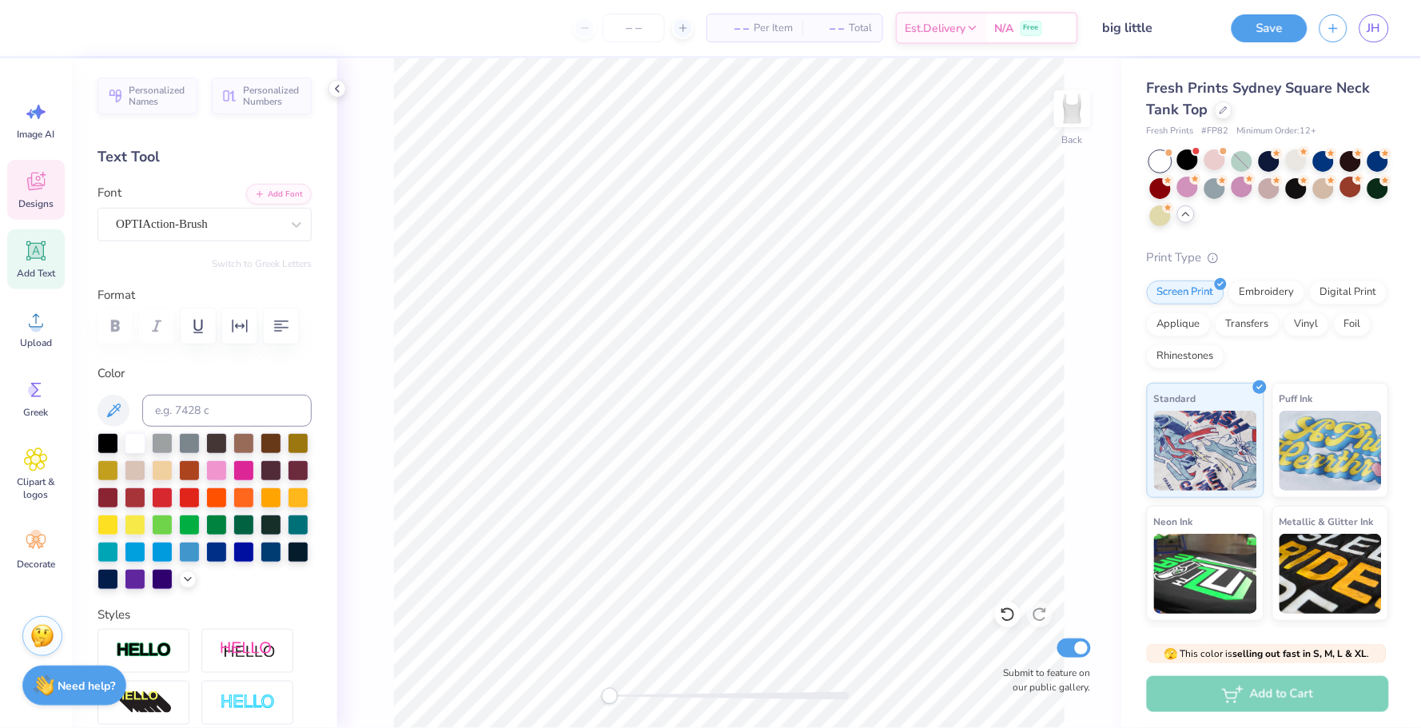
click at [41, 189] on icon at bounding box center [36, 181] width 24 height 24
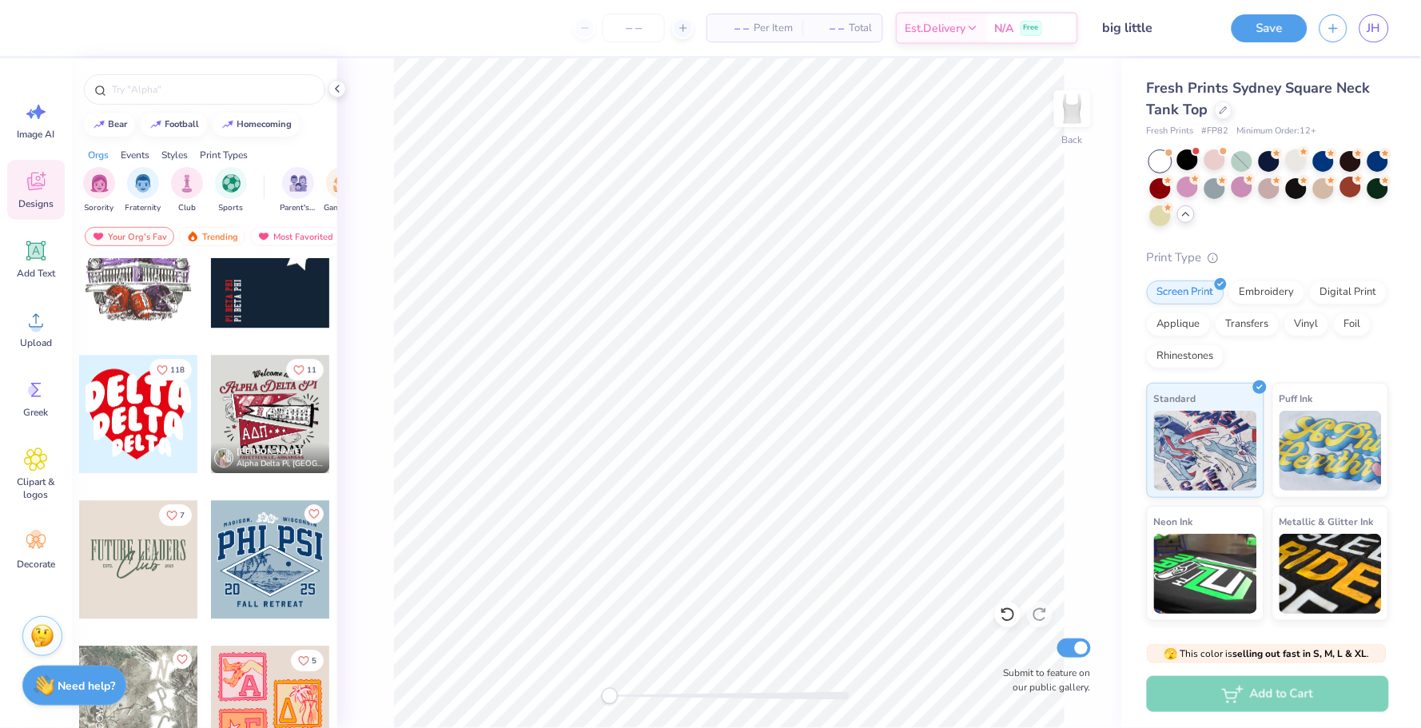
scroll to position [2958, 0]
click at [145, 428] on div at bounding box center [138, 415] width 118 height 118
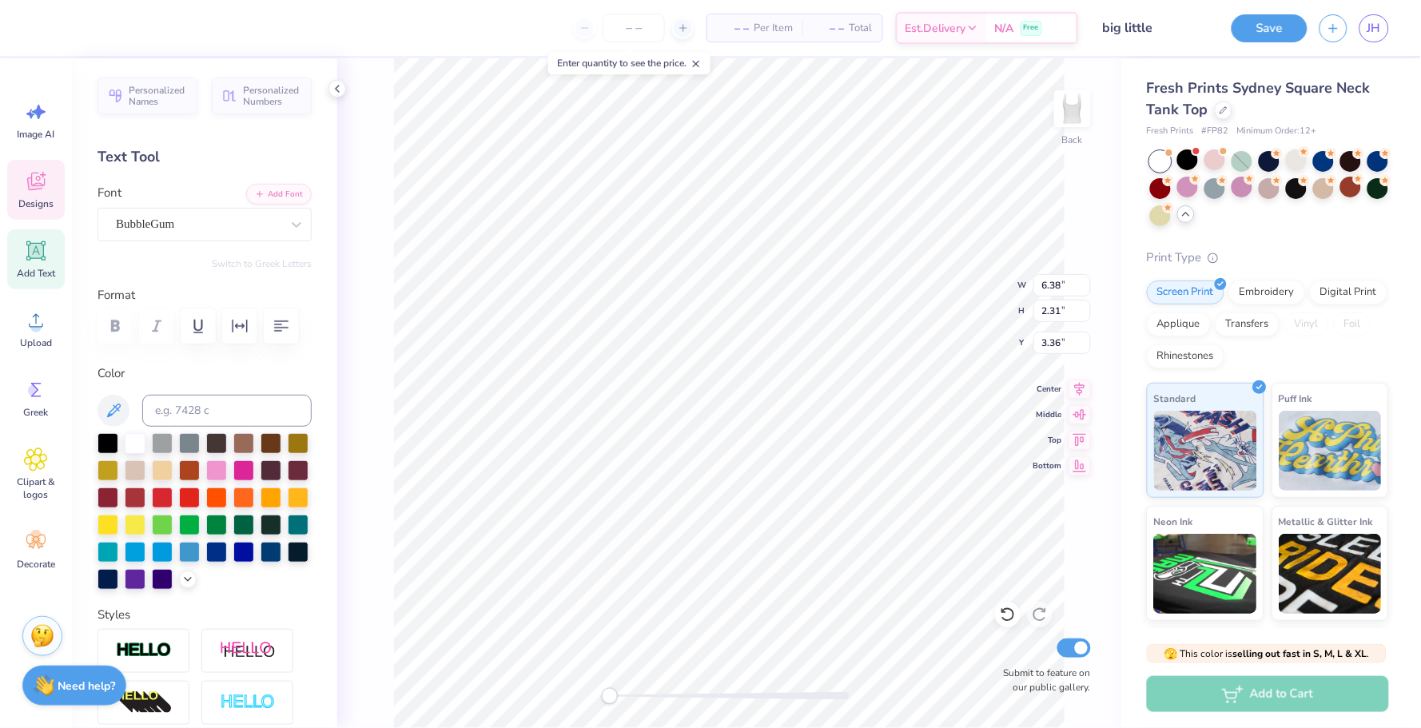
type textarea "ZETA"
type input "5.42"
type input "2.06"
type input "5.33"
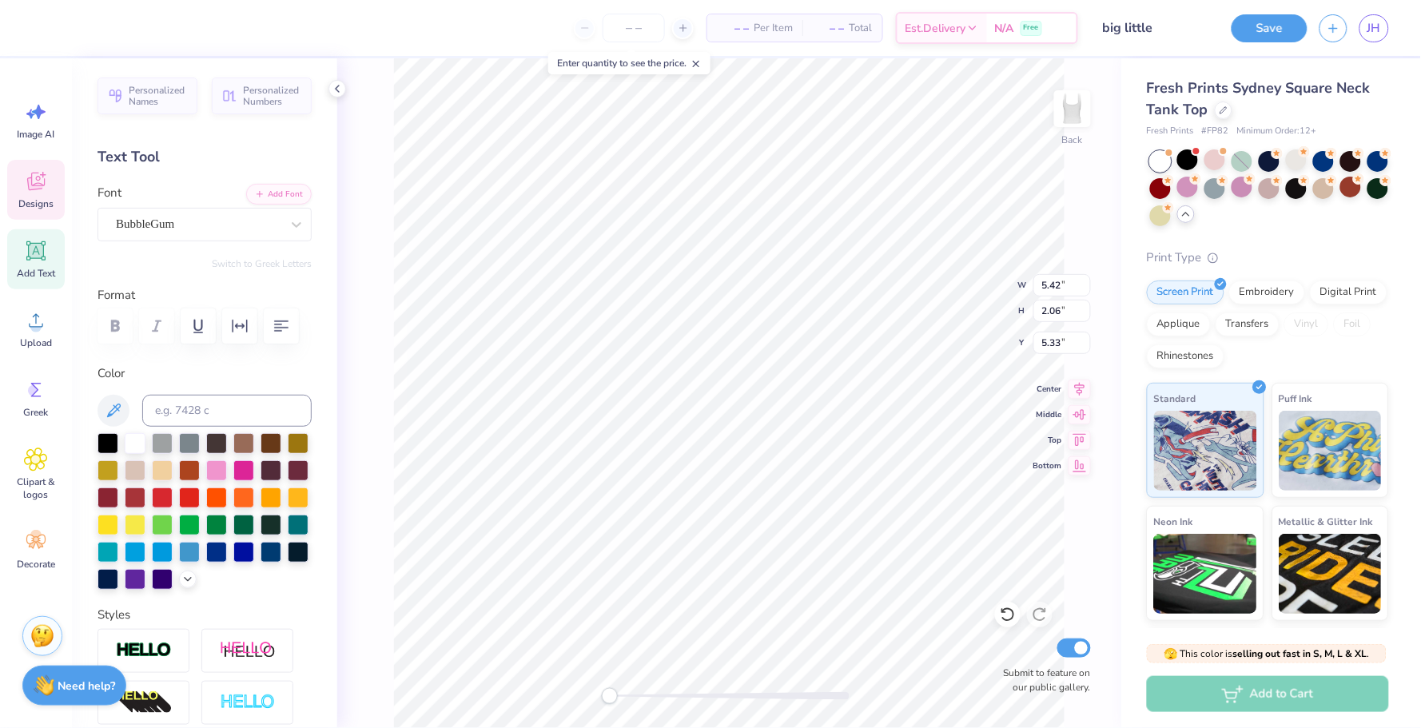
type textarea "TAU"
type input "3.56"
type input "1.35"
type input "7.05"
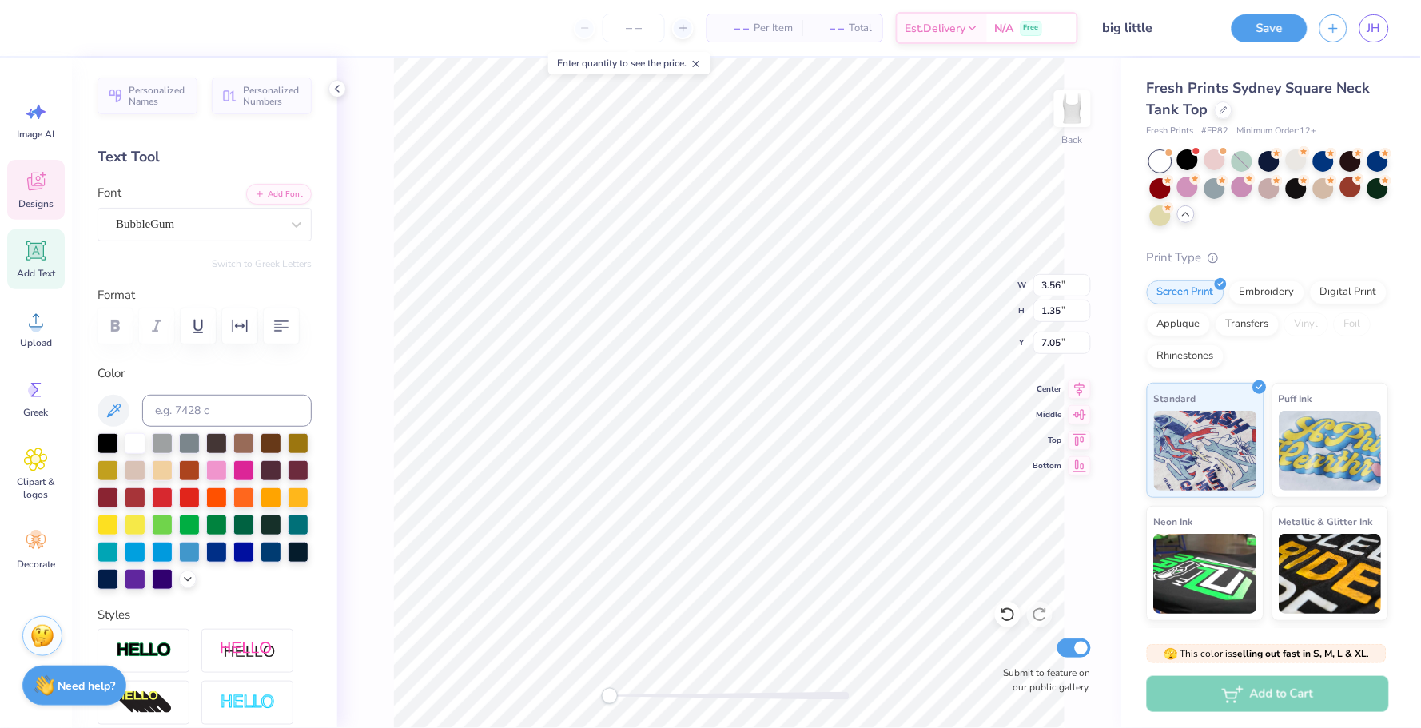
type textarea "ALPHA"
click at [30, 180] on icon at bounding box center [35, 183] width 15 height 13
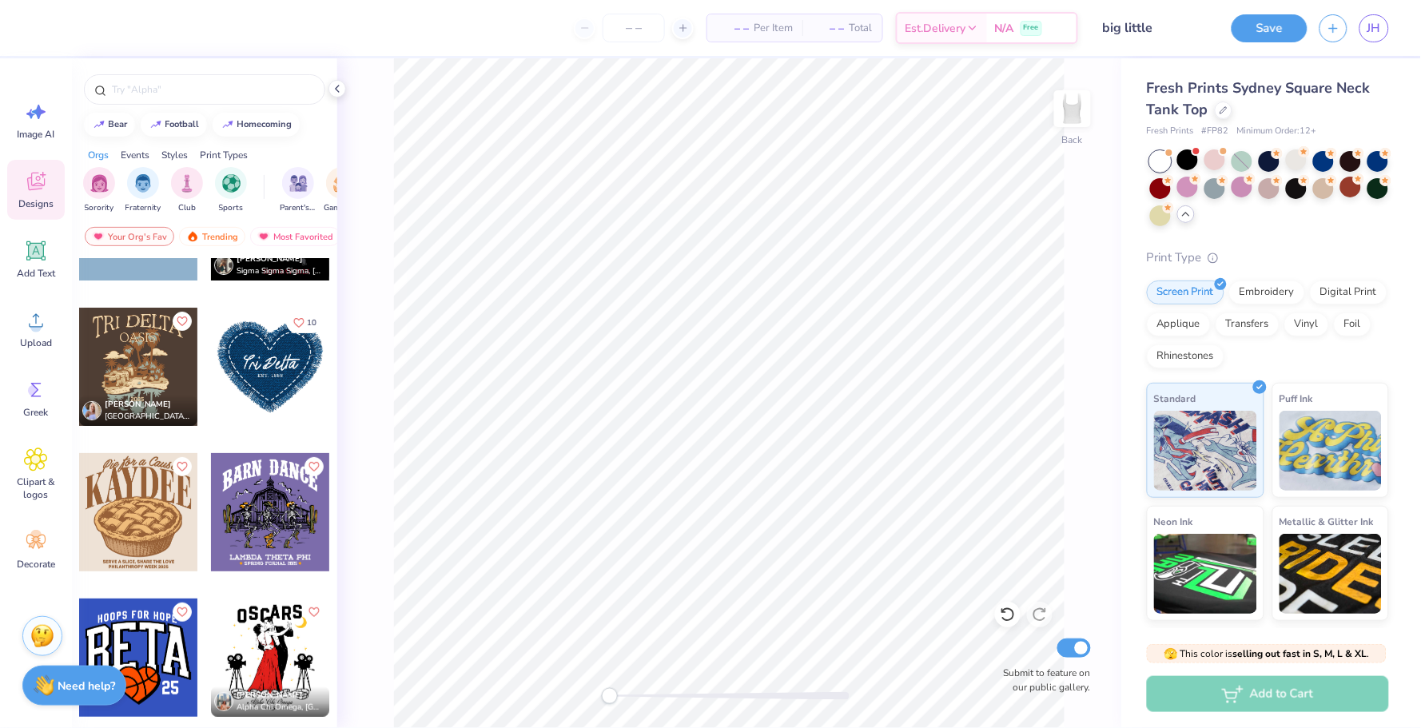
scroll to position [6939, 0]
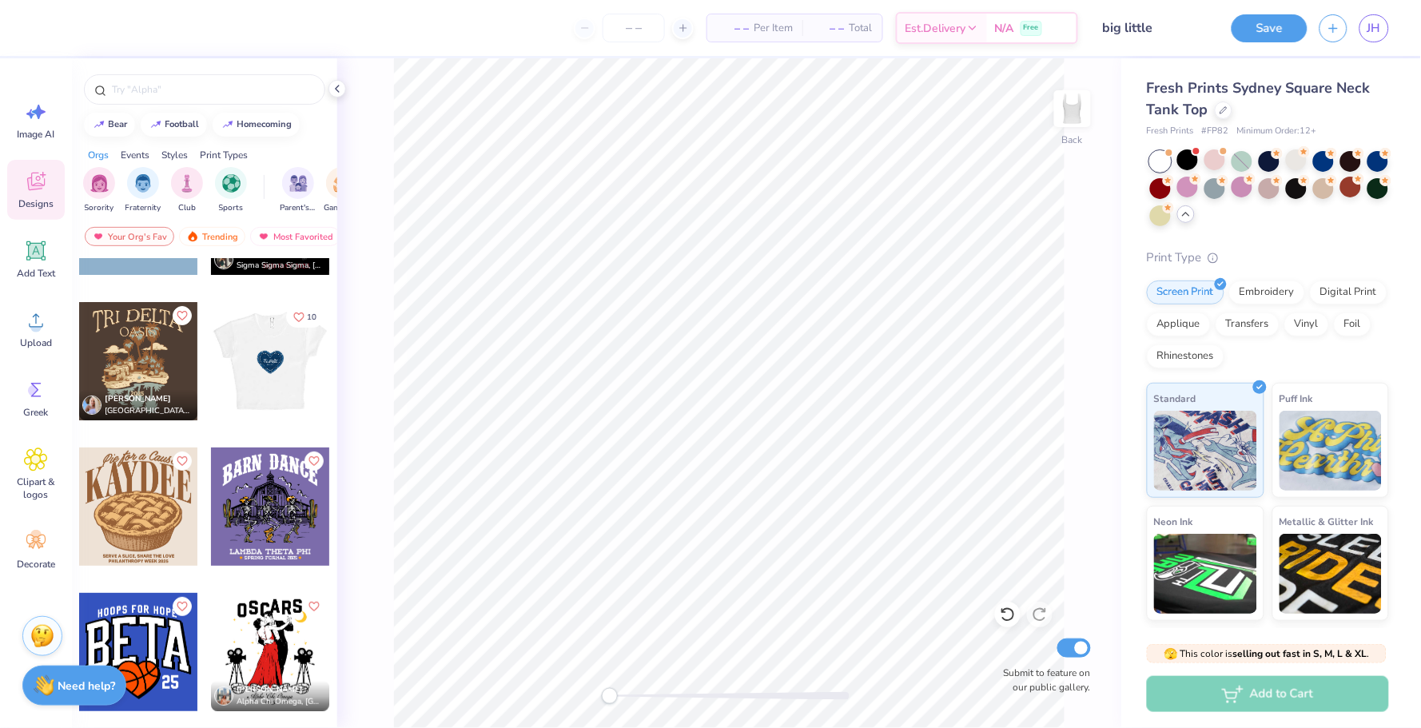
click at [261, 389] on div at bounding box center [270, 361] width 355 height 118
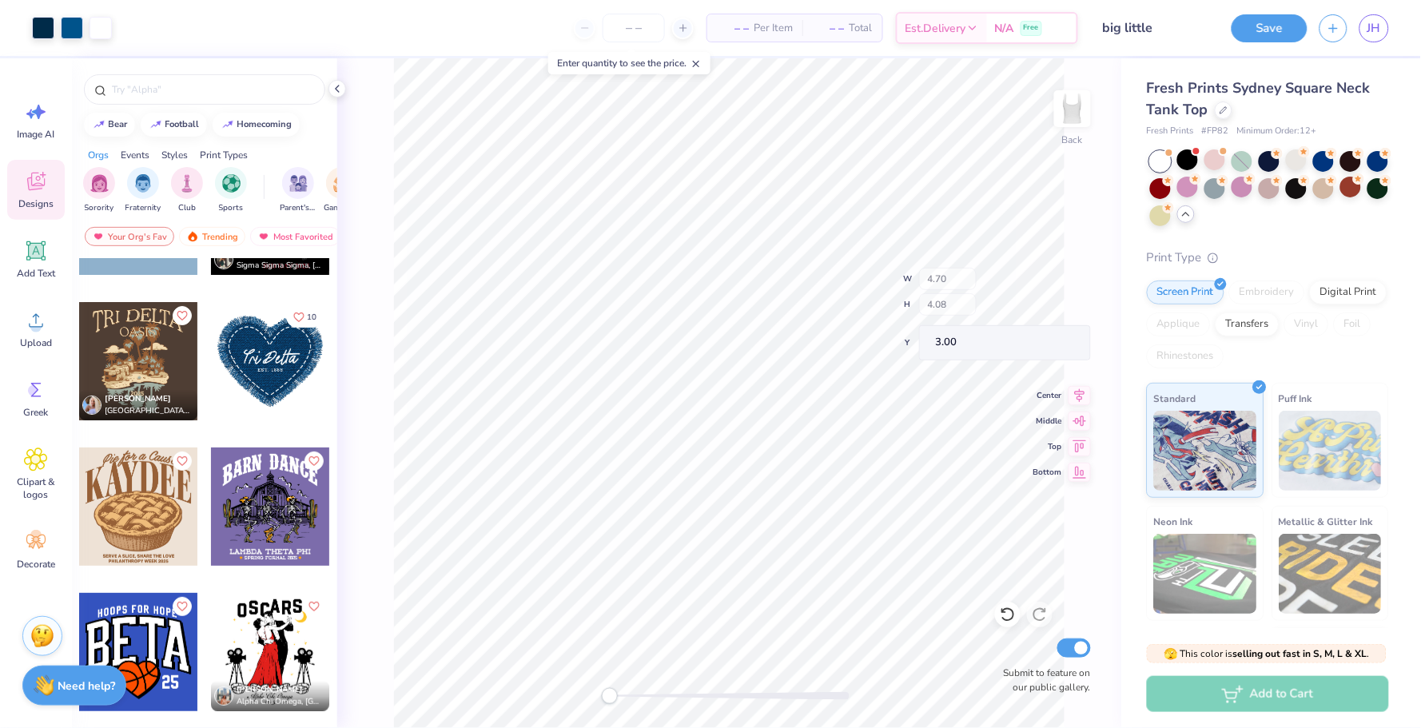
type input "2.49"
type input "0.73"
type input "4.47"
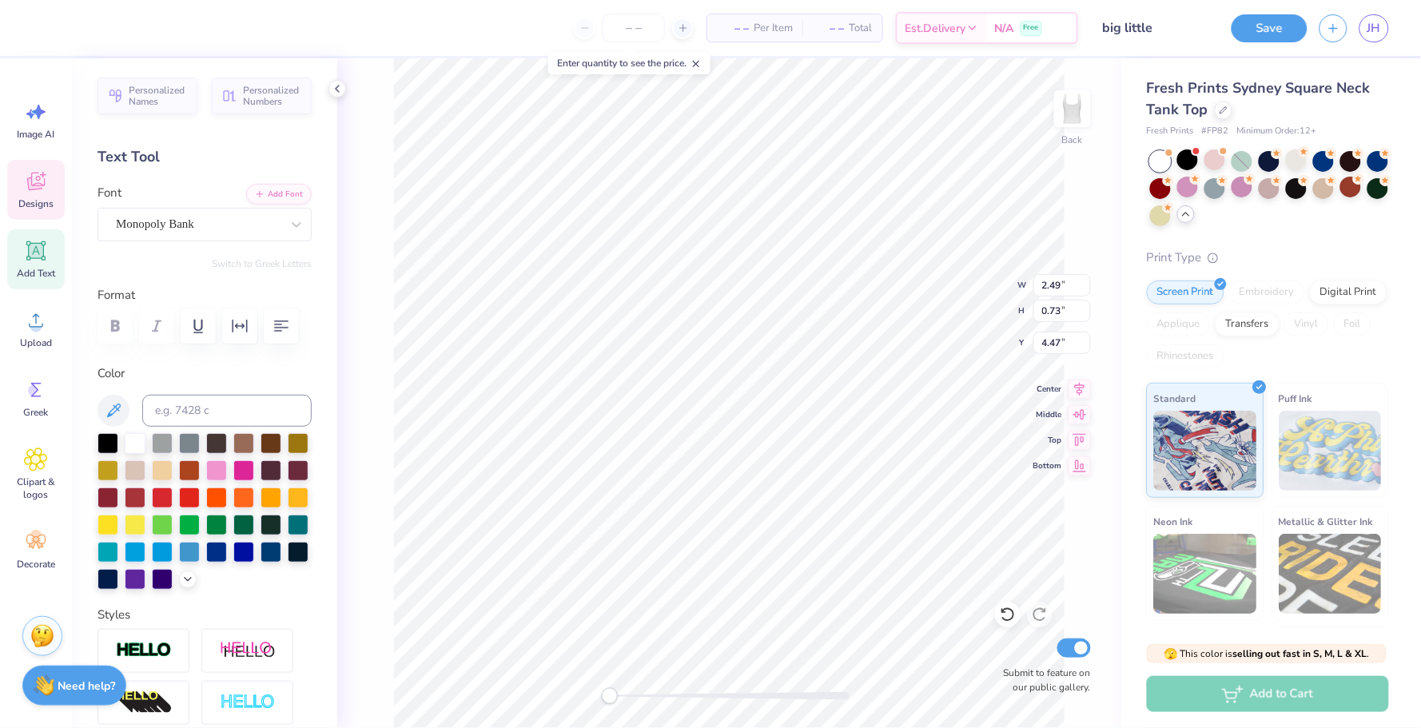
scroll to position [0, 1]
type textarea "ZETA TAU ALPHA"
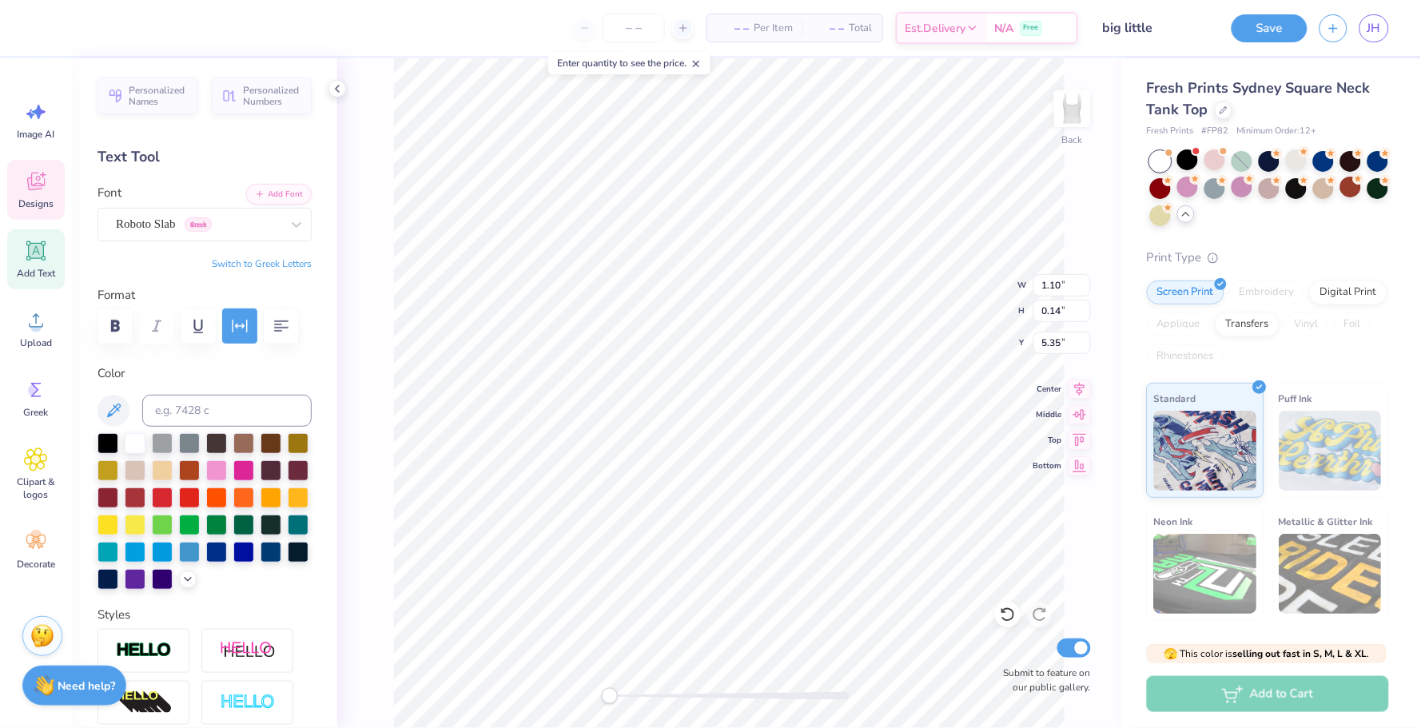
type input "4.02"
type input "3.47"
type input "3.31"
type input "1.10"
type input "0.14"
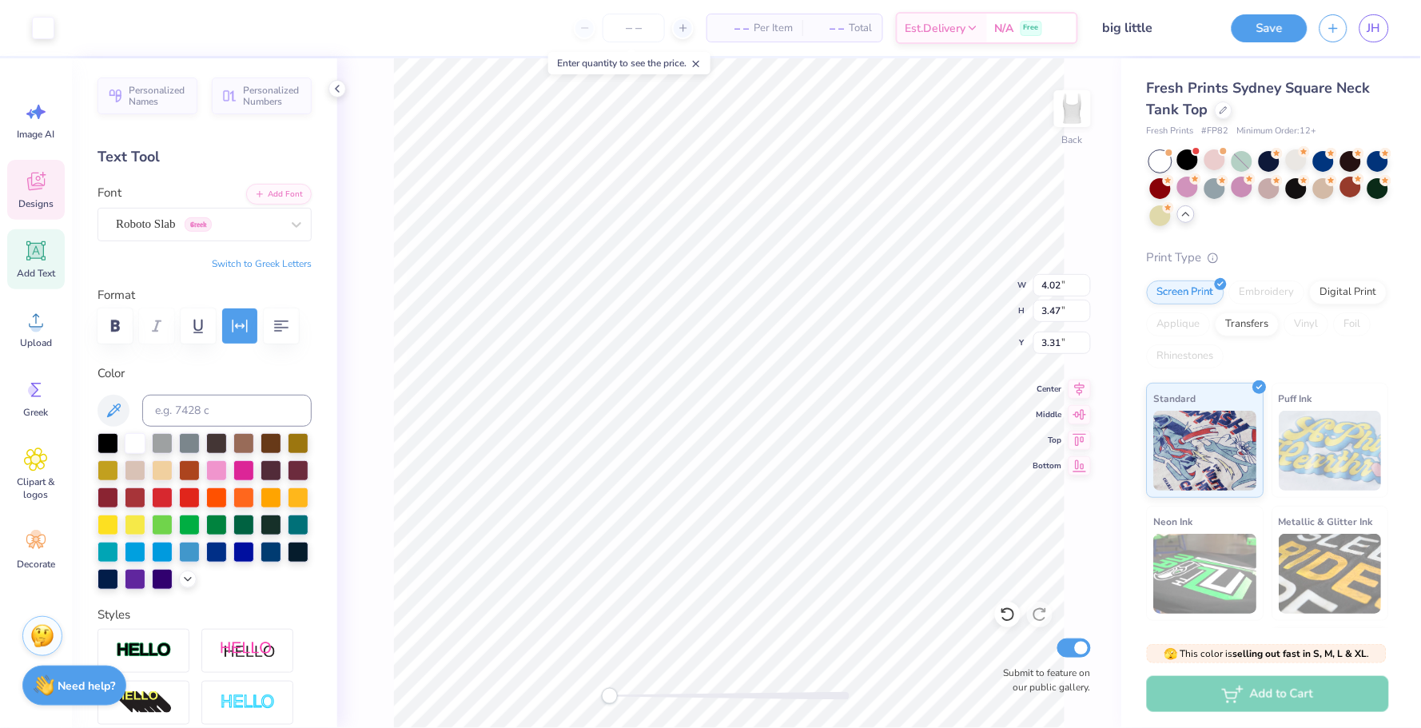
type input "5.35"
type input "4.02"
type input "3.47"
type input "3.31"
type input "1.10"
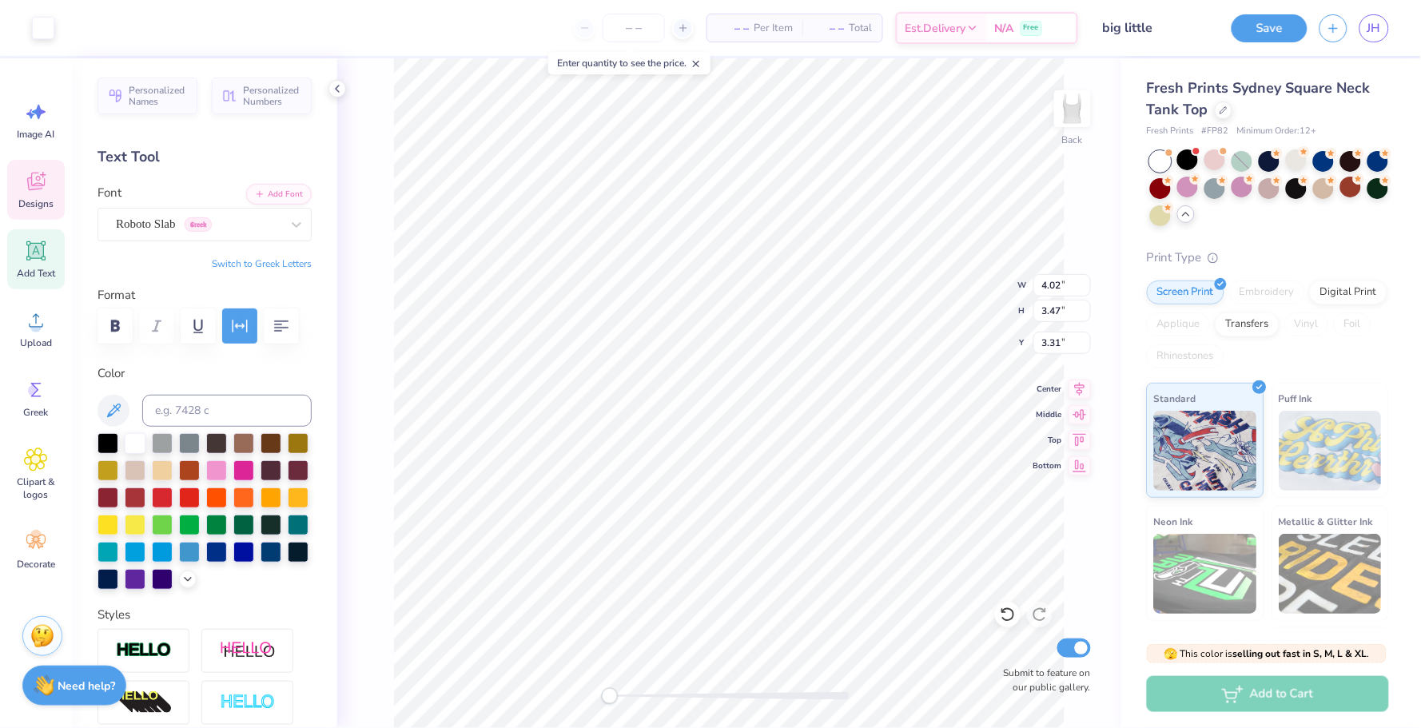
type input "0.14"
type input "5.35"
type textarea "EST. 1898"
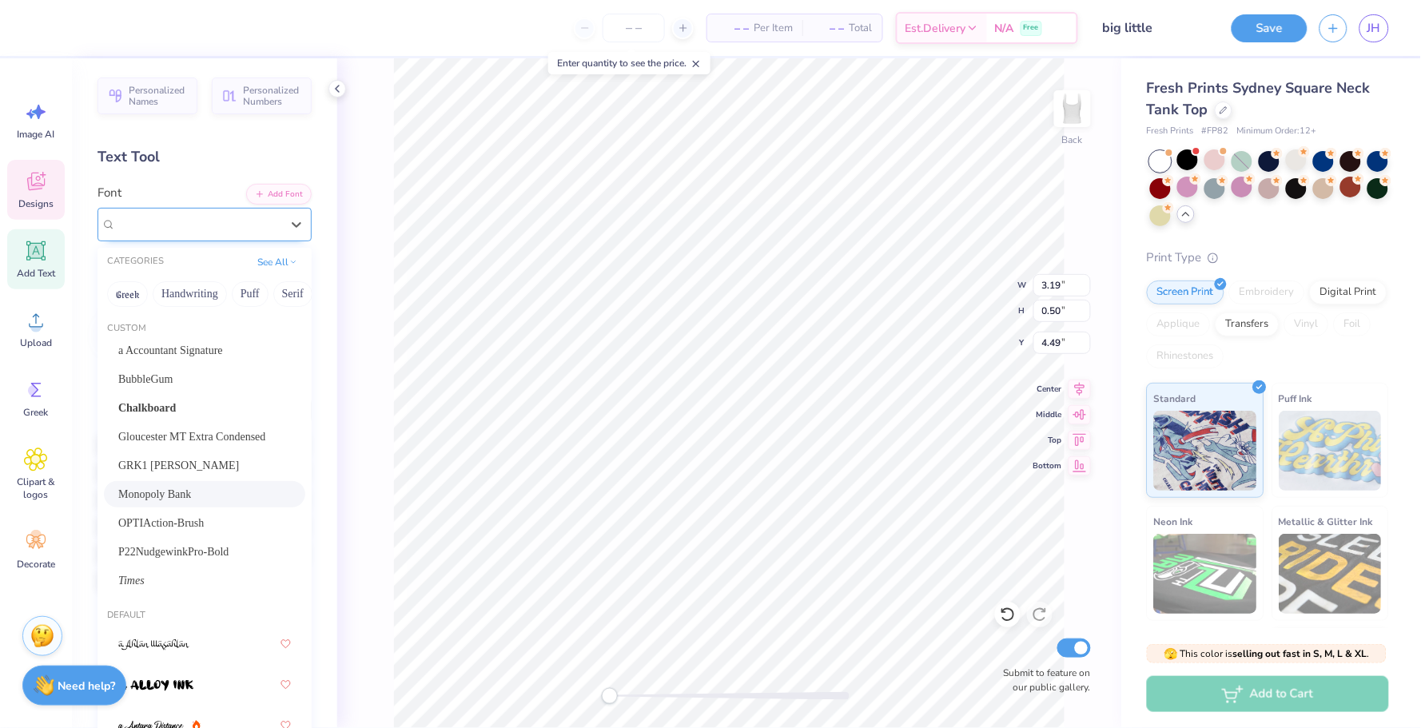
click at [194, 222] on span "Monopoly Bank" at bounding box center [155, 224] width 78 height 18
click at [173, 408] on span "Chalkboard" at bounding box center [147, 408] width 58 height 17
click at [181, 215] on div "Chalkboard" at bounding box center [198, 224] width 168 height 25
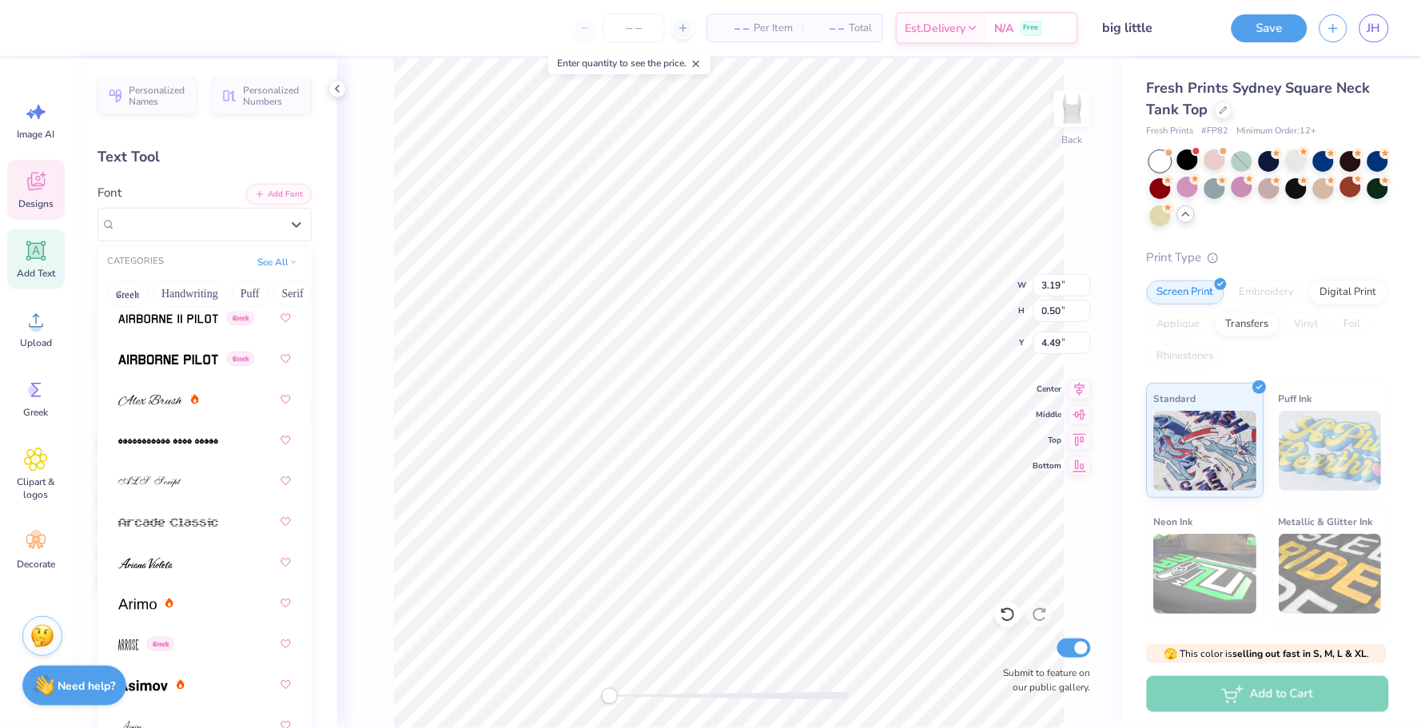
scroll to position [812, 0]
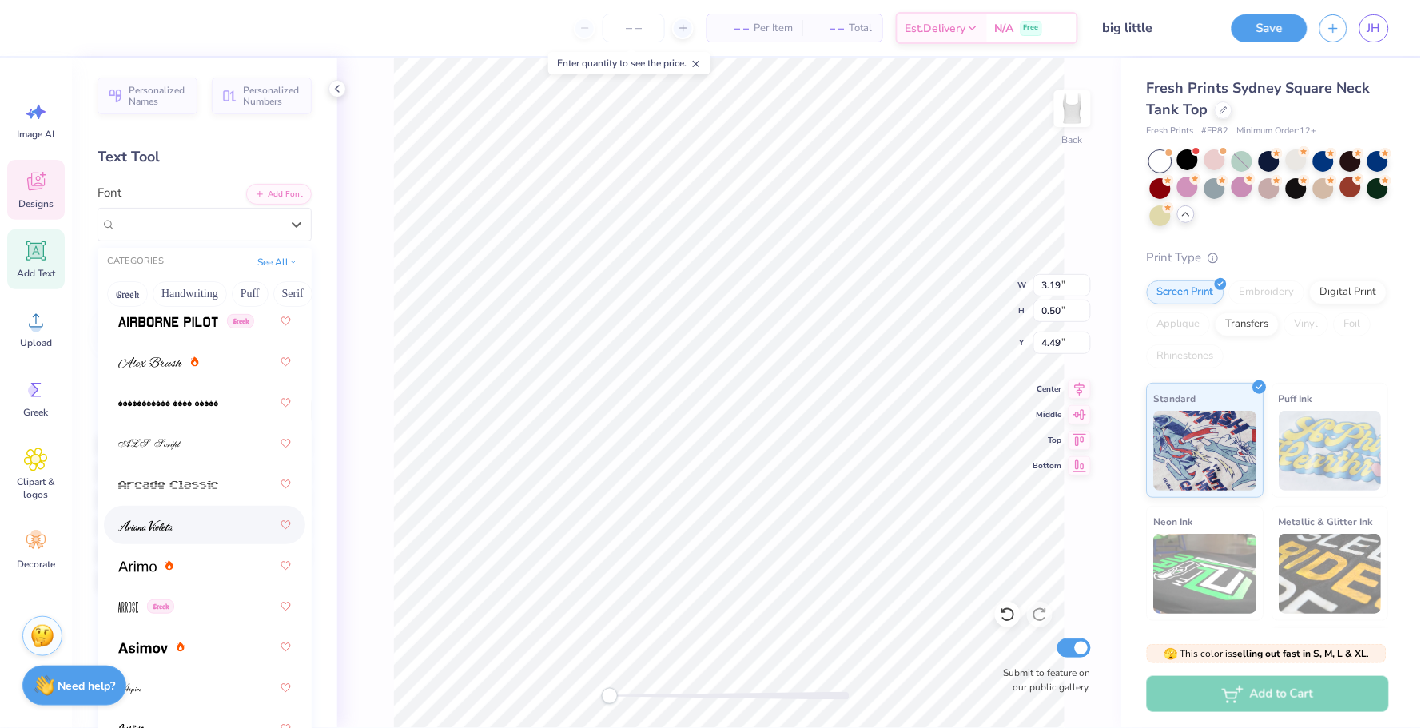
click at [169, 520] on img at bounding box center [145, 525] width 54 height 11
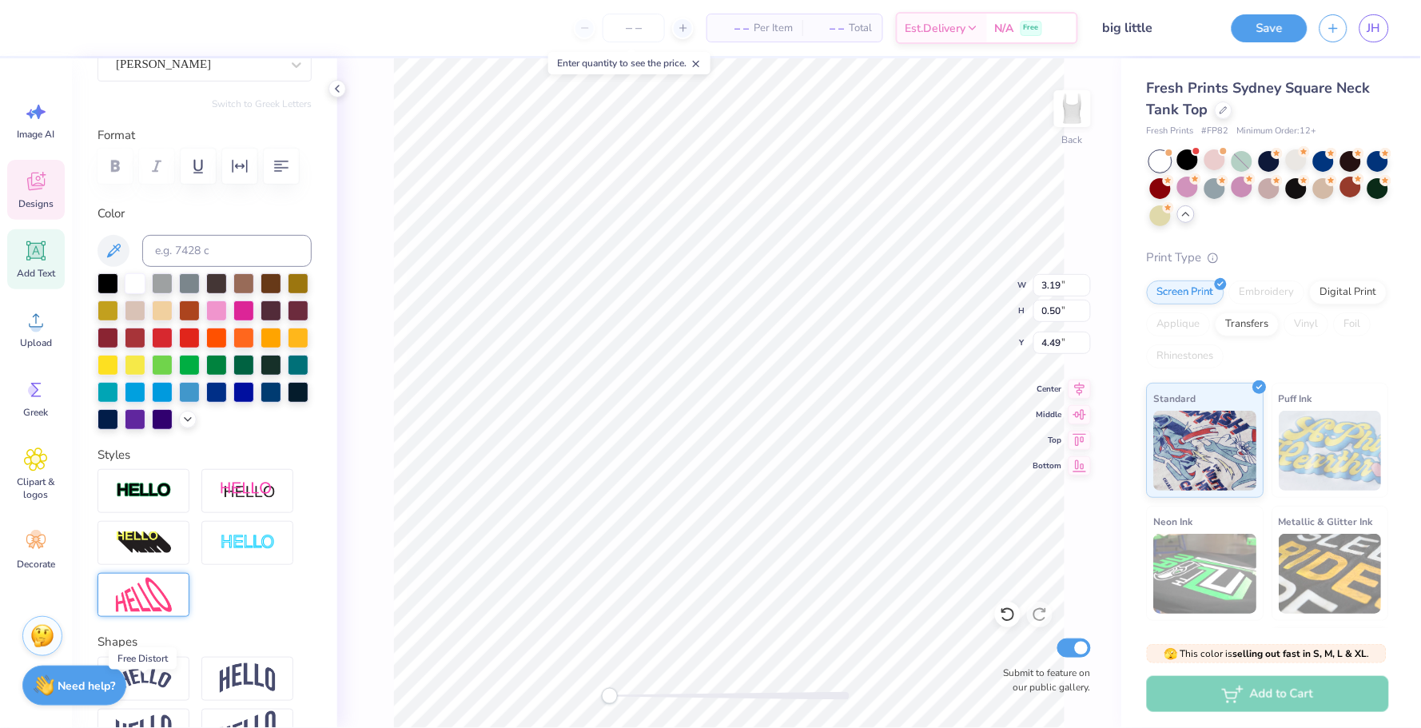
scroll to position [56, 0]
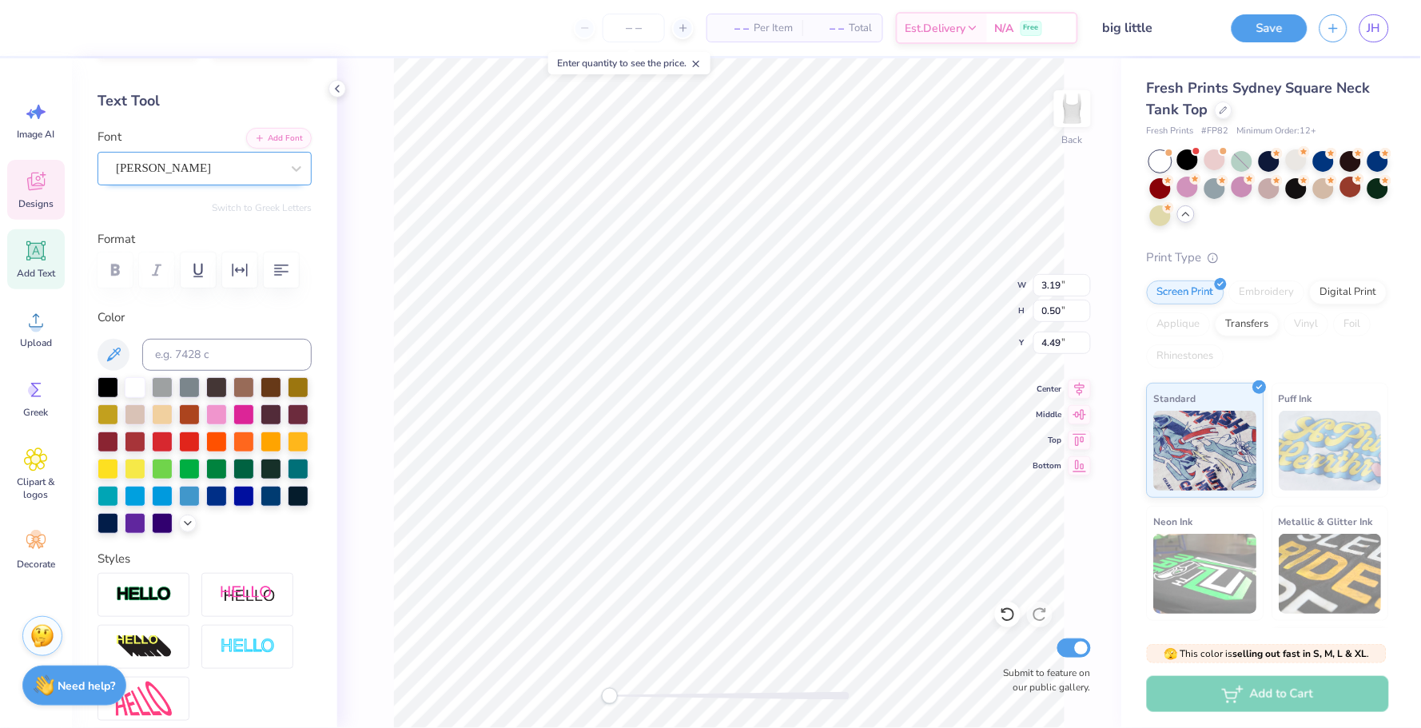
click at [212, 163] on div "[PERSON_NAME]" at bounding box center [198, 168] width 168 height 25
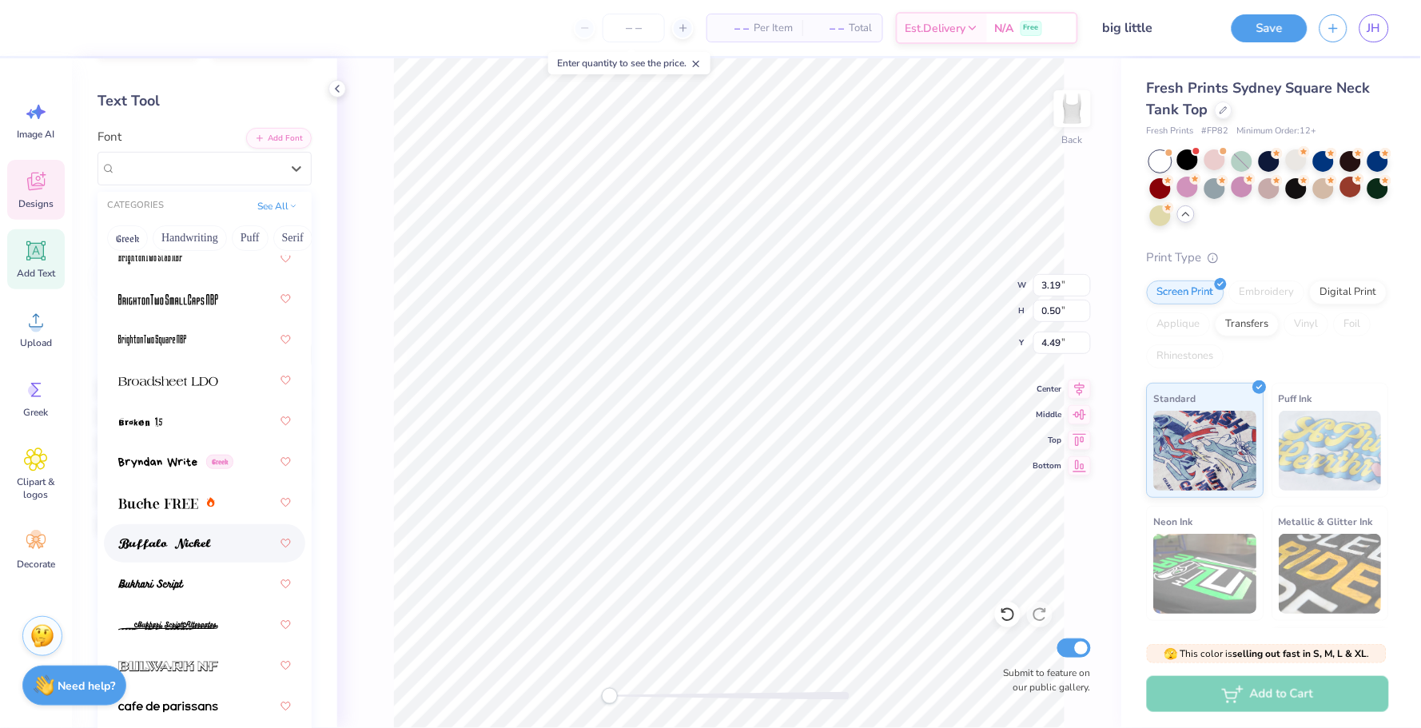
scroll to position [2134, 0]
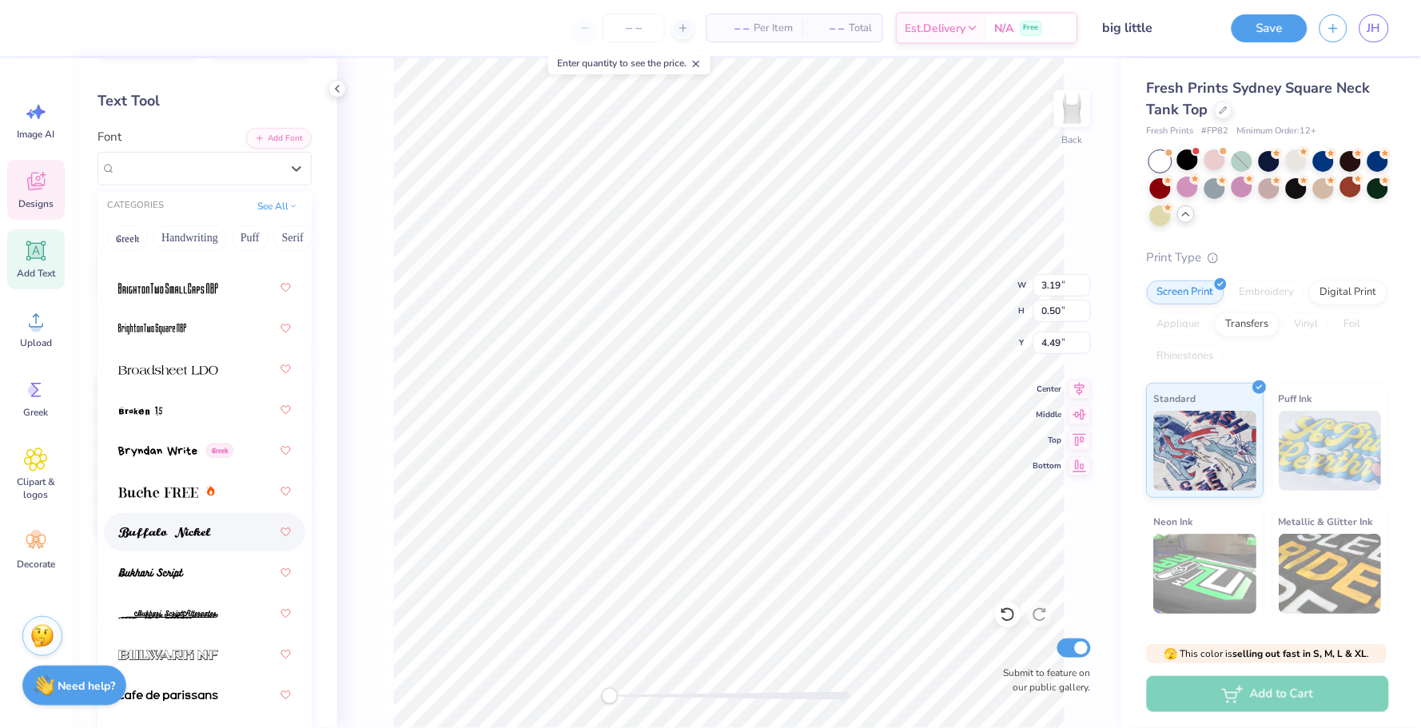
click at [180, 531] on div at bounding box center [204, 532] width 173 height 29
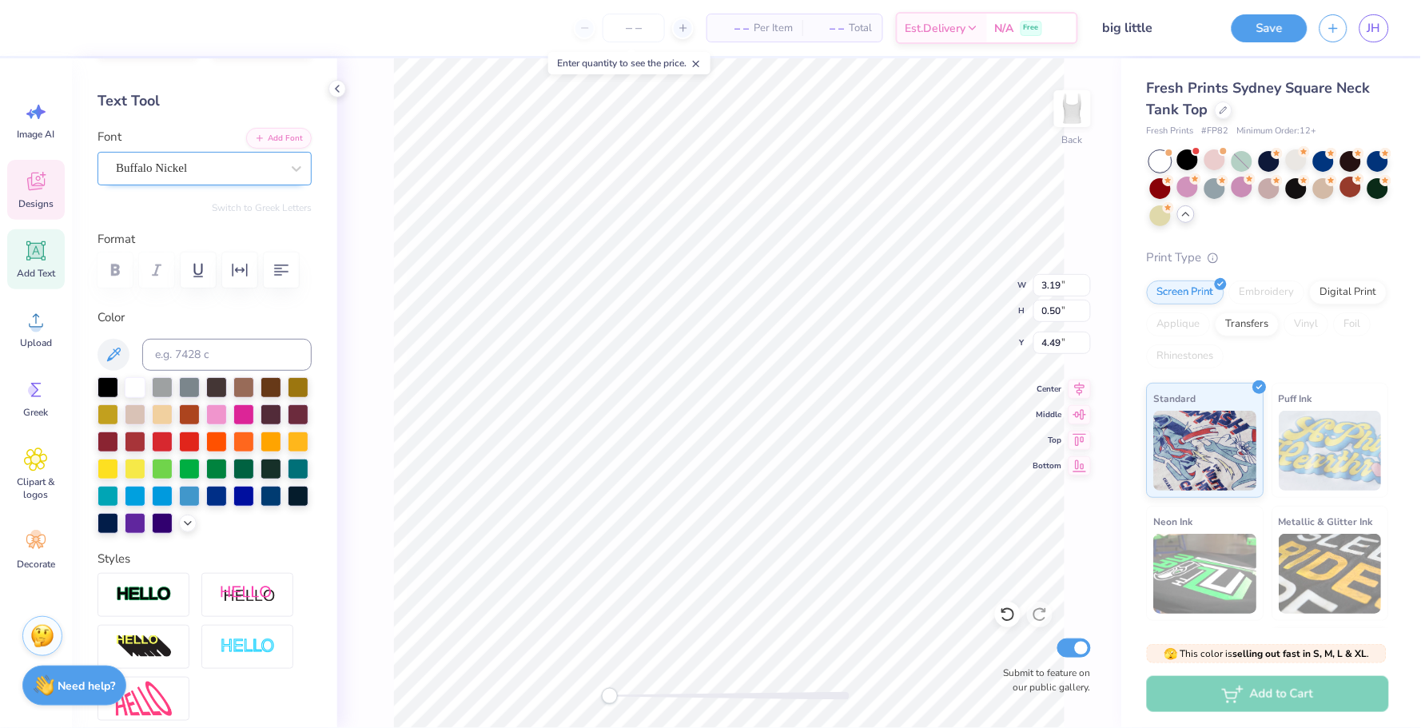
click at [280, 164] on div "Buffalo Nickel" at bounding box center [198, 168] width 168 height 25
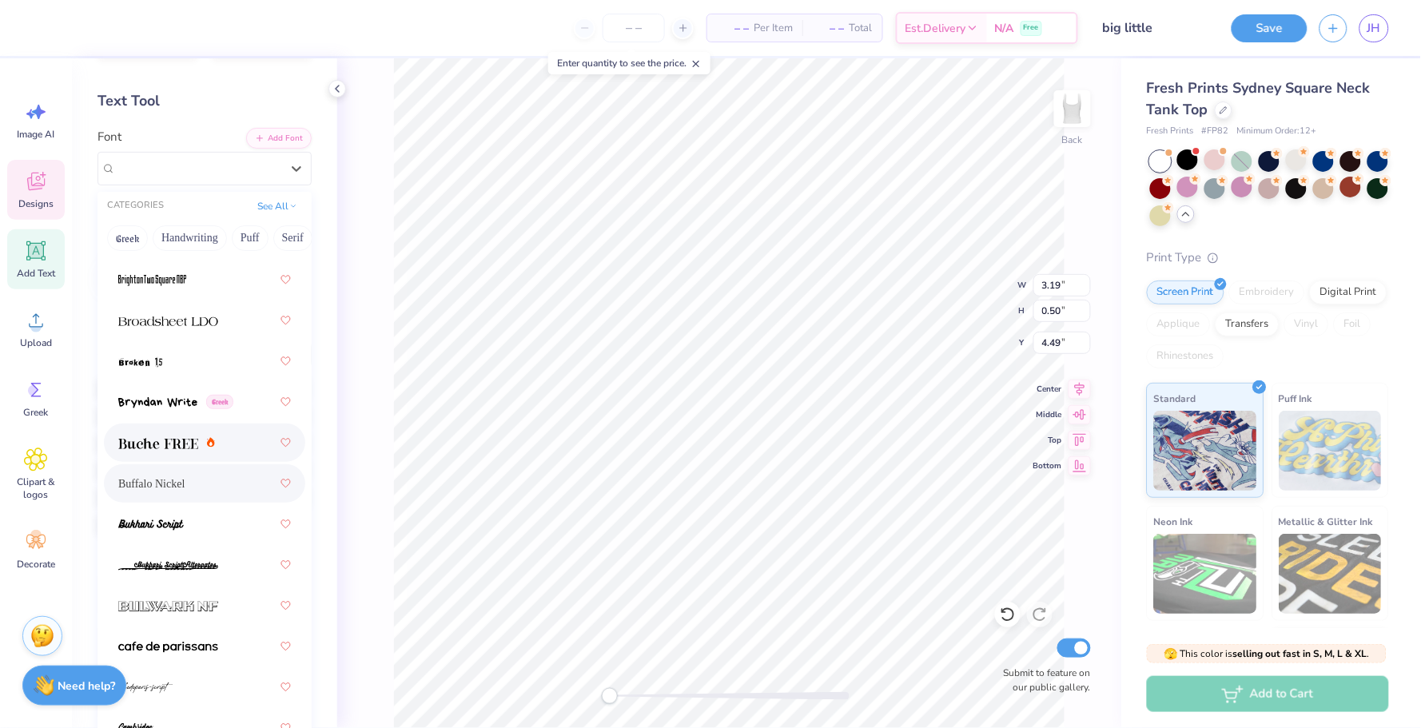
scroll to position [2249, 0]
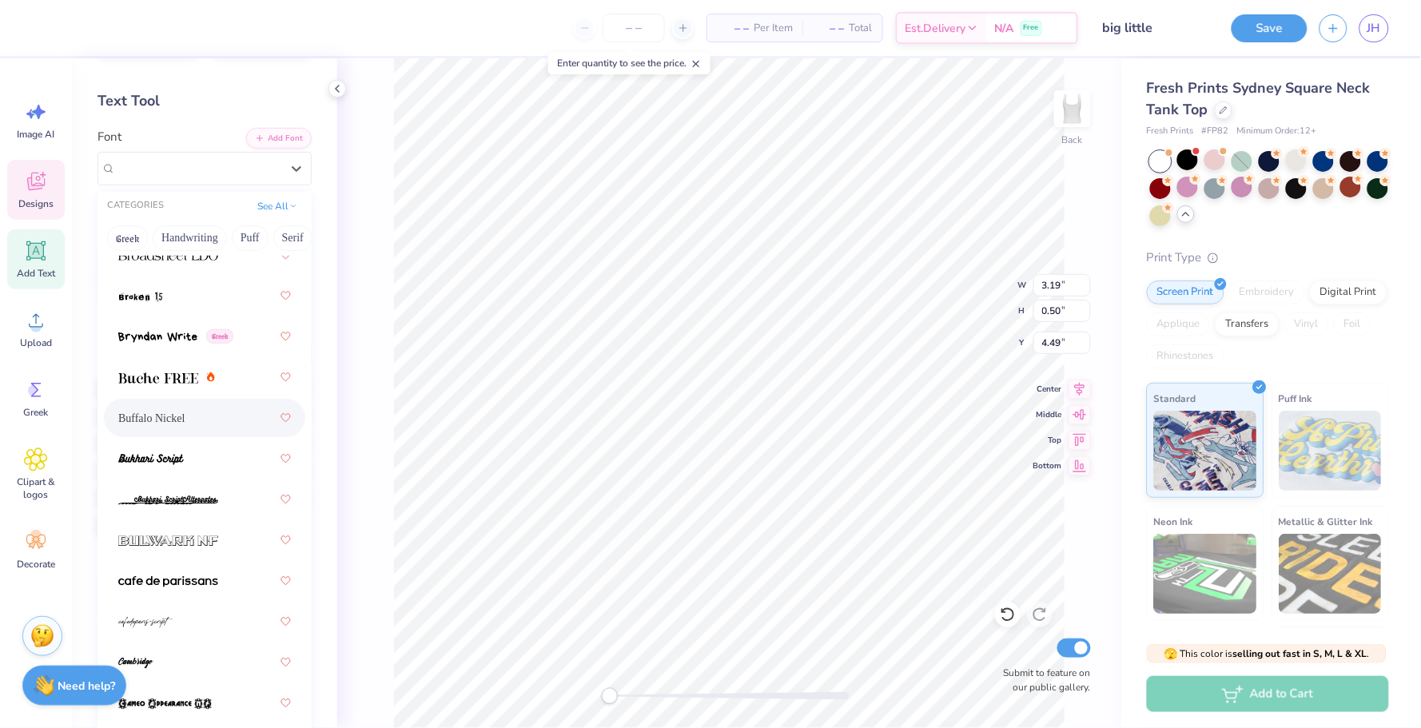
click at [217, 405] on div "Buffalo Nickel" at bounding box center [204, 418] width 173 height 29
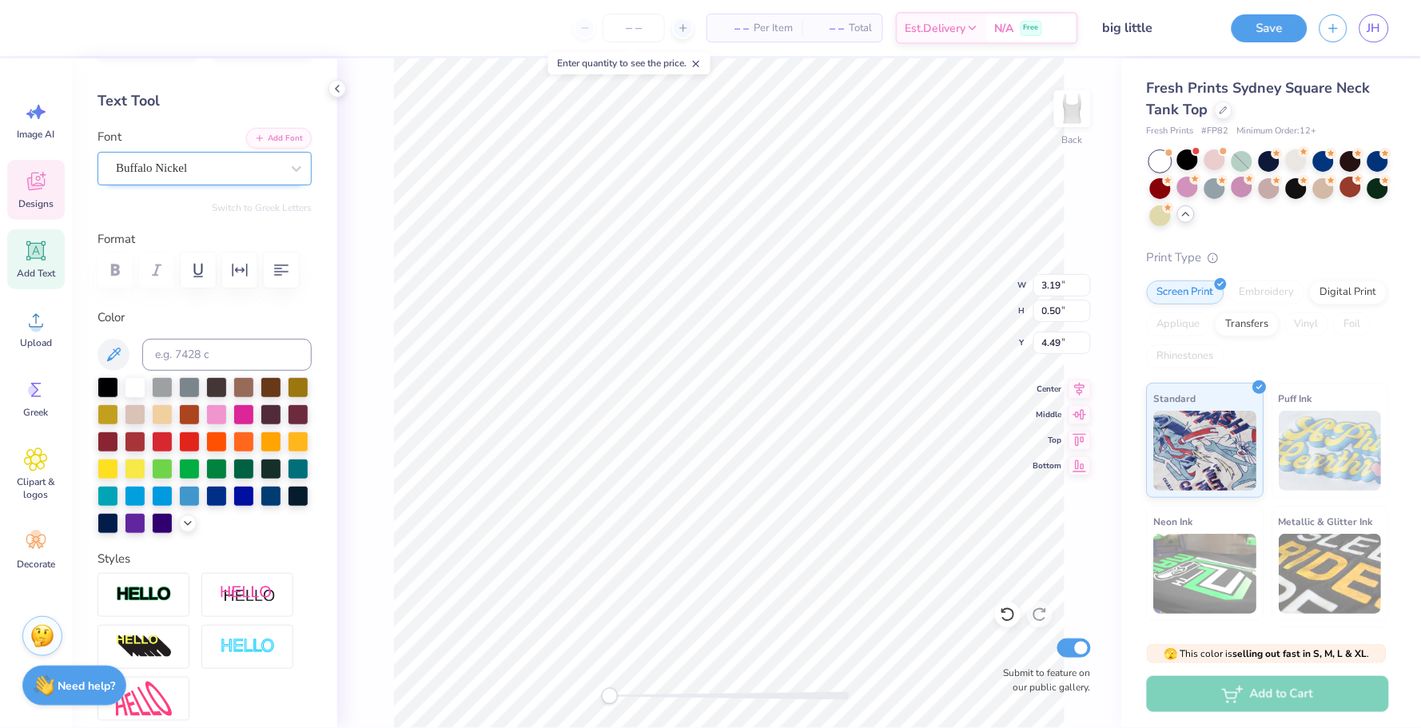
click at [265, 173] on div "Buffalo Nickel" at bounding box center [198, 168] width 168 height 25
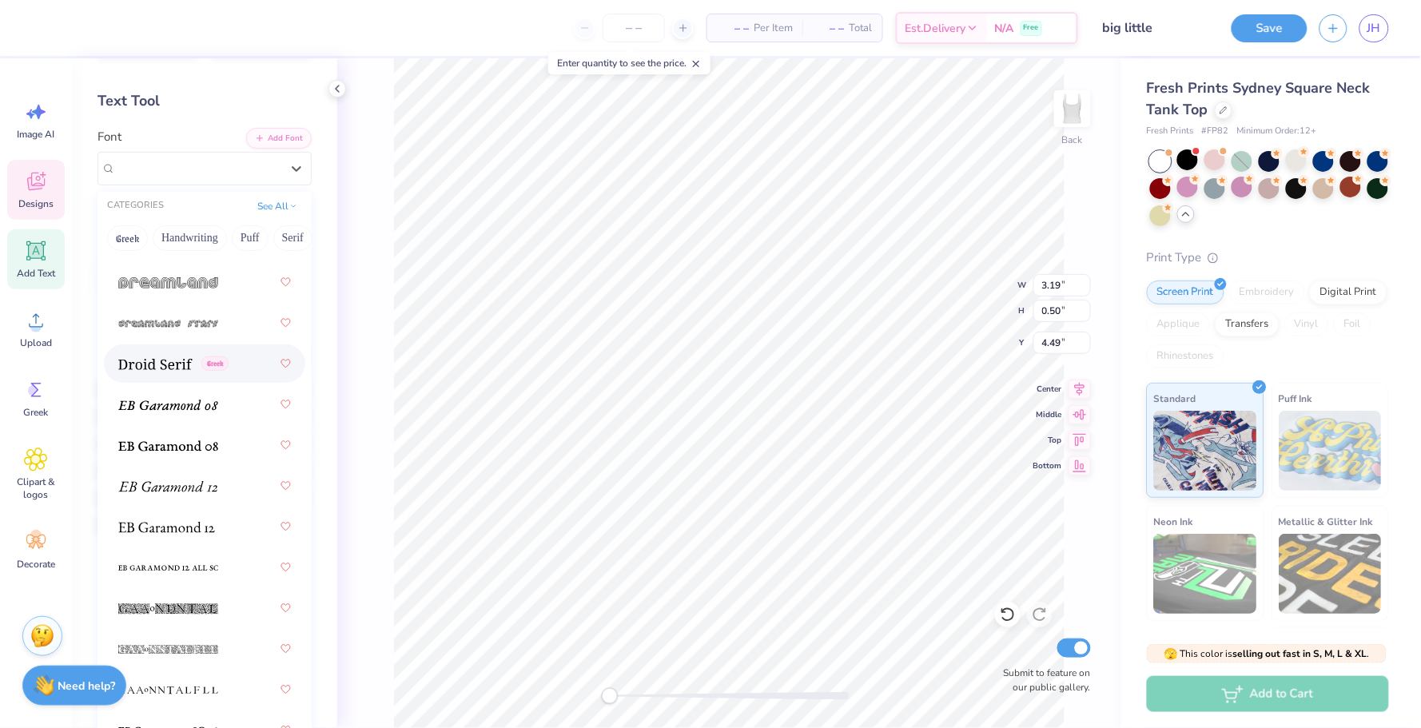
scroll to position [4286, 0]
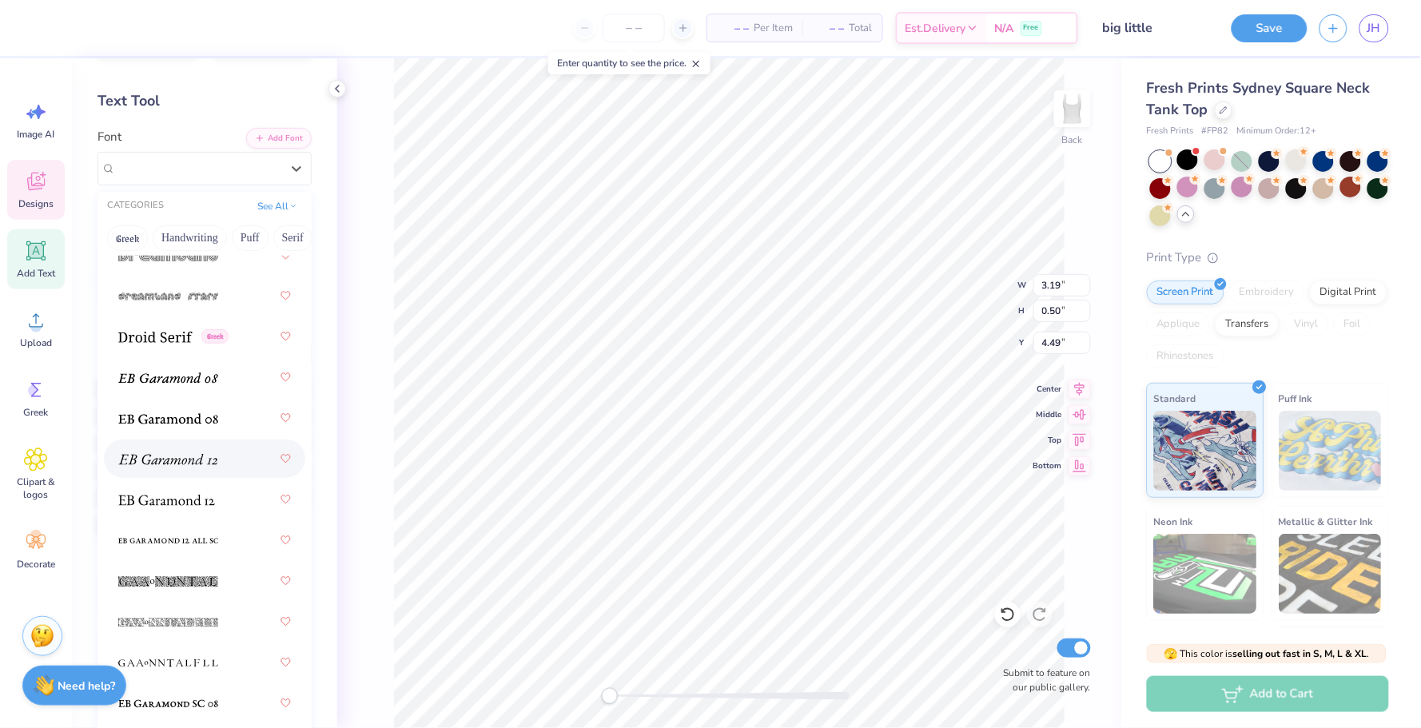
click at [225, 446] on div at bounding box center [204, 458] width 173 height 29
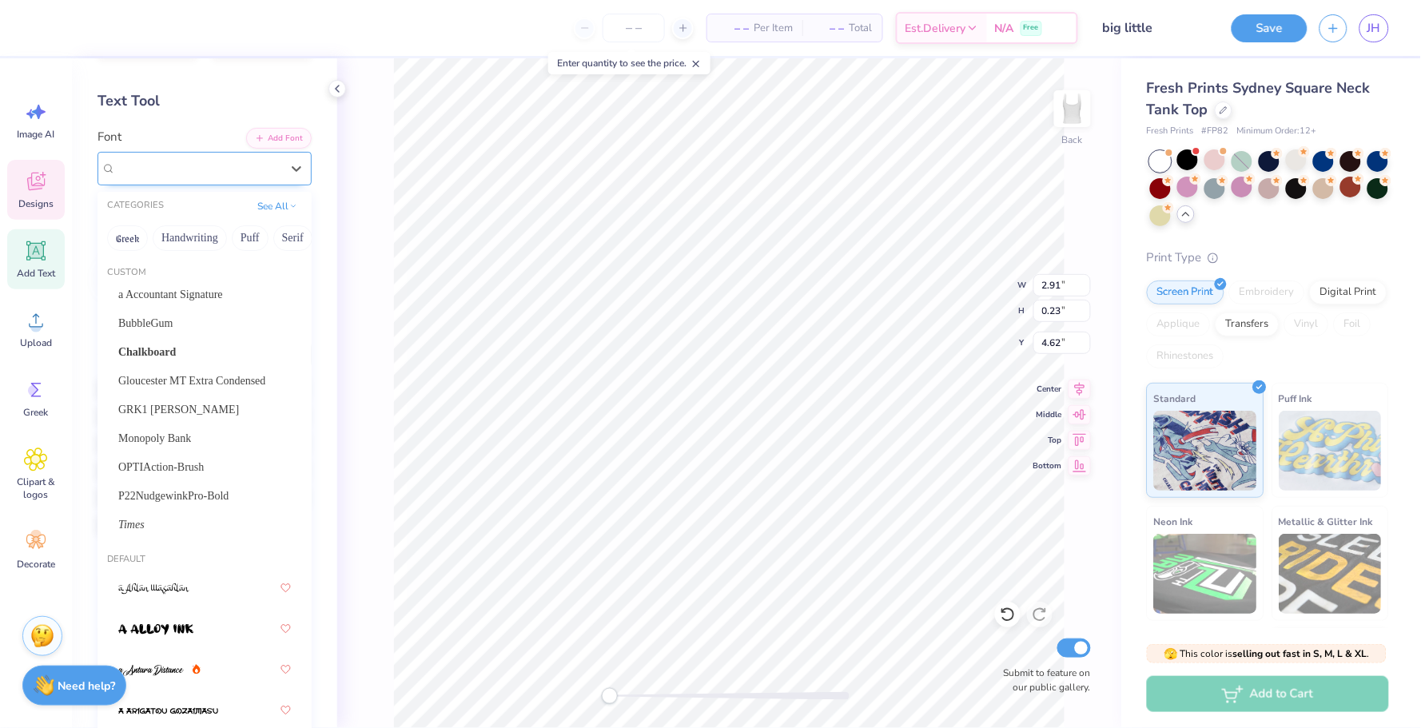
click at [205, 152] on div "EB Garamond 12 (12 Italic) [DEMOGRAPHIC_DATA]" at bounding box center [204, 169] width 214 height 34
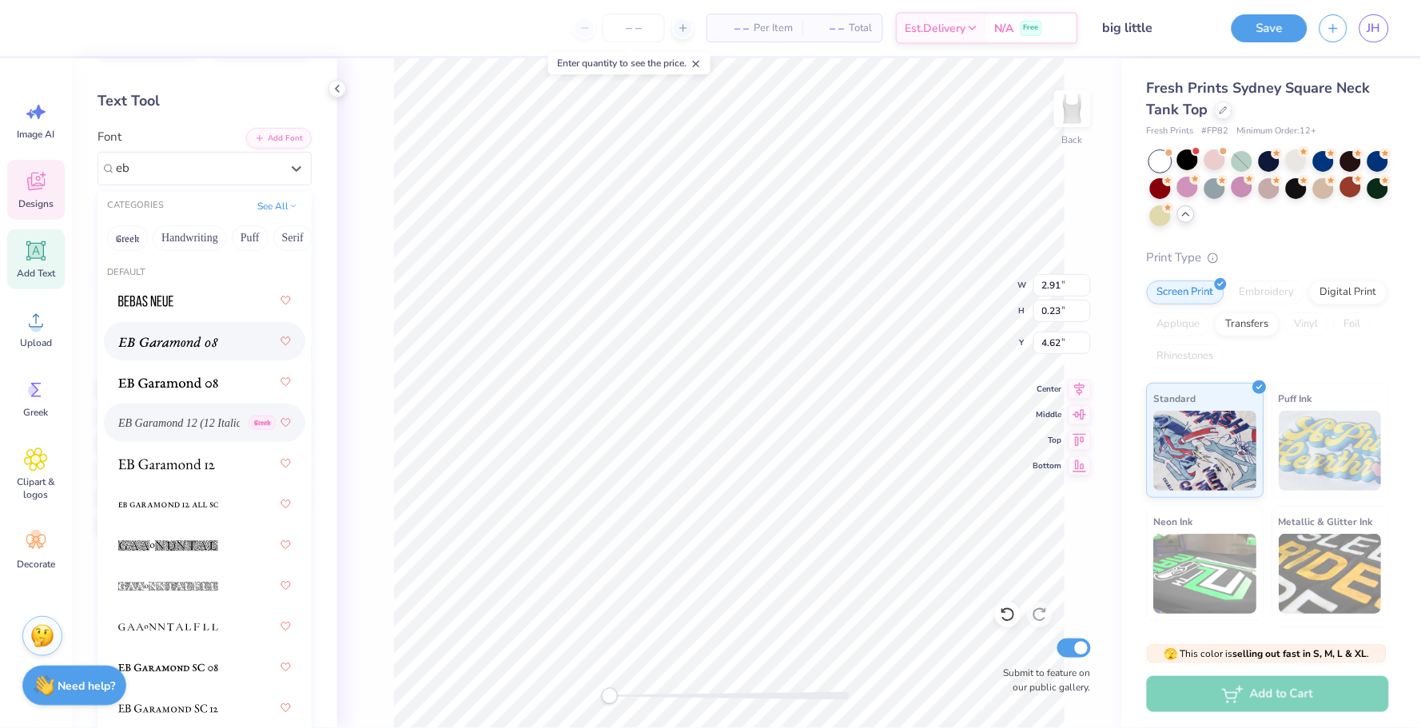
click at [182, 348] on span at bounding box center [168, 341] width 100 height 17
type input "eb"
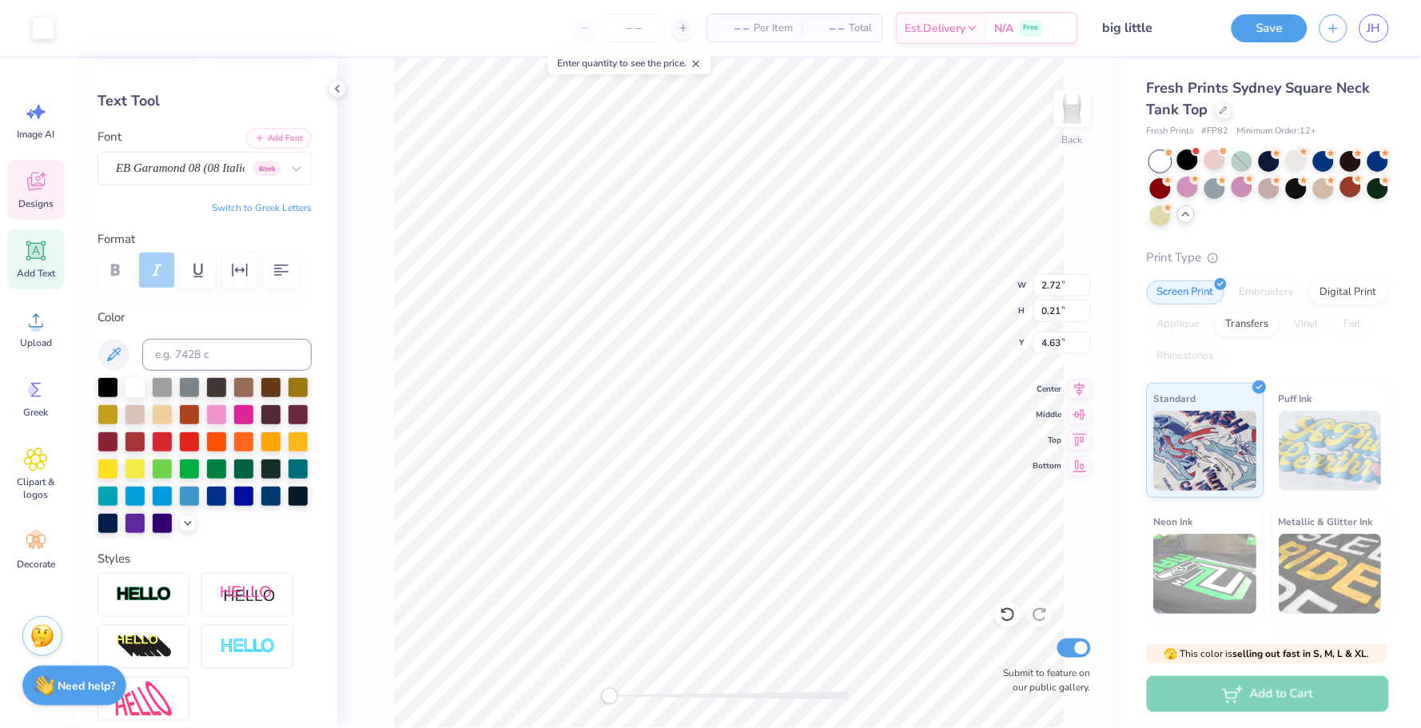
type input "2.72"
type input "0.21"
type input "4.63"
type input "5.52"
type input "4.59"
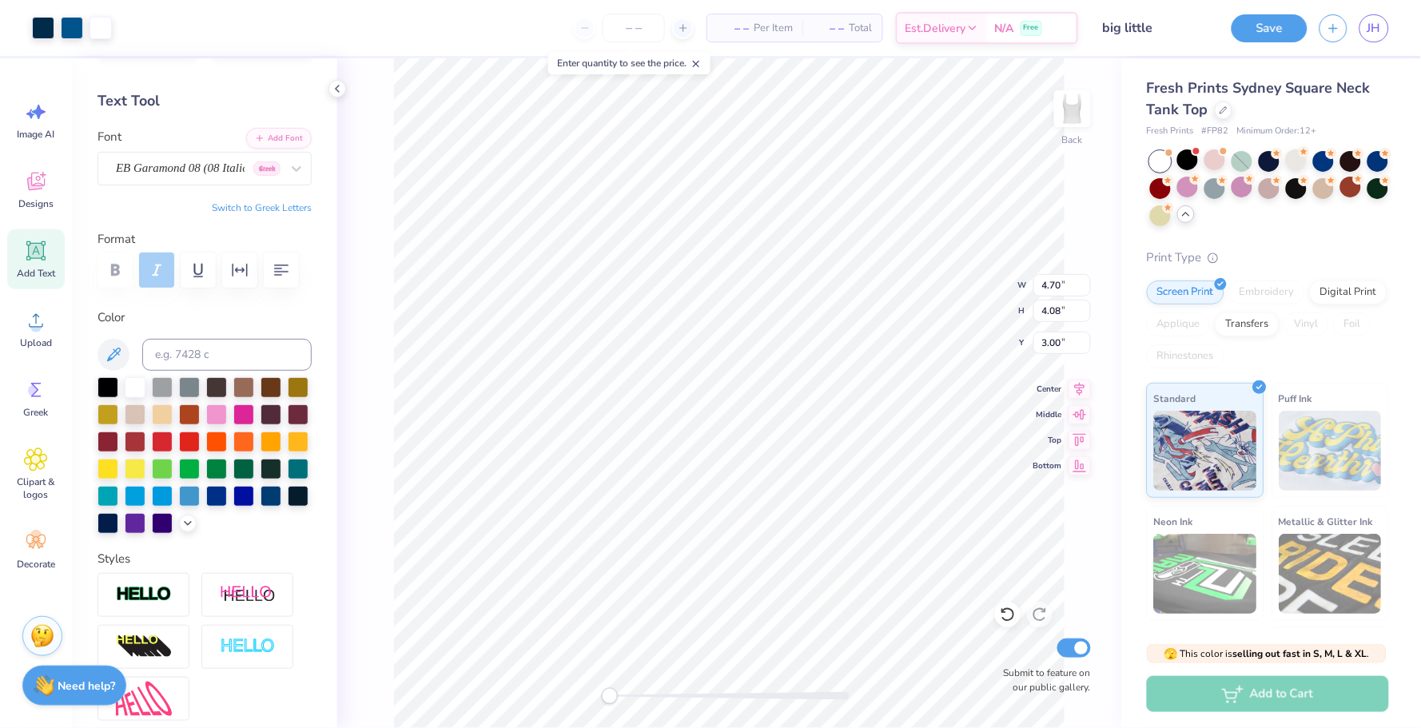
type input "3.18"
click at [1189, 155] on div at bounding box center [1187, 159] width 21 height 21
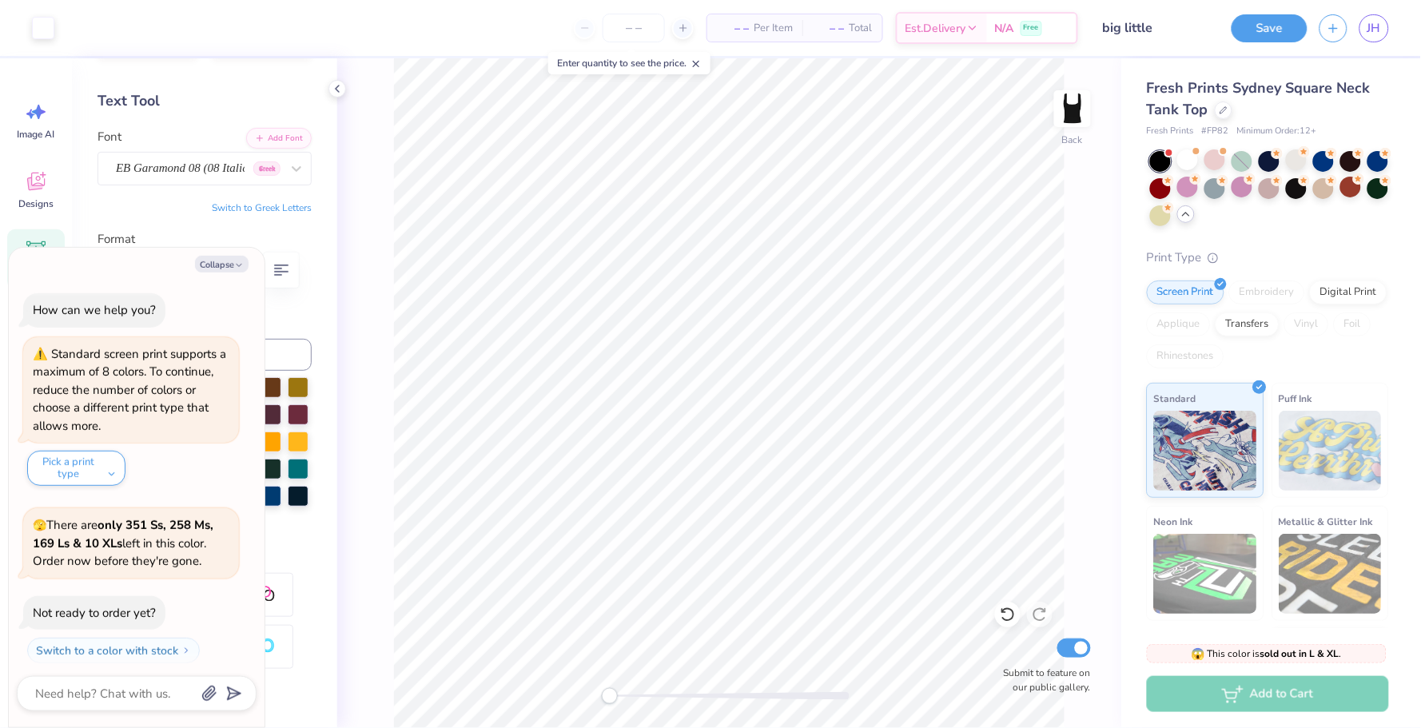
scroll to position [1613, 0]
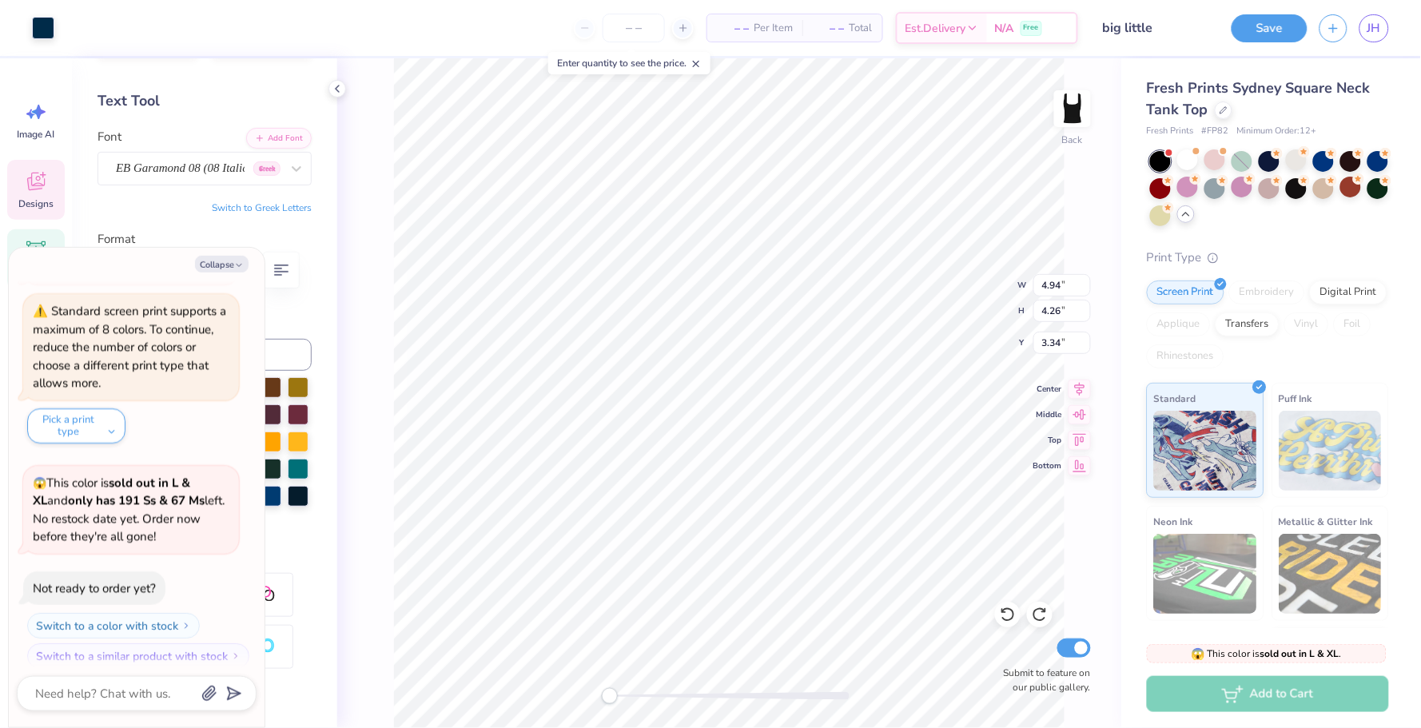
type textarea "x"
type input "4.02"
type input "3.47"
type input "3.28"
click at [1191, 163] on div at bounding box center [1187, 159] width 21 height 21
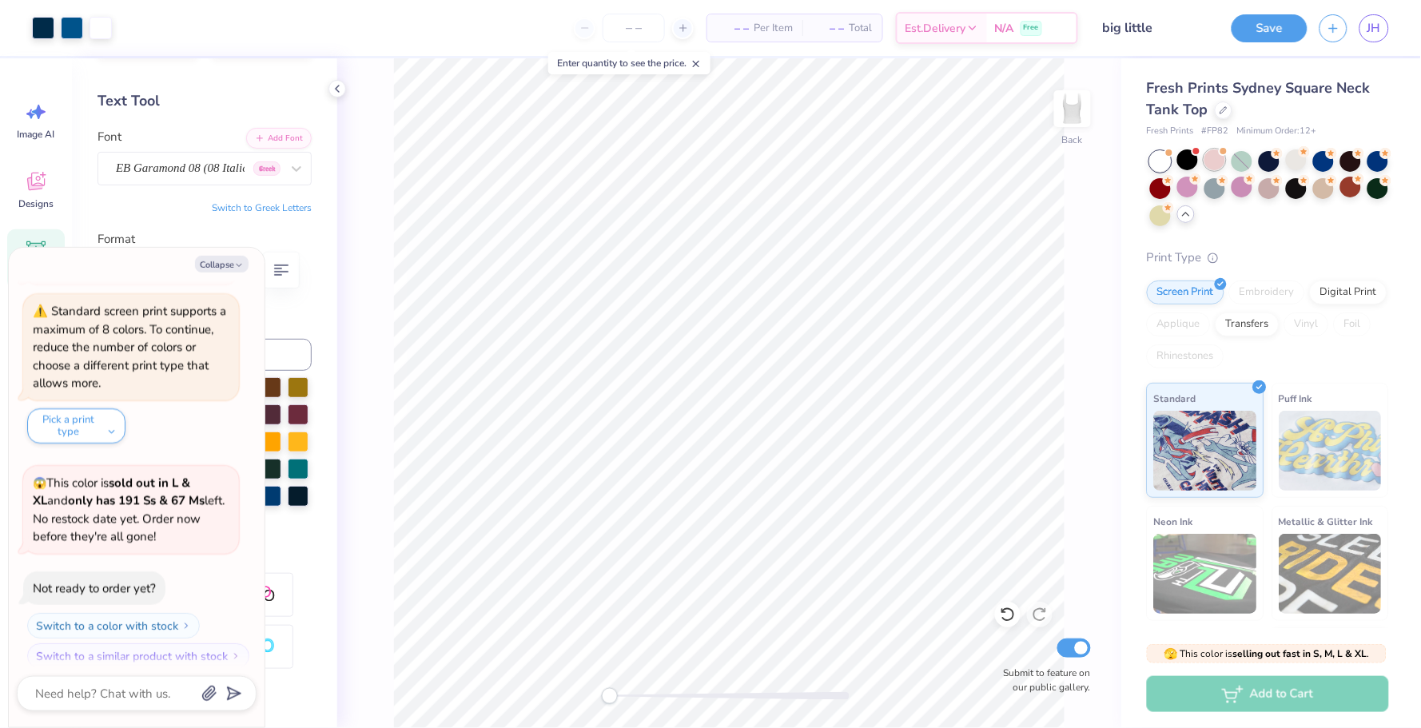
scroll to position [1820, 0]
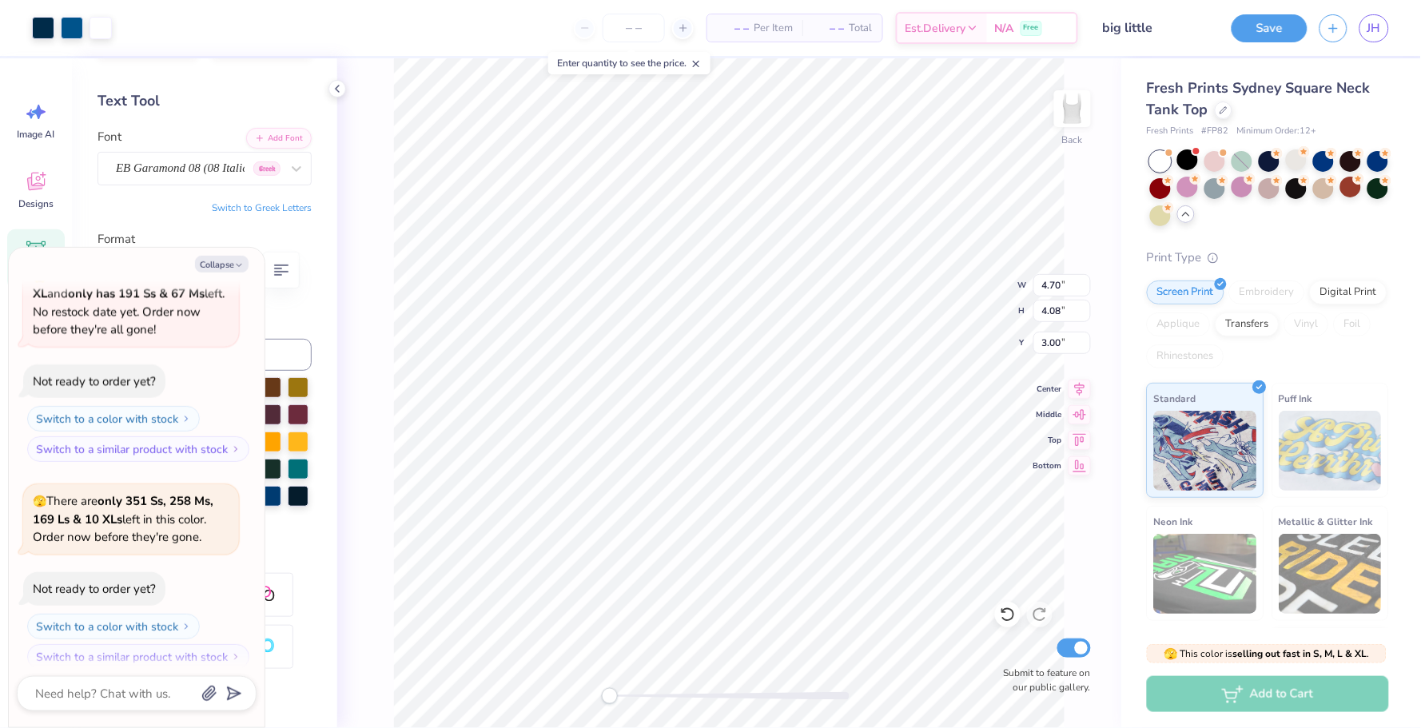
type textarea "x"
type input "5.86"
type input "5.09"
type input "2.26"
type textarea "x"
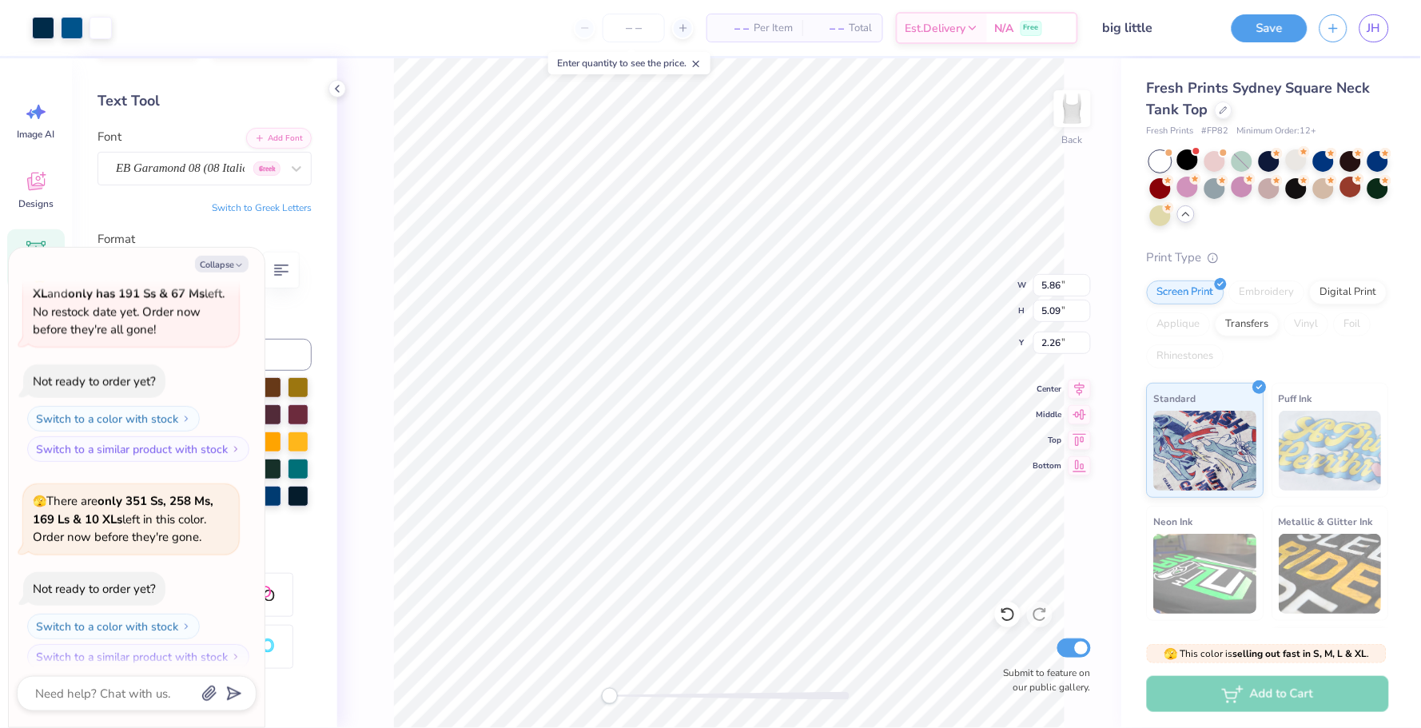
type input "2.67"
click at [997, 19] on div "N/A Free" at bounding box center [1032, 30] width 90 height 29
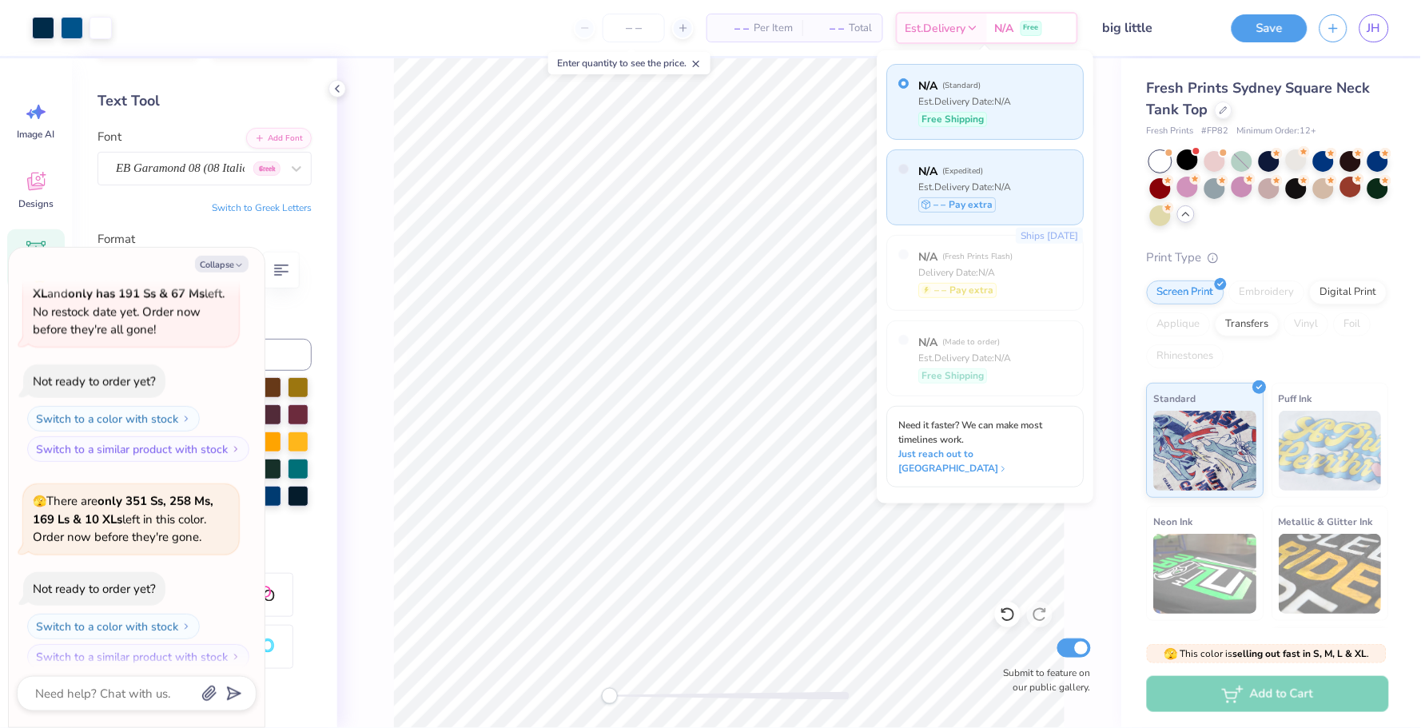
click at [1032, 181] on div "N/A ( Expedited ) Est. Delivery Date: N/A – – Pay extra" at bounding box center [985, 187] width 197 height 76
type textarea "x"
radio input "false"
radio input "true"
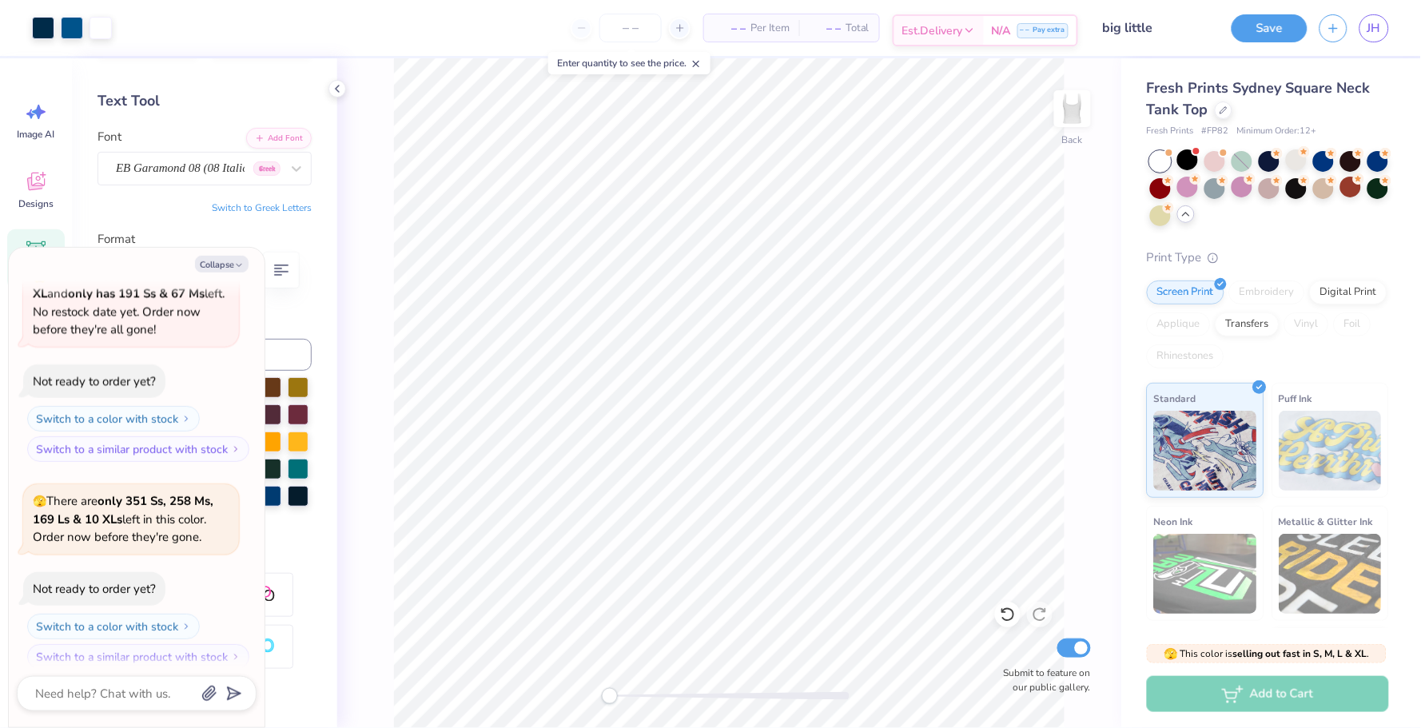
click at [992, 34] on span "N/A" at bounding box center [1001, 30] width 19 height 17
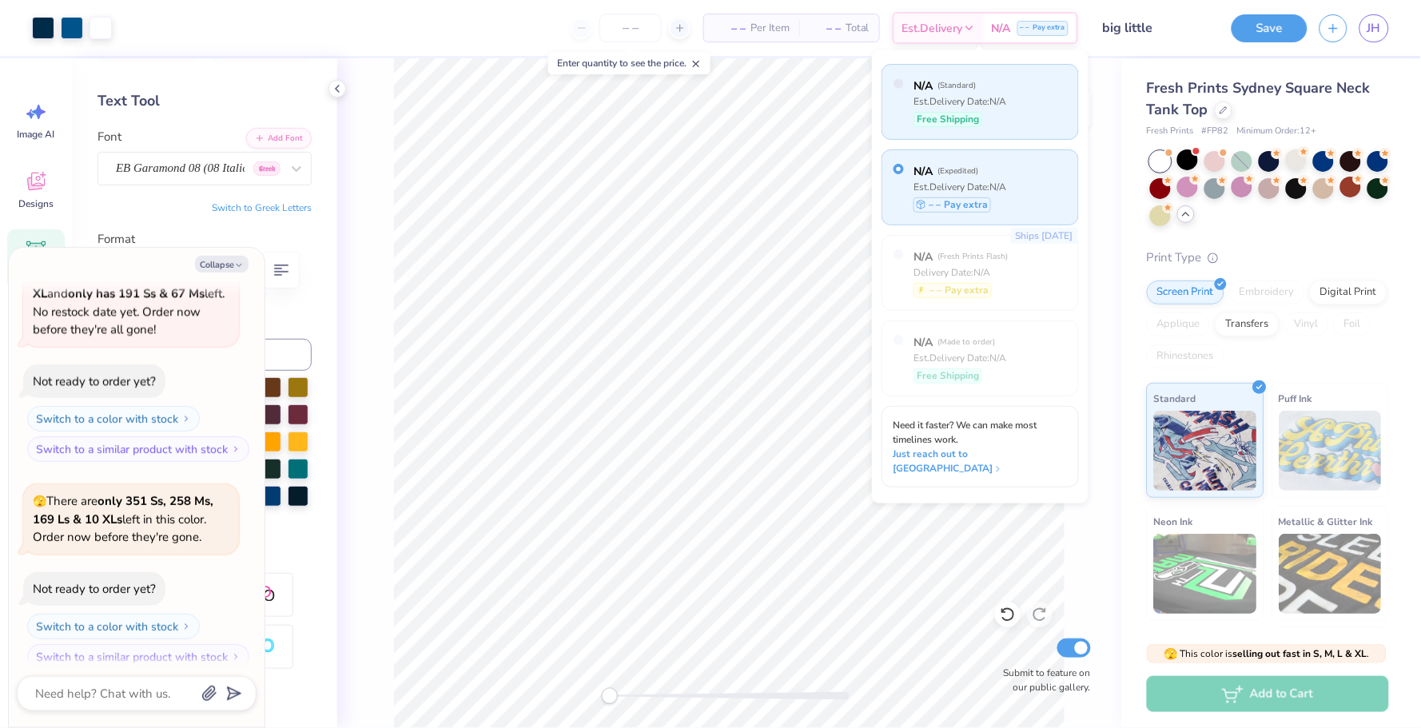
click at [969, 101] on div "Est. Delivery Date: N/A" at bounding box center [959, 101] width 93 height 14
type textarea "x"
radio input "true"
type textarea "x"
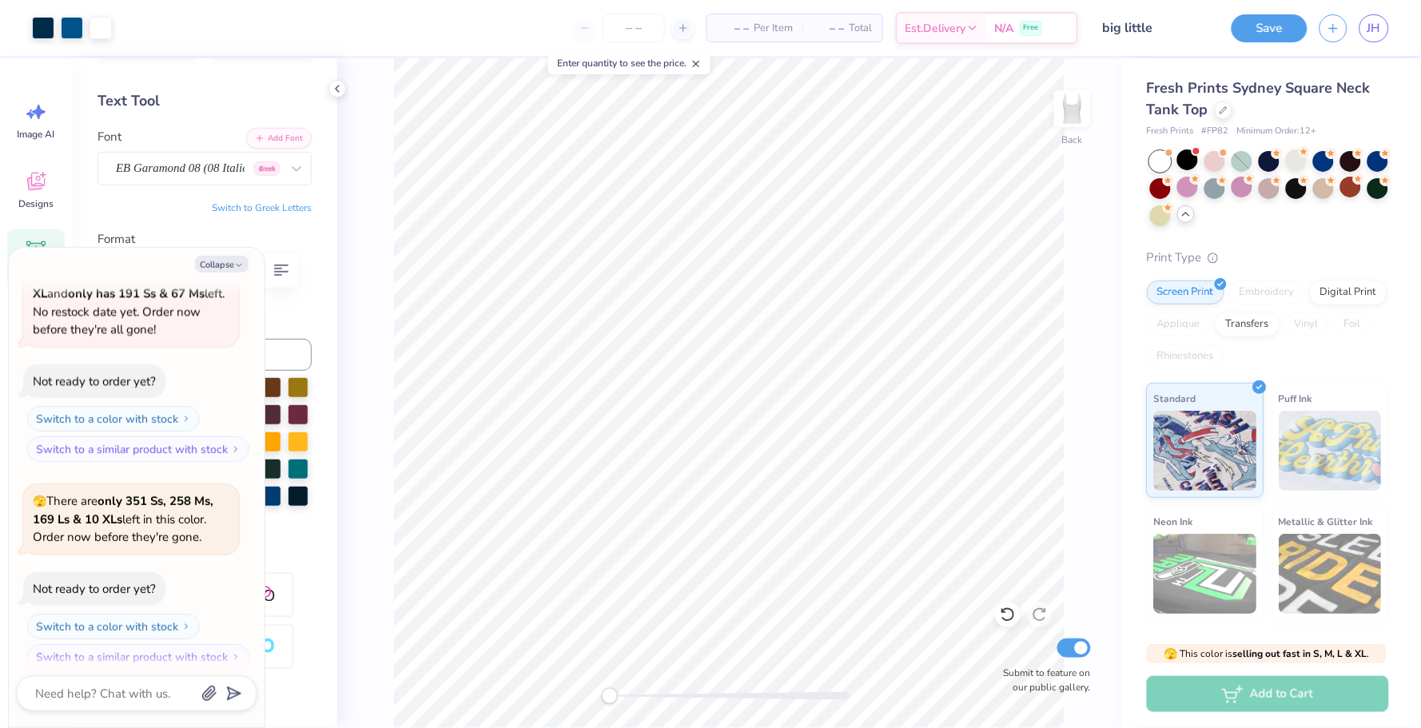
click at [739, 24] on span "– –" at bounding box center [733, 28] width 32 height 17
click at [678, 26] on icon at bounding box center [683, 27] width 11 height 11
type input "12"
type textarea "x"
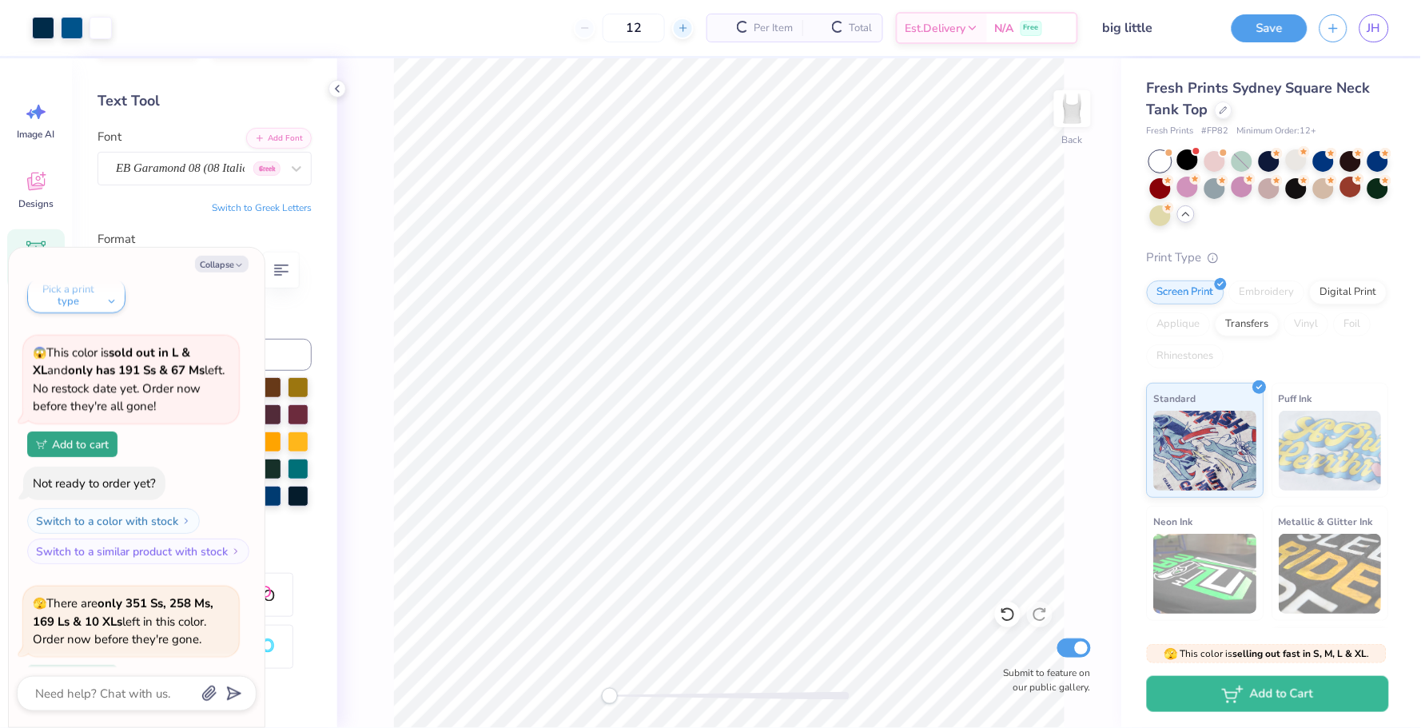
click at [678, 30] on icon at bounding box center [683, 27] width 11 height 11
type input "13"
type textarea "x"
click at [539, 25] on icon at bounding box center [532, 27] width 11 height 11
type input "12"
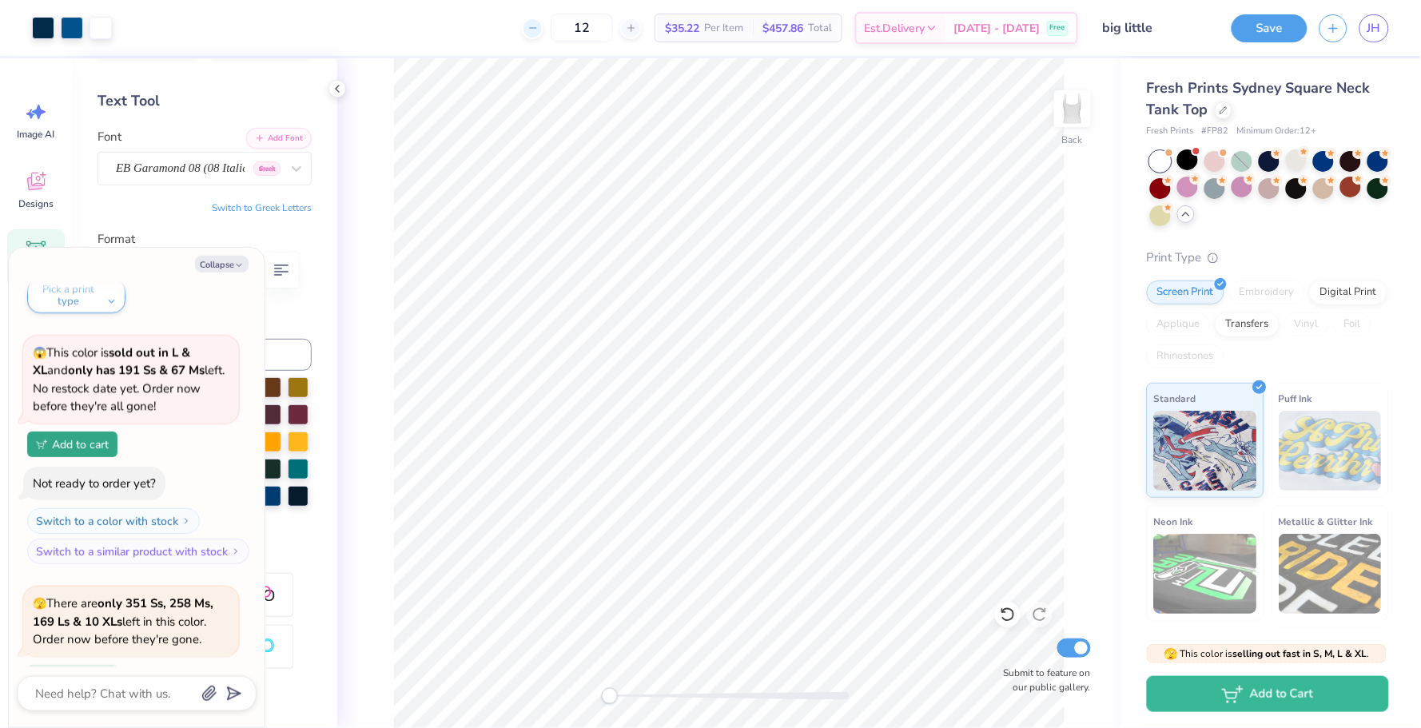
click at [551, 25] on div "12" at bounding box center [582, 28] width 120 height 29
type textarea "x"
drag, startPoint x: 614, startPoint y: 31, endPoint x: 579, endPoint y: 31, distance: 35.2
click at [579, 31] on input "12" at bounding box center [582, 28] width 62 height 29
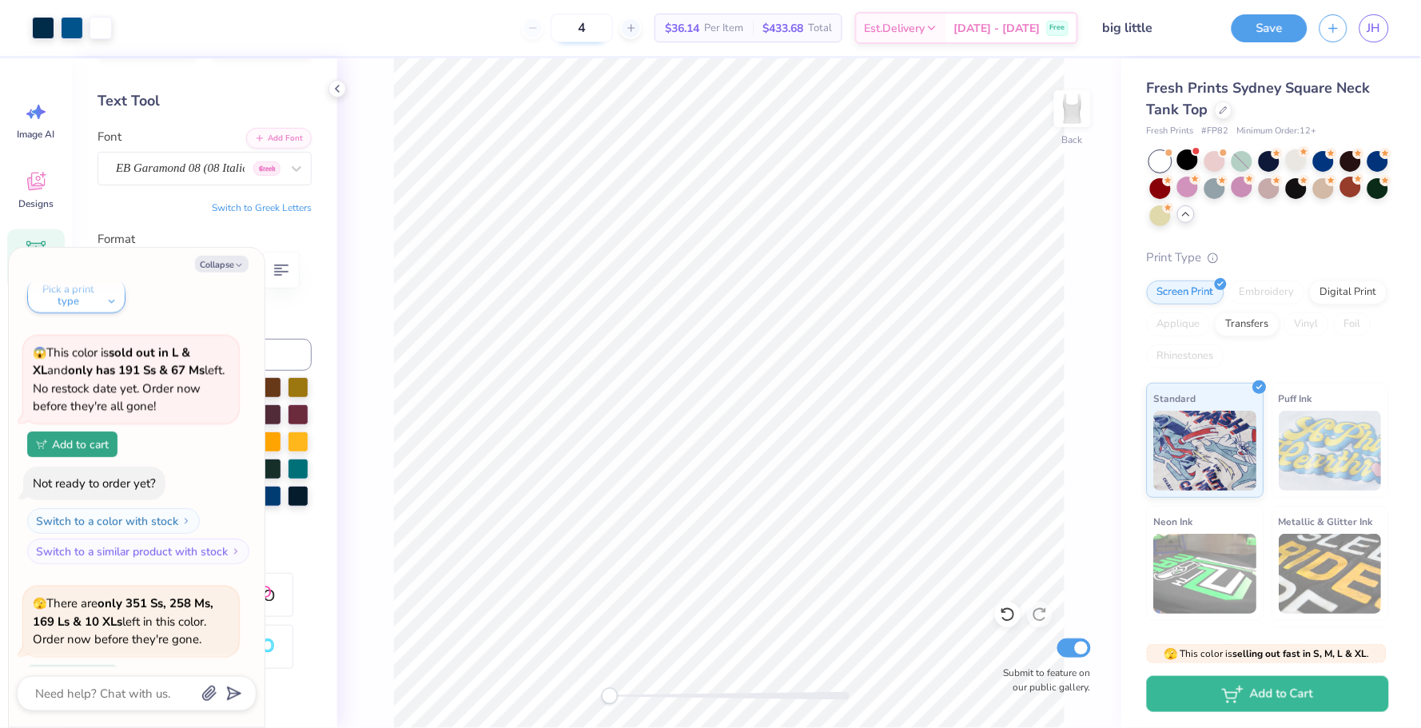
type input "12"
type textarea "x"
